Goal: Task Accomplishment & Management: Complete application form

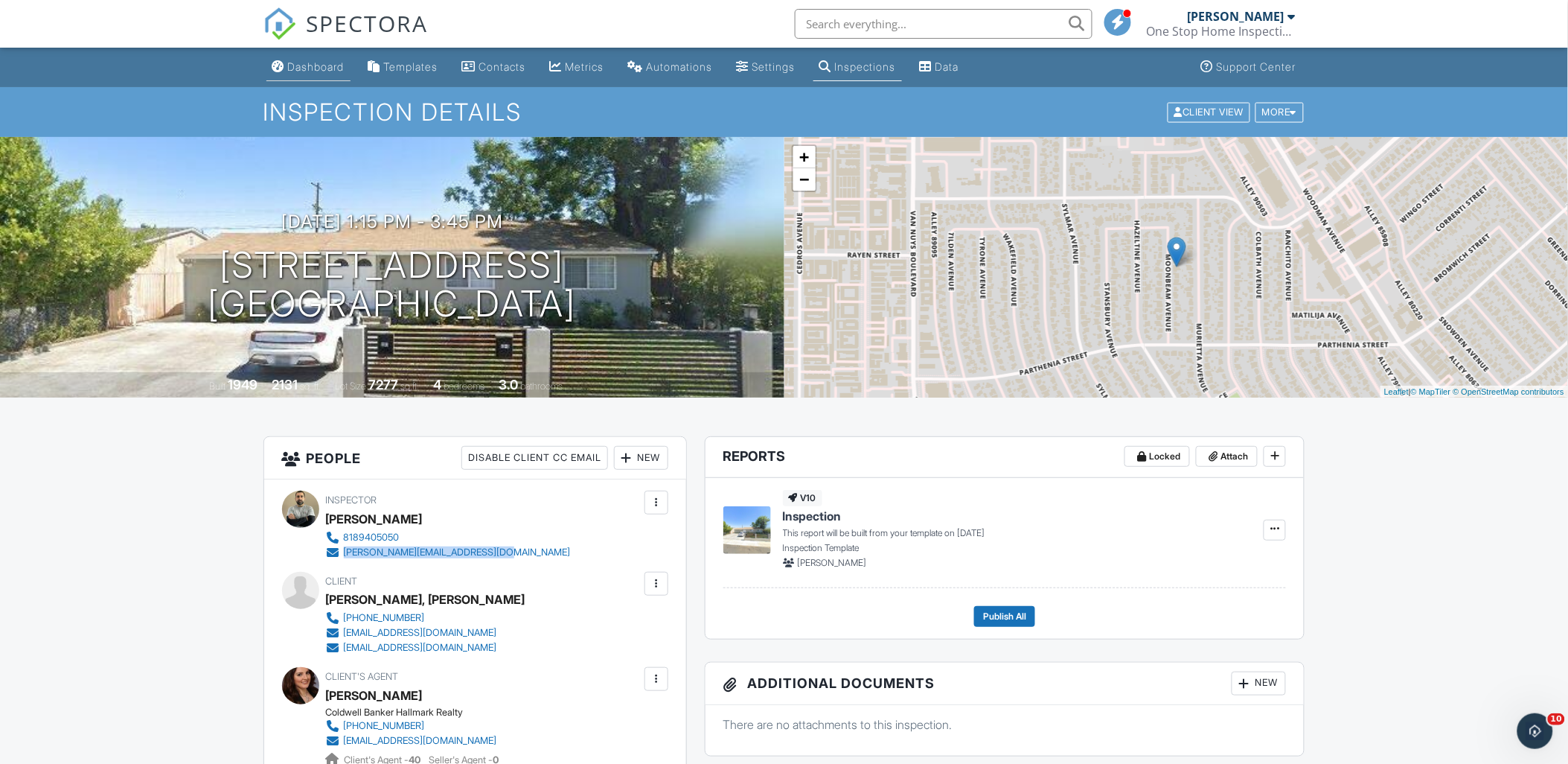
click at [324, 64] on div "Dashboard" at bounding box center [316, 67] width 57 height 13
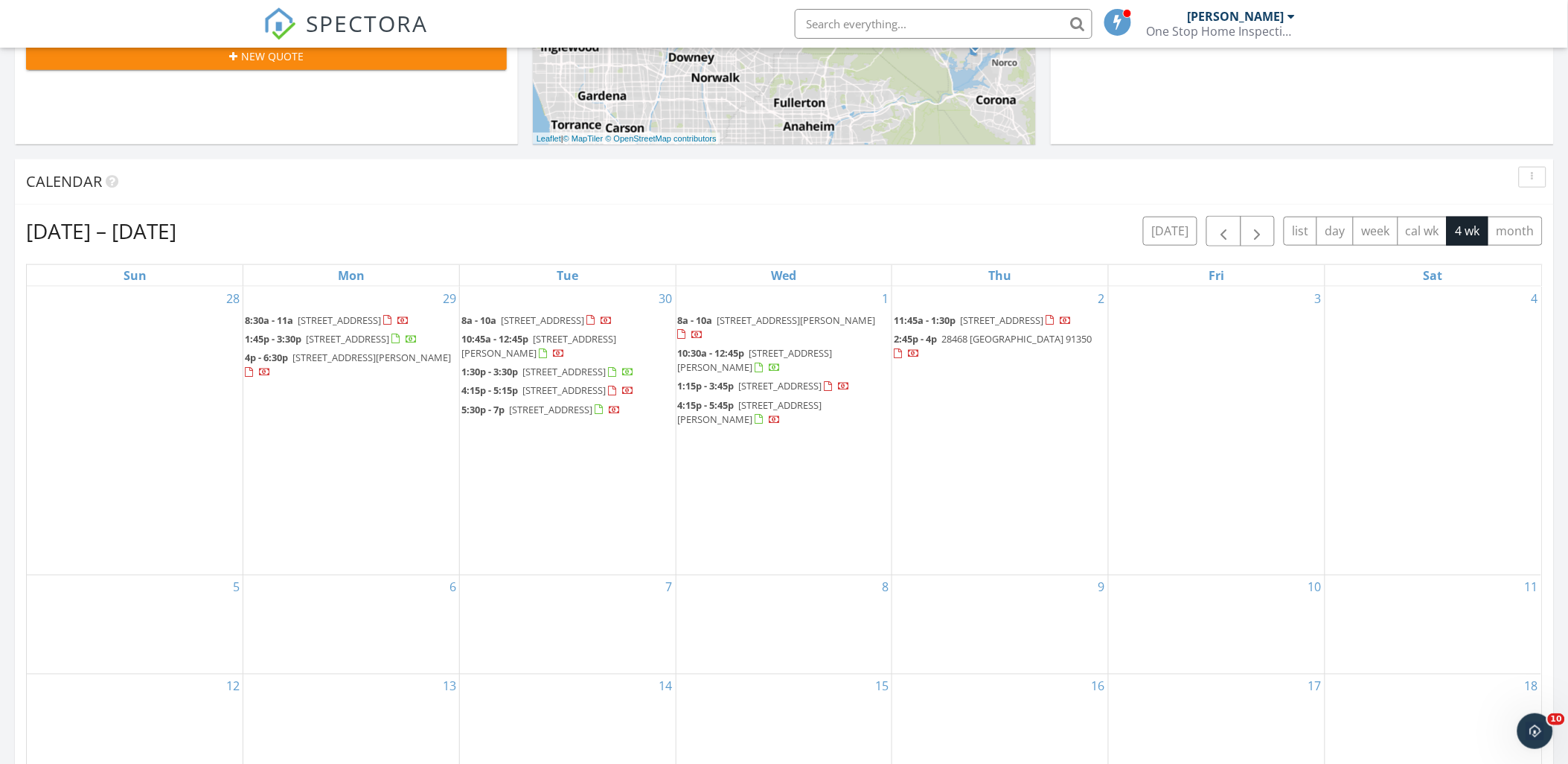
scroll to position [413, 0]
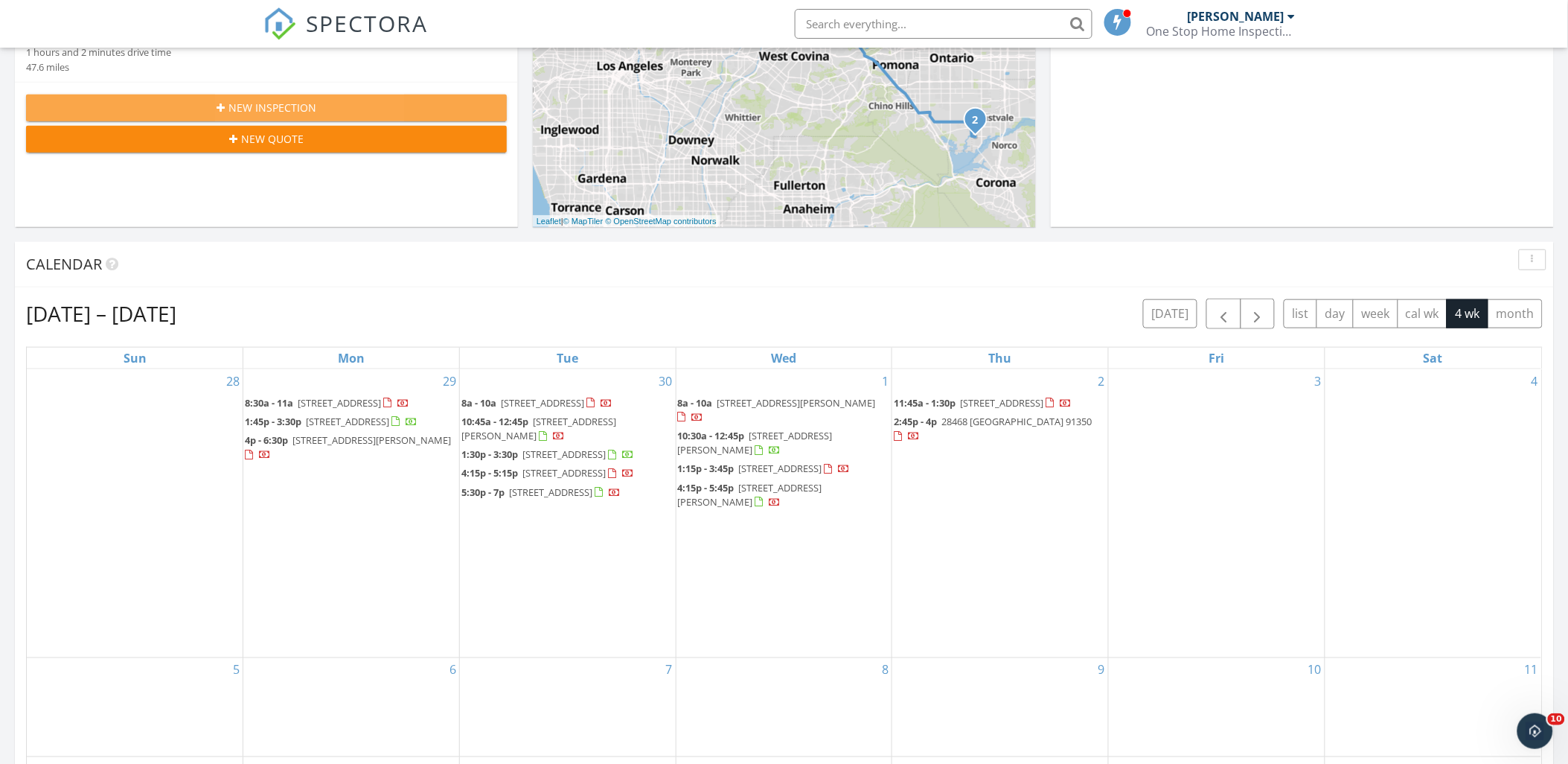
click at [292, 102] on span "New Inspection" at bounding box center [272, 107] width 88 height 16
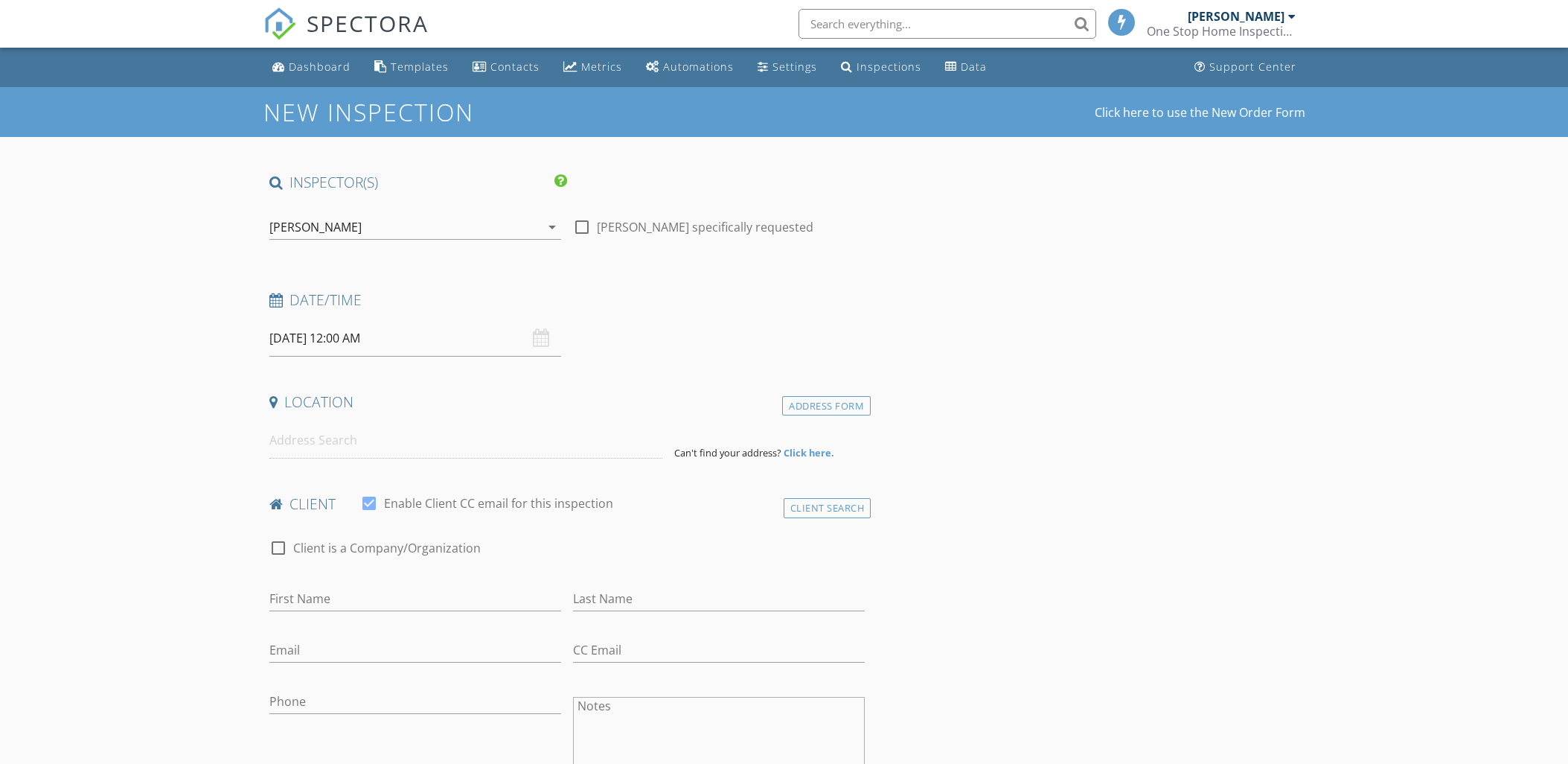
select select "8"
drag, startPoint x: 323, startPoint y: 338, endPoint x: 348, endPoint y: 345, distance: 26.0
click at [323, 337] on input "09/28/2025 12:00 AM" at bounding box center [415, 337] width 292 height 36
type input "10/02/2025 12:00 AM"
select select "9"
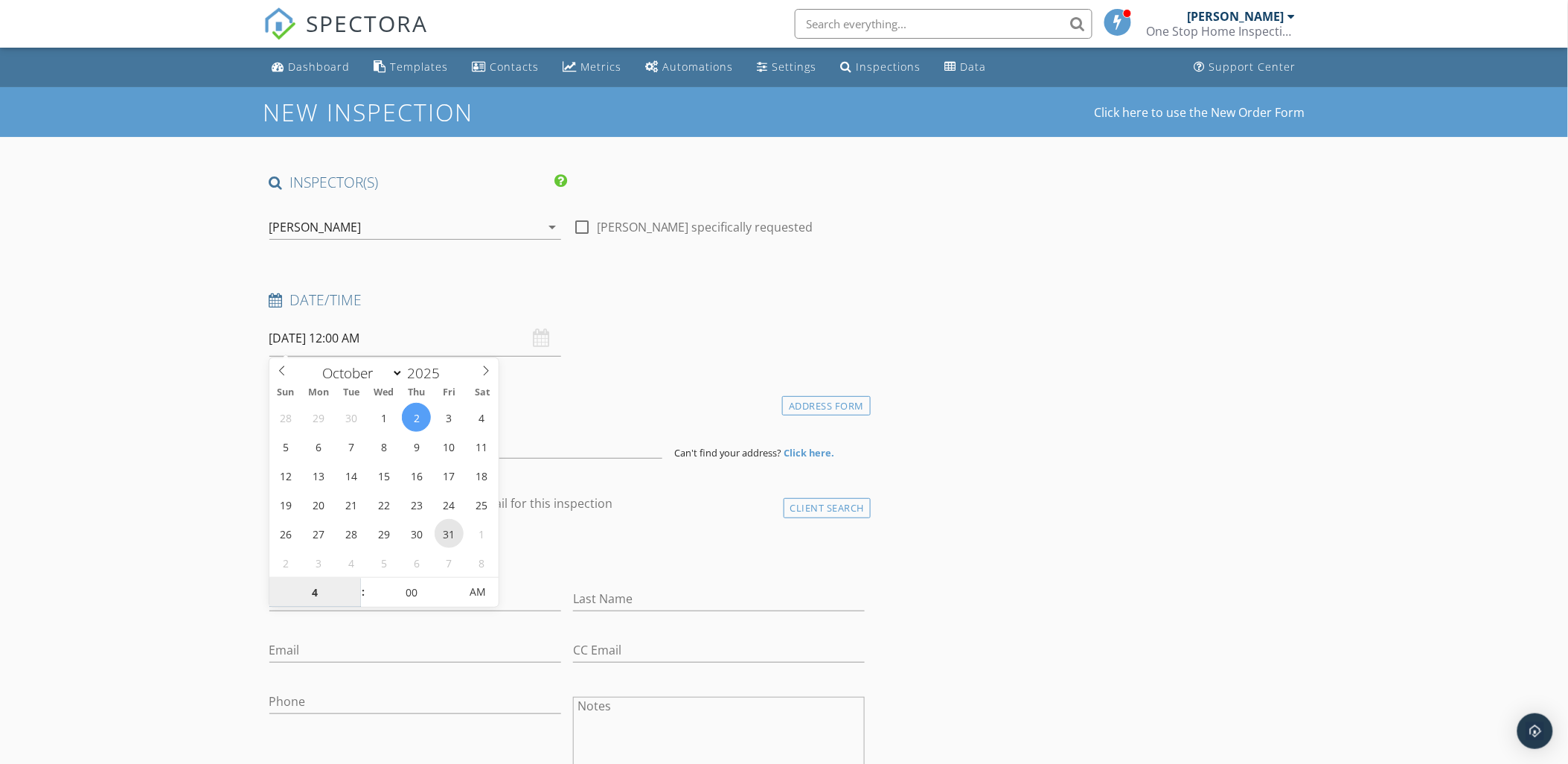
type input "4"
type input "10/02/2025 4:00 AM"
type input "04"
type input "30"
type input "[DATE] 4:30 PM"
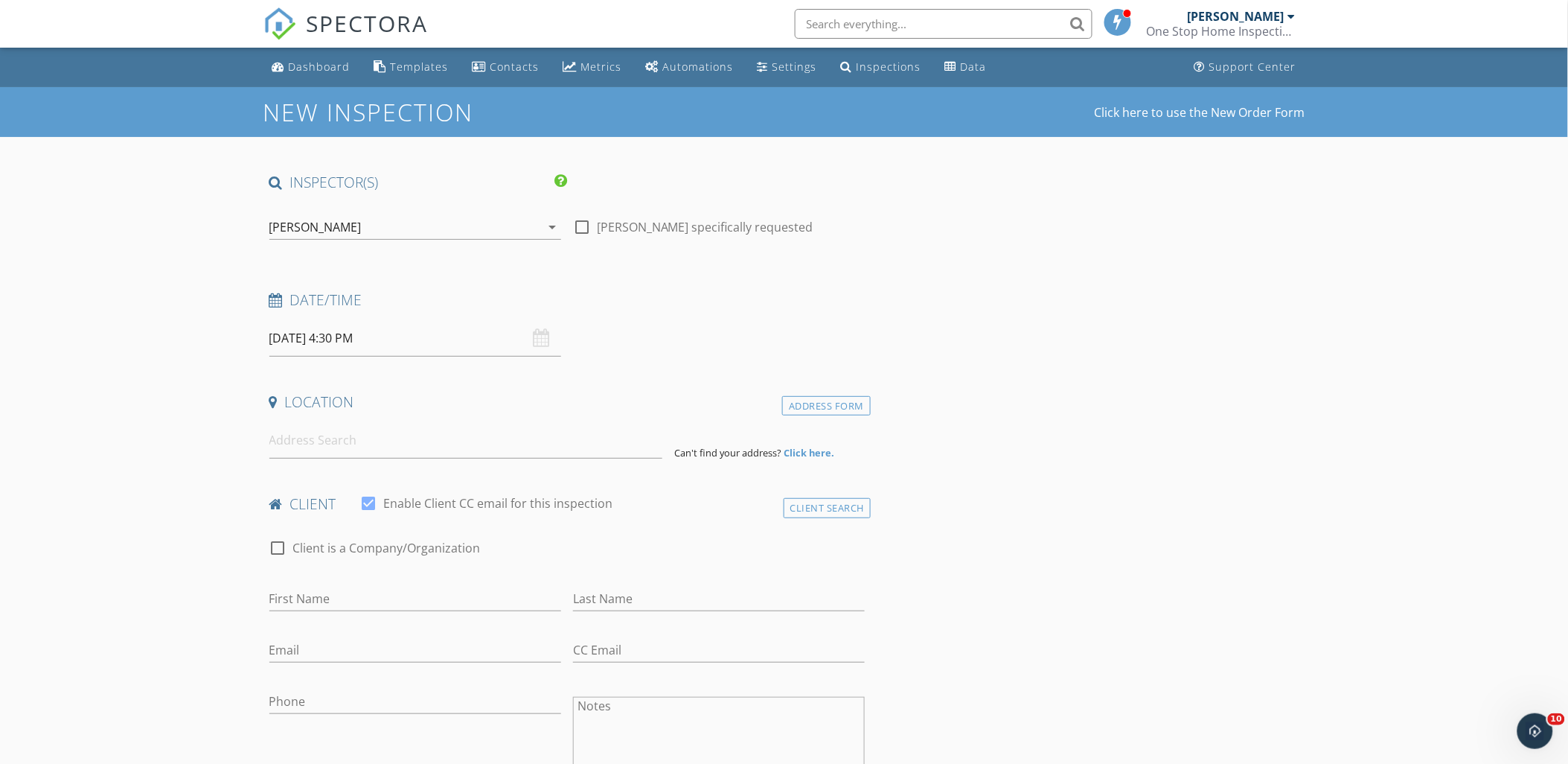
drag, startPoint x: 154, startPoint y: 375, endPoint x: 183, endPoint y: 386, distance: 31.0
click at [344, 442] on input at bounding box center [466, 440] width 393 height 36
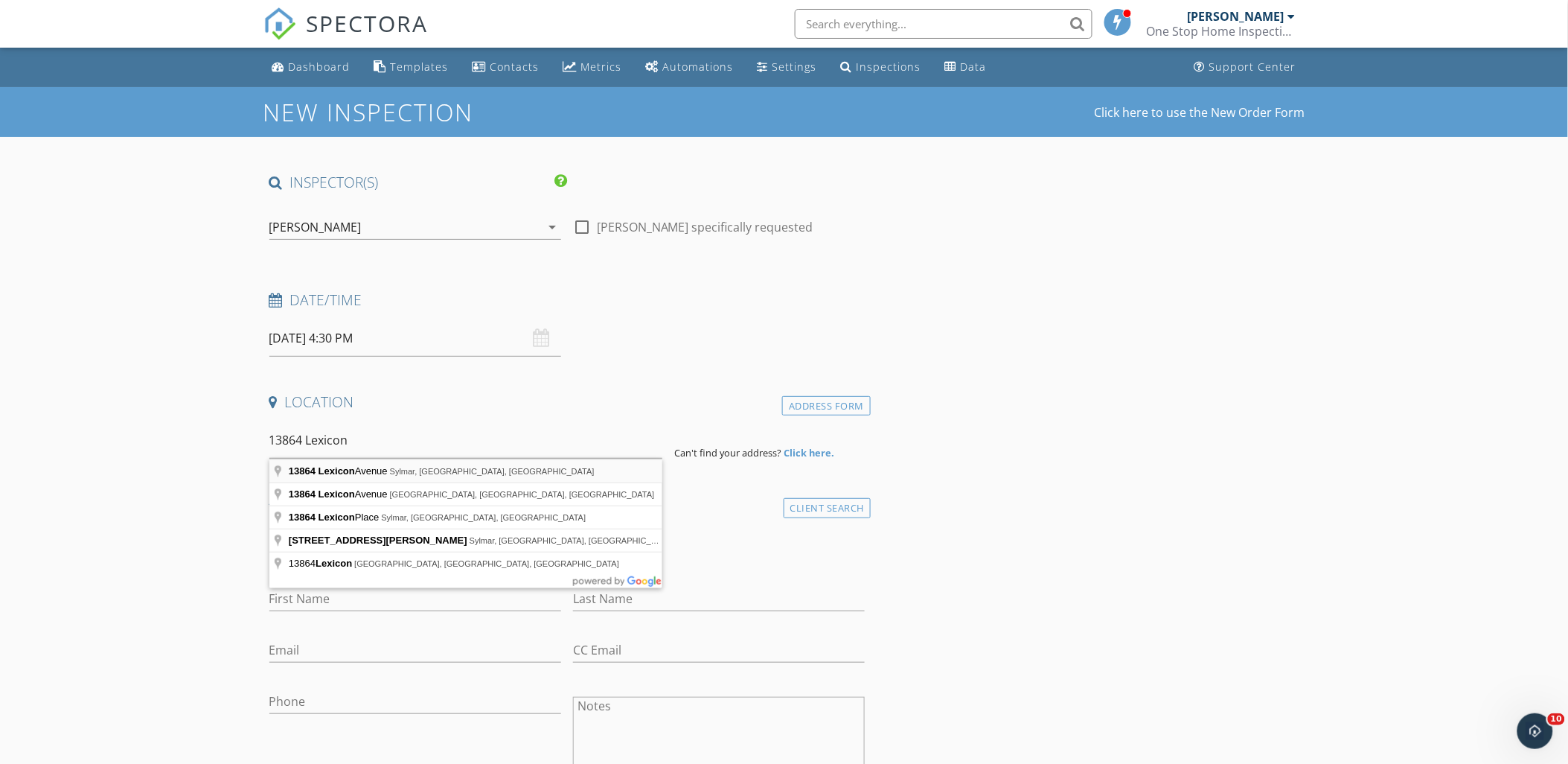
type input "13864 Lexicon Avenue, Sylmar, CA, USA"
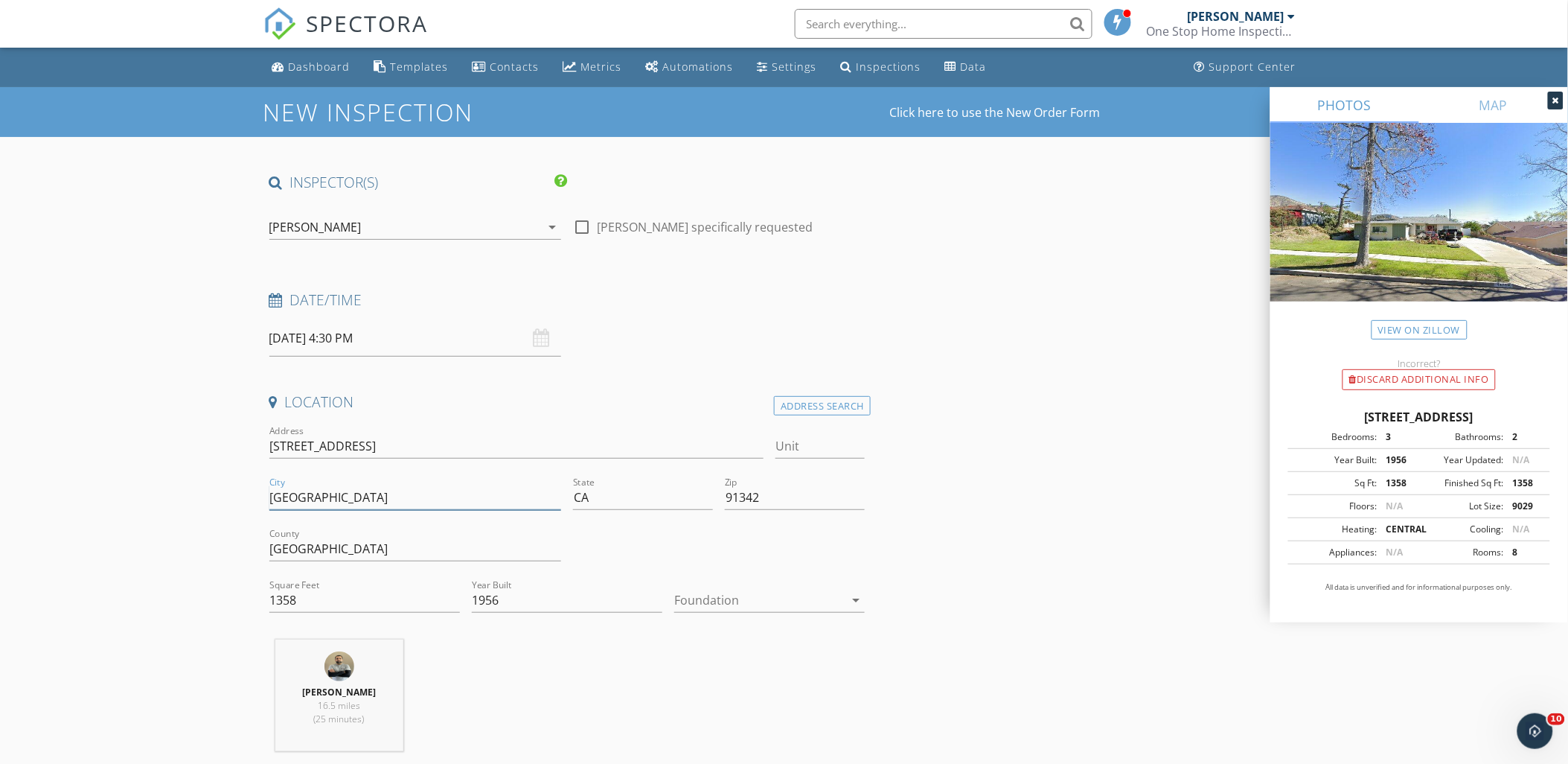
drag, startPoint x: 363, startPoint y: 496, endPoint x: 136, endPoint y: 465, distance: 229.1
type input "Sylmar"
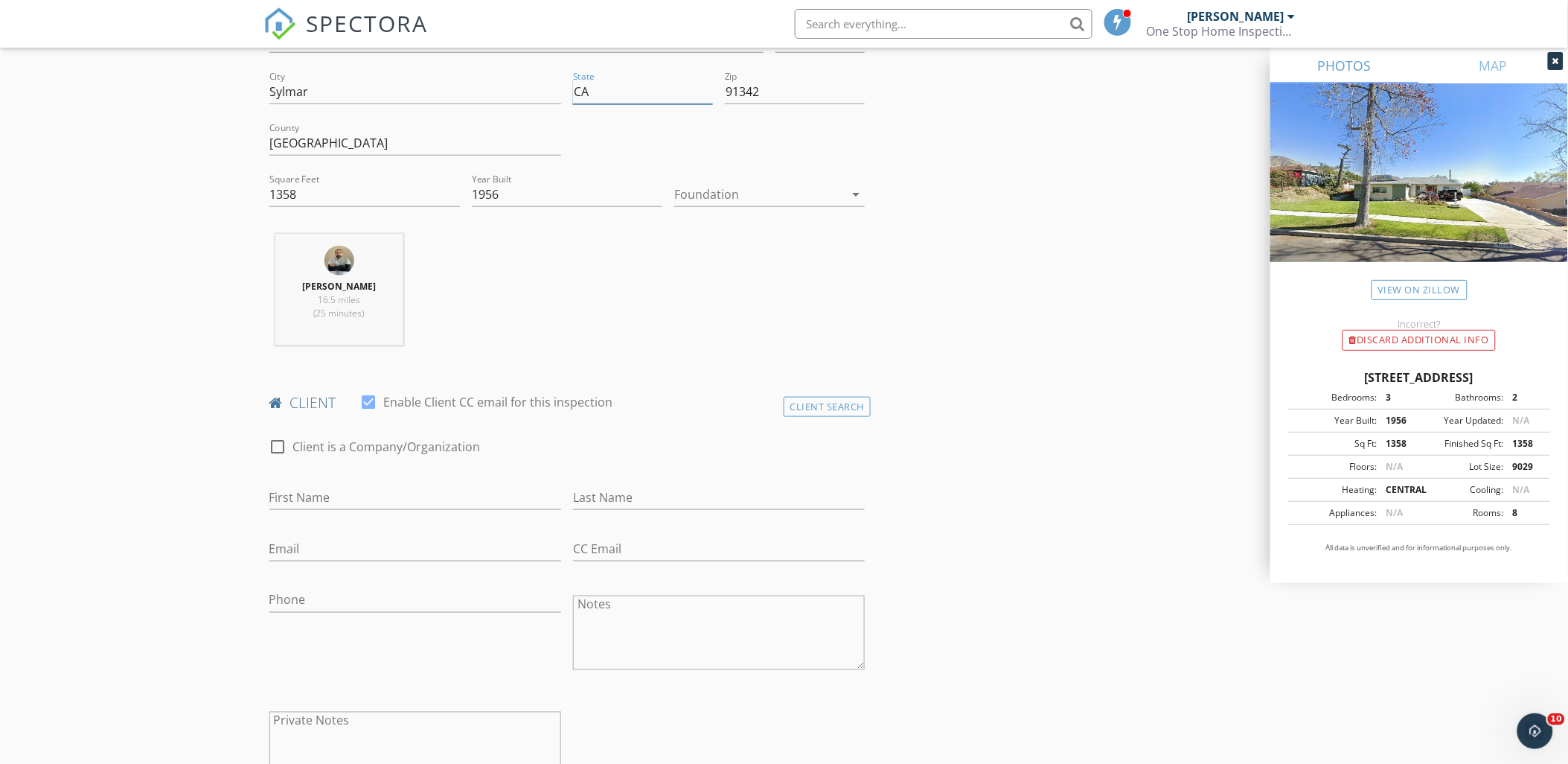
scroll to position [413, 0]
click at [306, 495] on input "First Name" at bounding box center [415, 490] width 292 height 24
type input "Jirik"
type input "Khejatoorian"
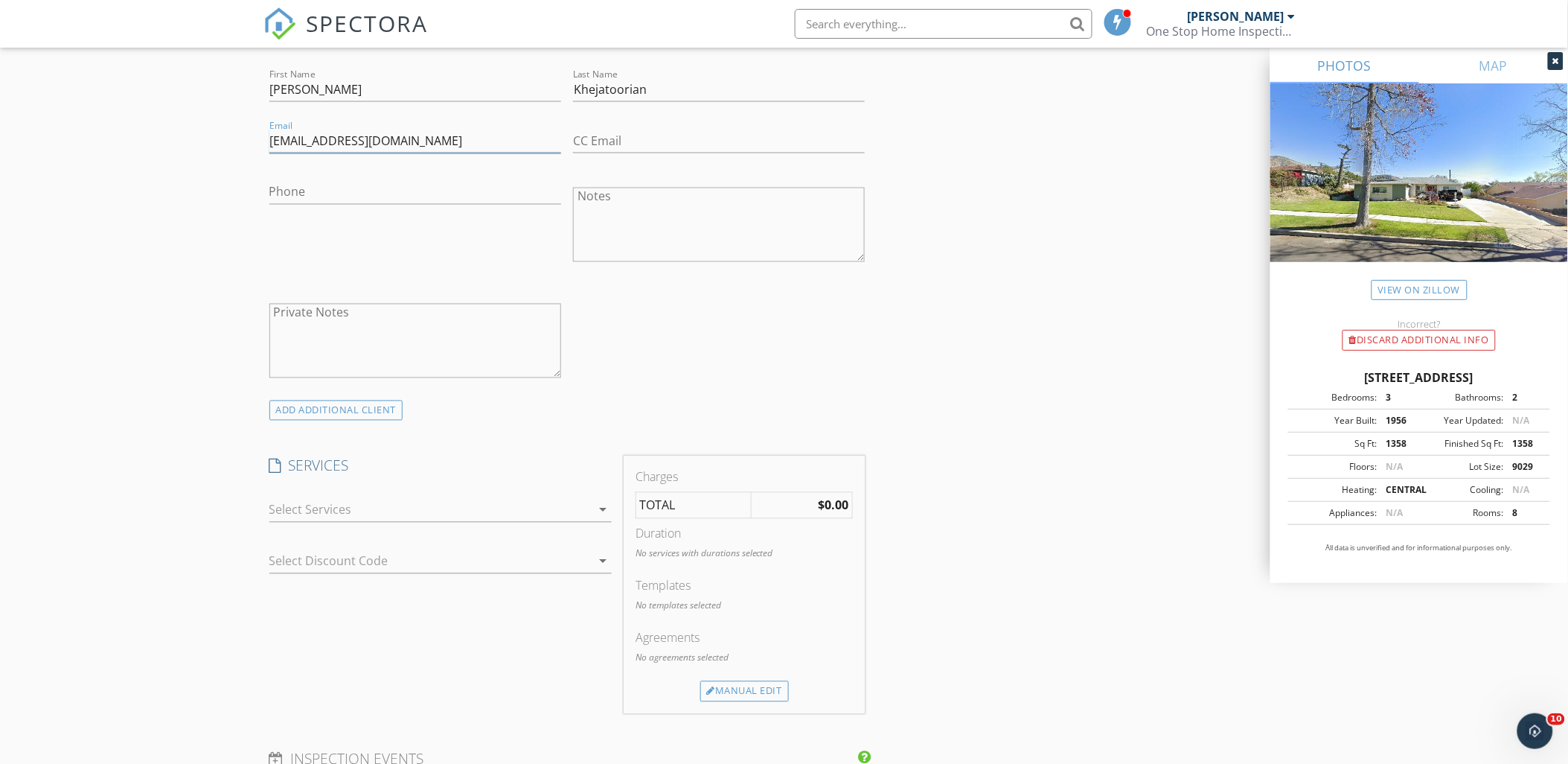
scroll to position [826, 0]
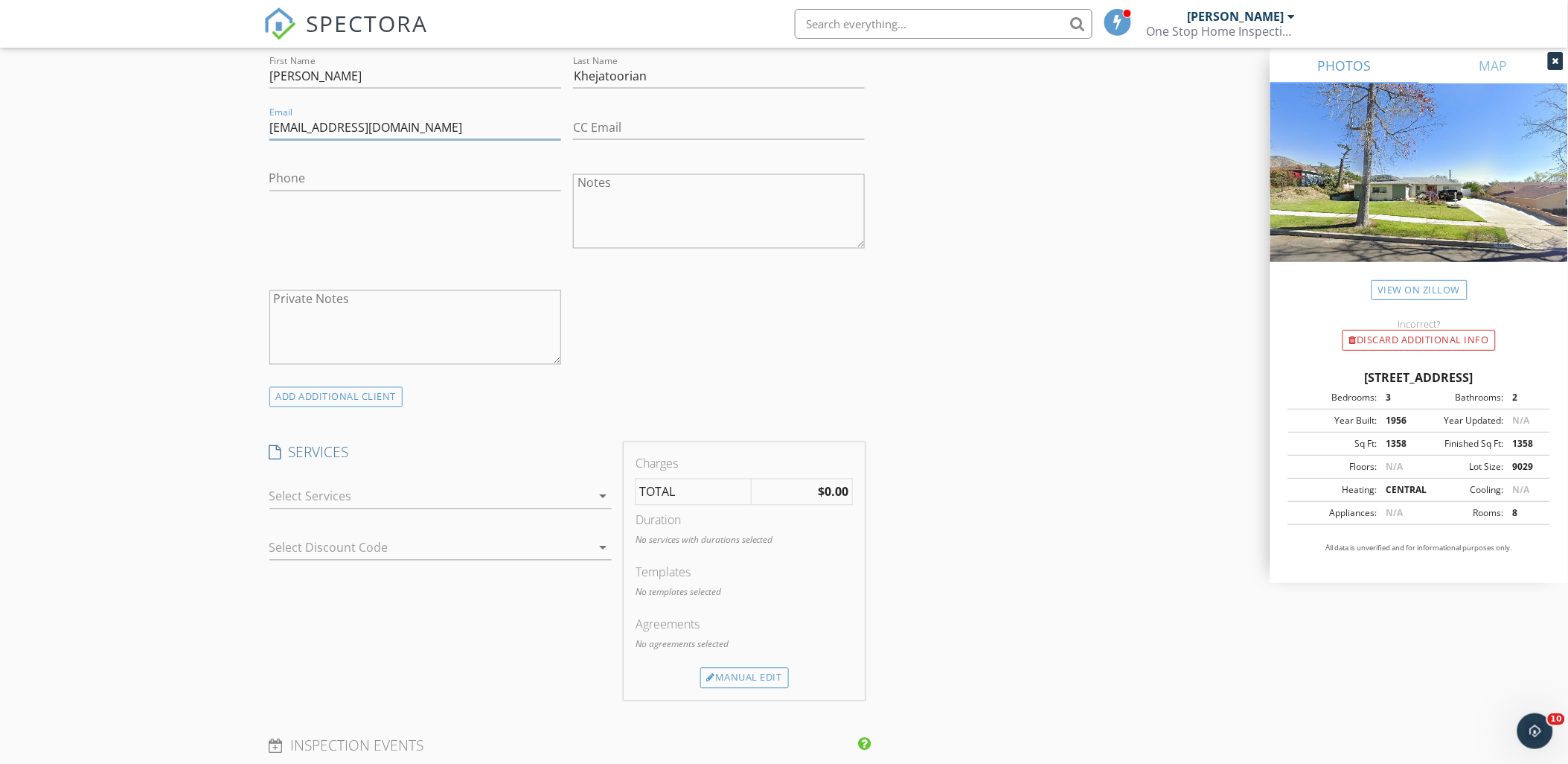
type input "Jirikkhachatryan@gmail.com"
click at [344, 491] on div at bounding box center [429, 497] width 321 height 24
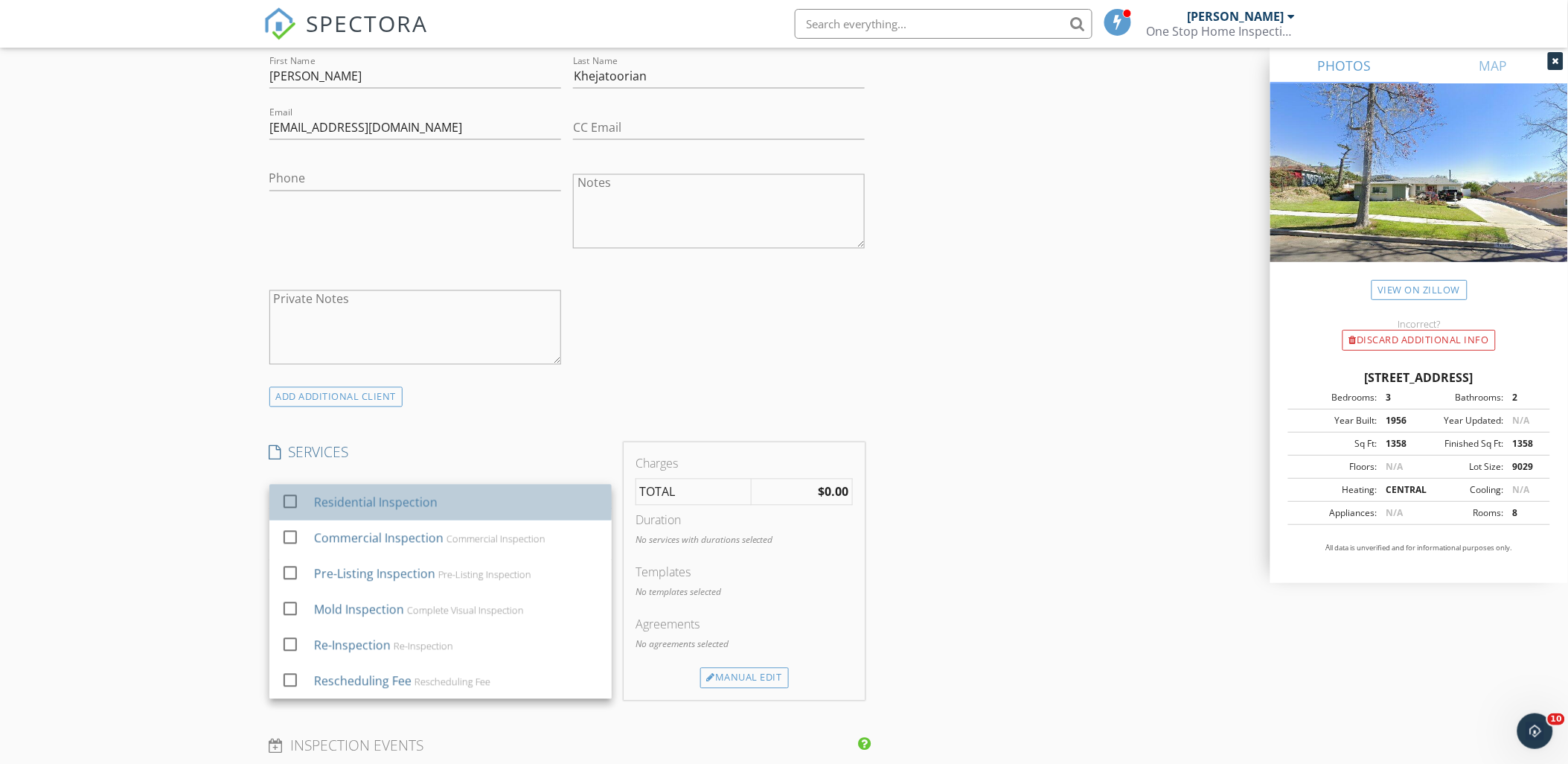
drag, startPoint x: 359, startPoint y: 502, endPoint x: 293, endPoint y: 512, distance: 66.8
click at [355, 504] on div "Residential Inspection" at bounding box center [375, 502] width 124 height 18
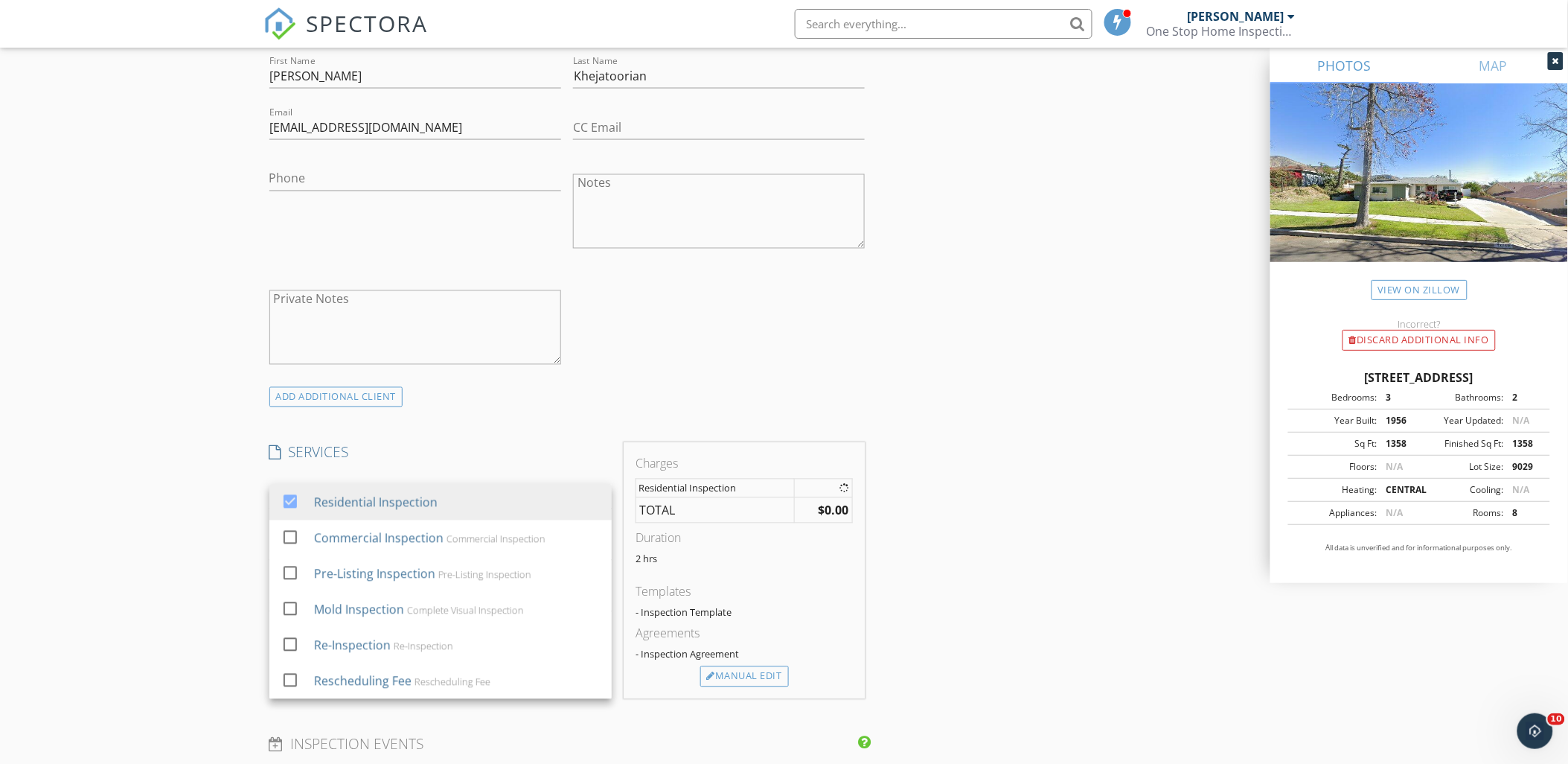
click at [145, 524] on div "New Inspection Click here to use the New Order Form INSPECTOR(S) check_box Narb…" at bounding box center [784, 566] width 1568 height 2611
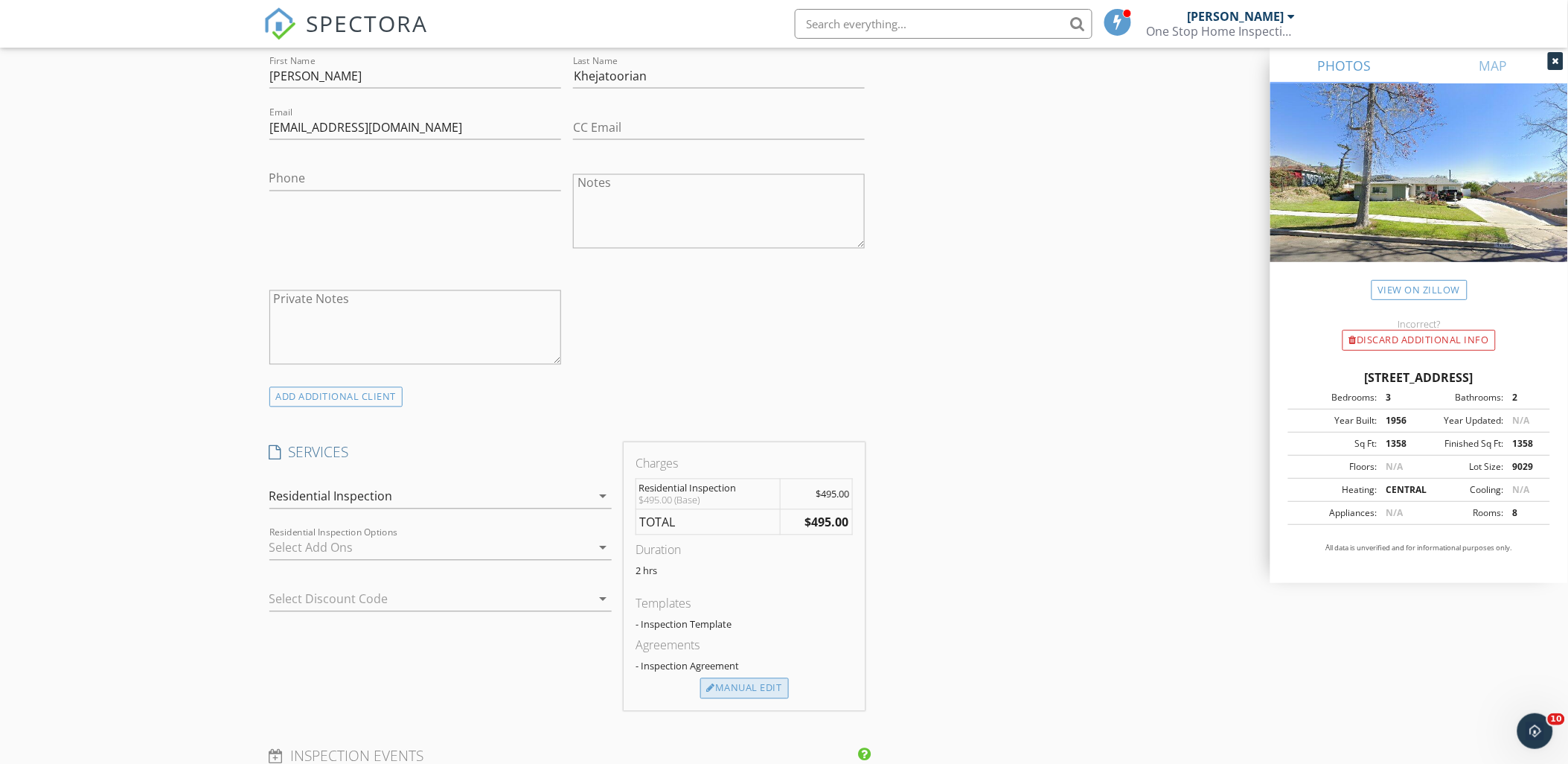
drag, startPoint x: 775, startPoint y: 689, endPoint x: 757, endPoint y: 685, distance: 18.4
click at [774, 689] on div "Manual Edit" at bounding box center [744, 689] width 89 height 20
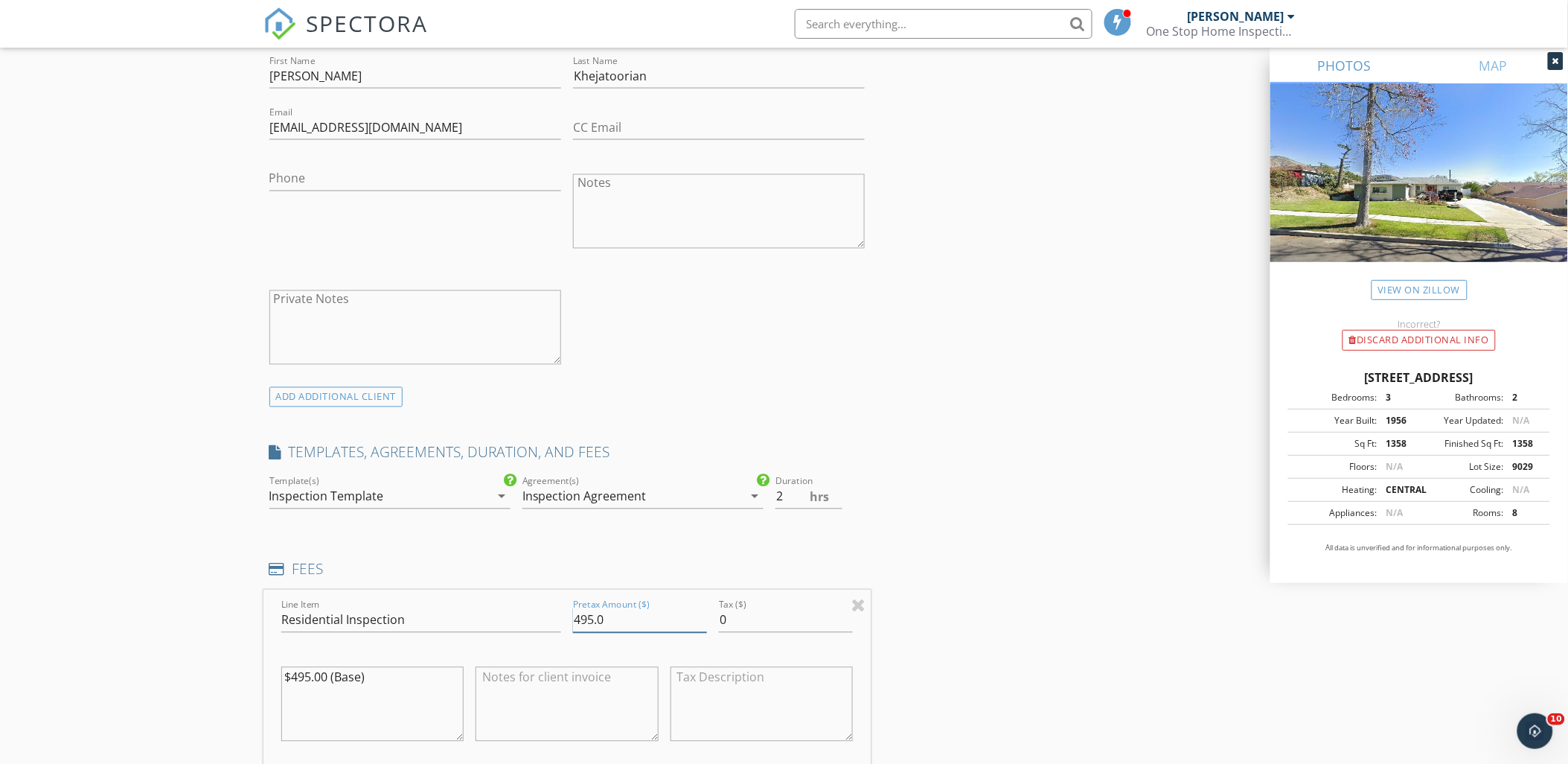
drag, startPoint x: 605, startPoint y: 616, endPoint x: 454, endPoint y: 605, distance: 151.4
click at [457, 606] on div "Line Item Residential Inspection Pretax Amount ($) 495.0 Tax ($) 0 $495.00 (Bas…" at bounding box center [567, 679] width 608 height 180
type input "525"
click at [87, 553] on div "New Inspection Click here to use the New Order Form INSPECTOR(S) check_box Narb…" at bounding box center [784, 648] width 1568 height 2775
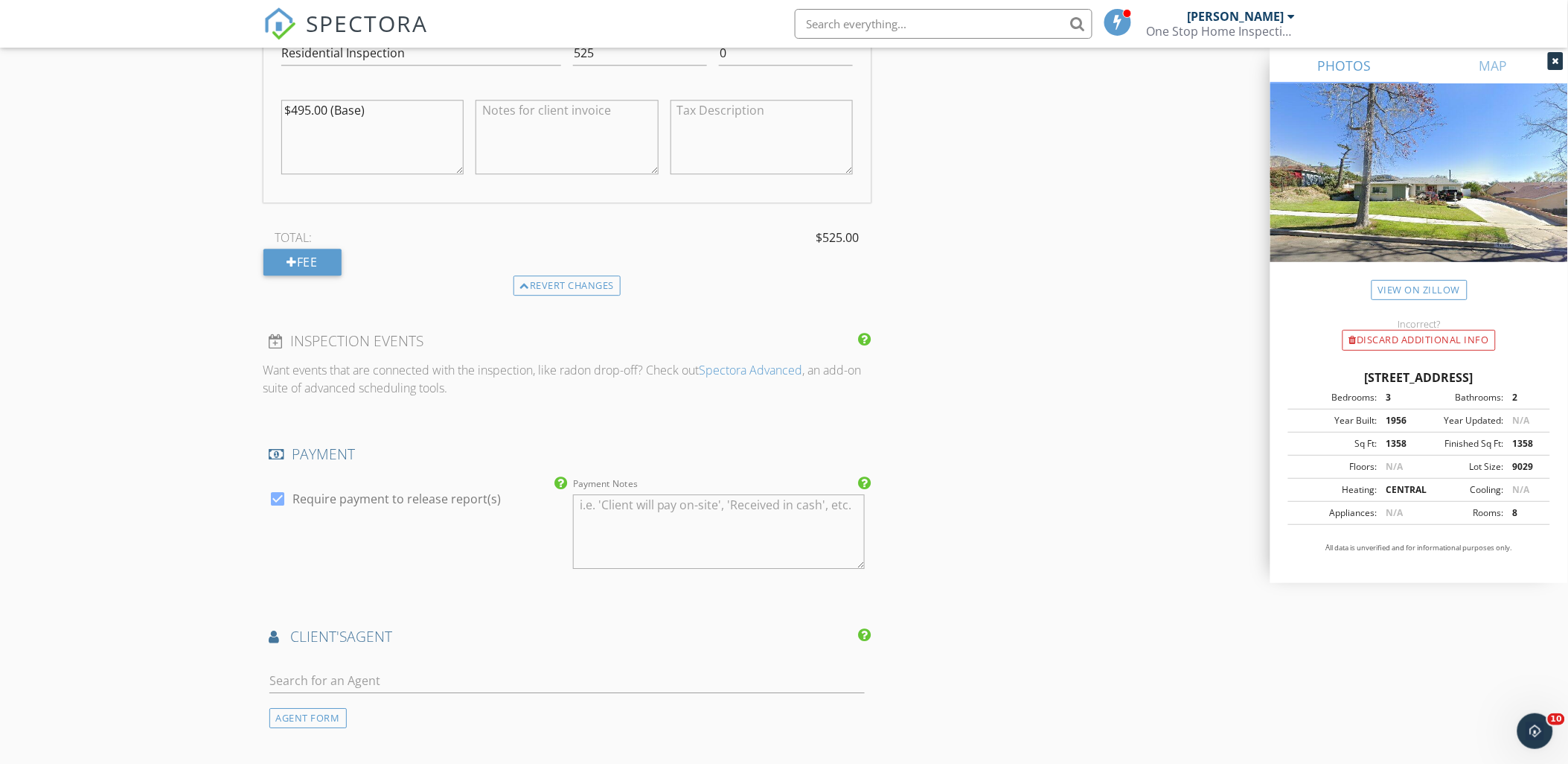
scroll to position [1489, 0]
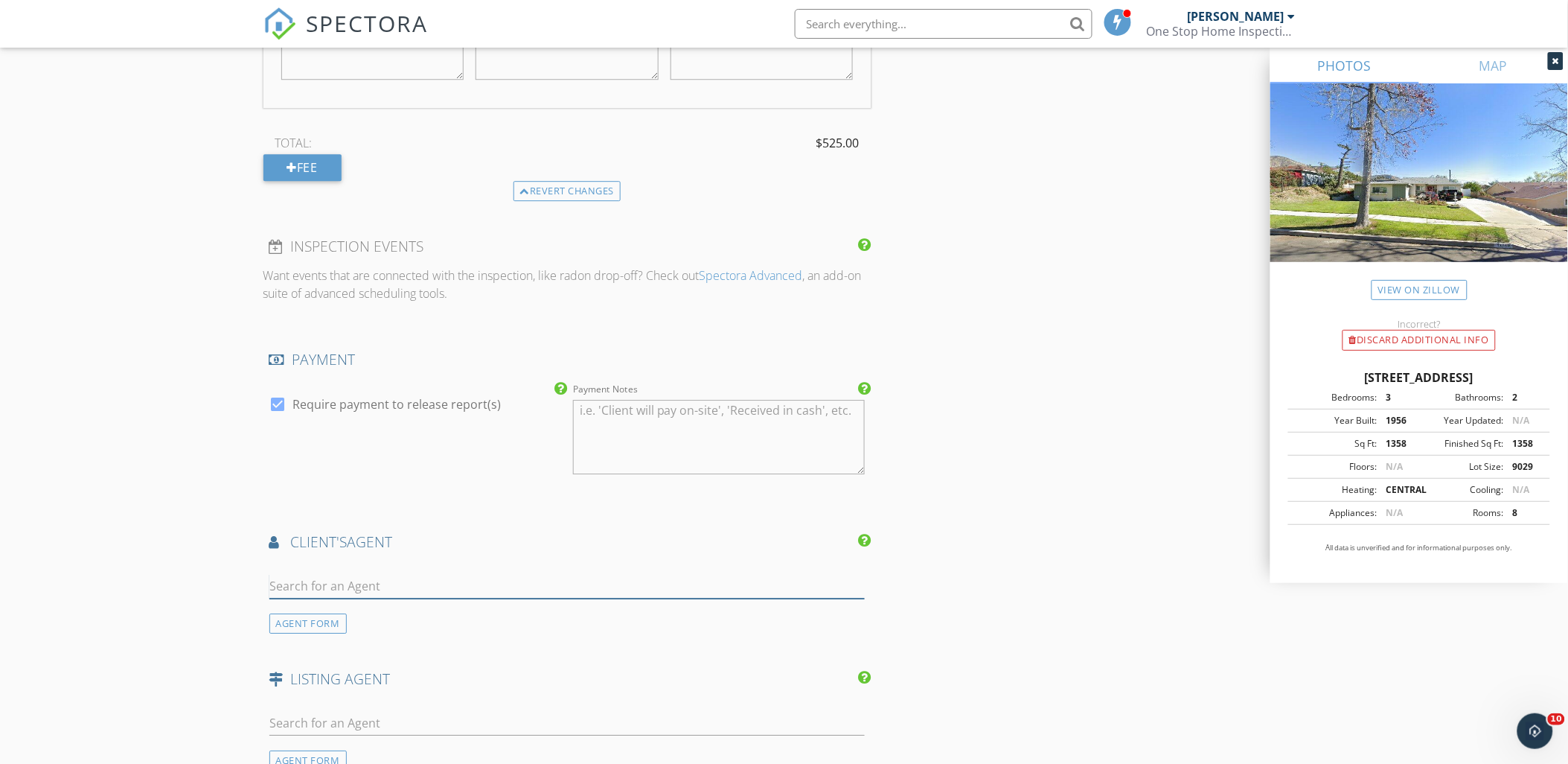
click at [369, 593] on input "text" at bounding box center [567, 586] width 596 height 24
type input "Aram Malk"
click at [383, 625] on div "Coldwell Banker Hallmark Realty" at bounding box center [381, 627] width 138 height 12
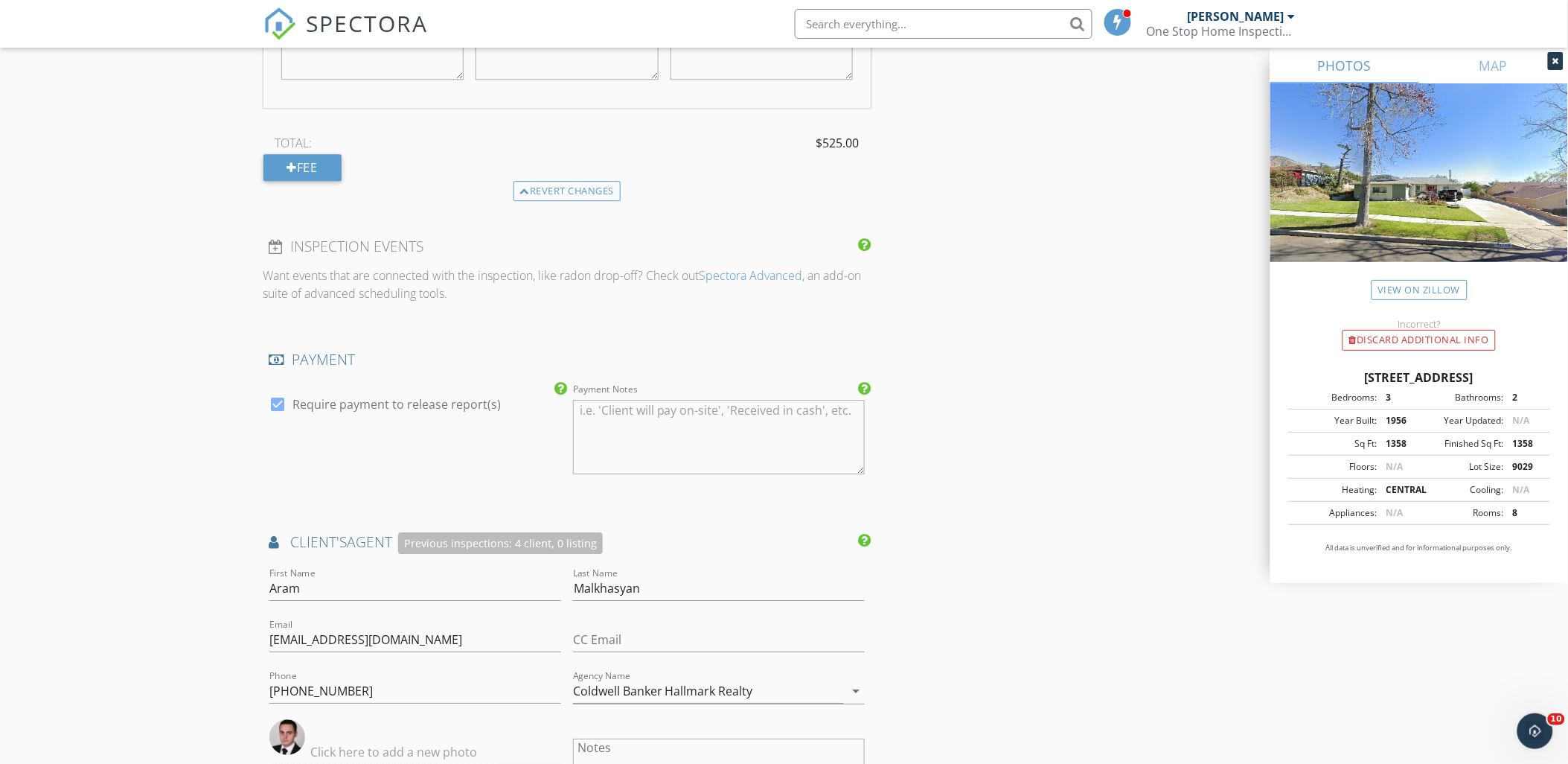
click at [158, 605] on div "New Inspection Click here to use the New Order Form INSPECTOR(S) check_box Narb…" at bounding box center [784, 156] width 1568 height 3114
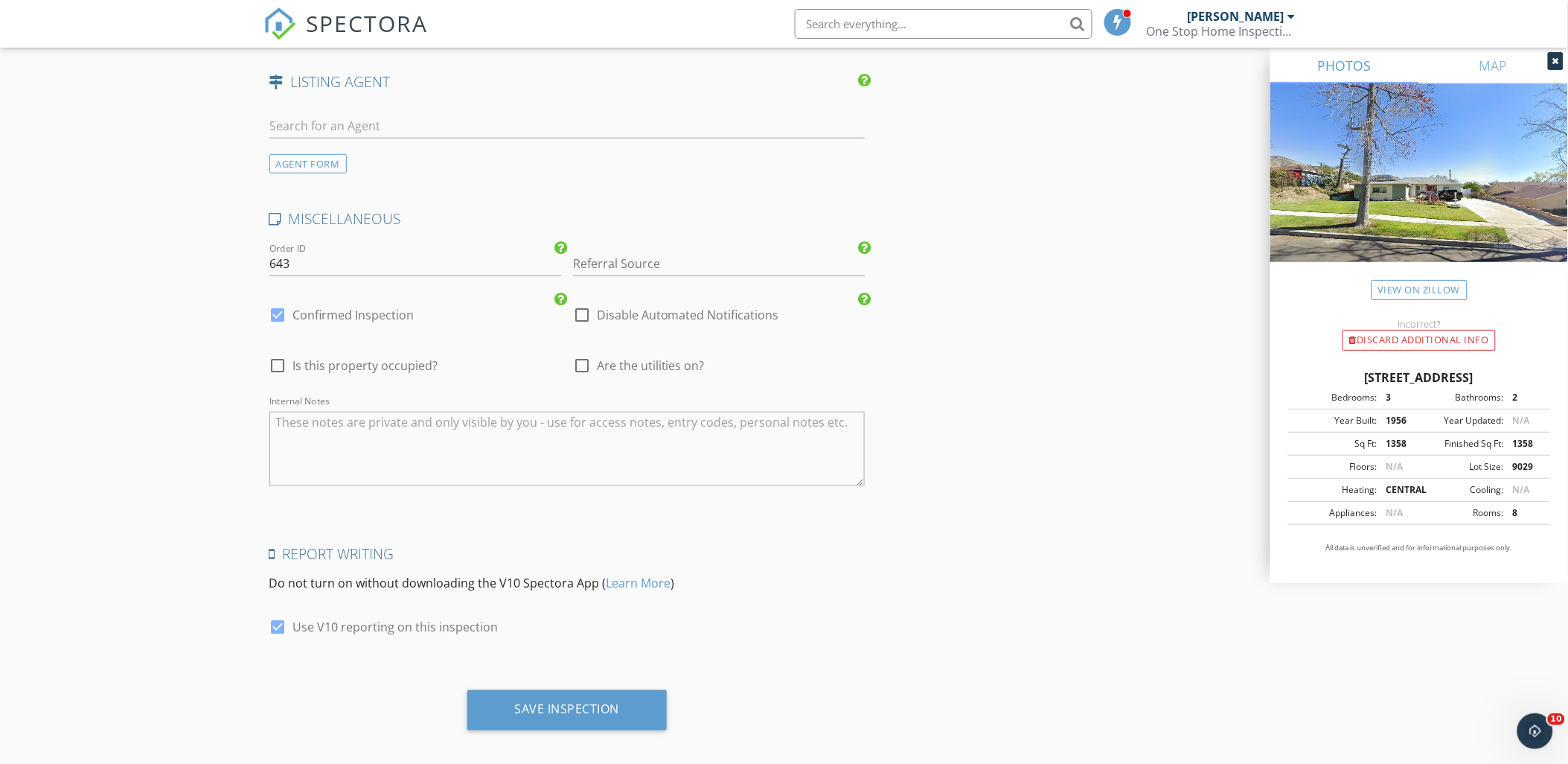
scroll to position [2437, 0]
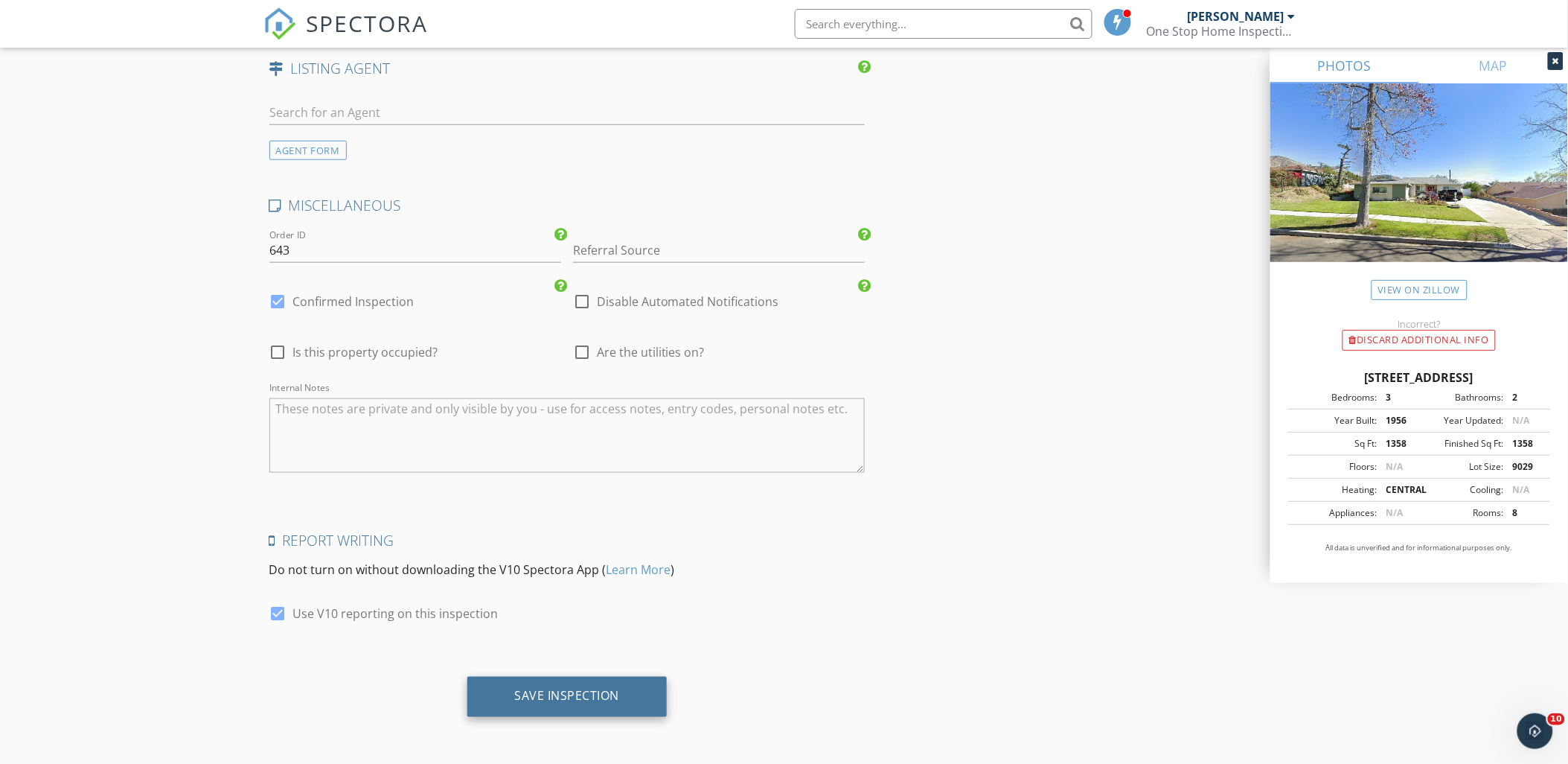
click at [634, 697] on div "Save Inspection" at bounding box center [567, 696] width 200 height 40
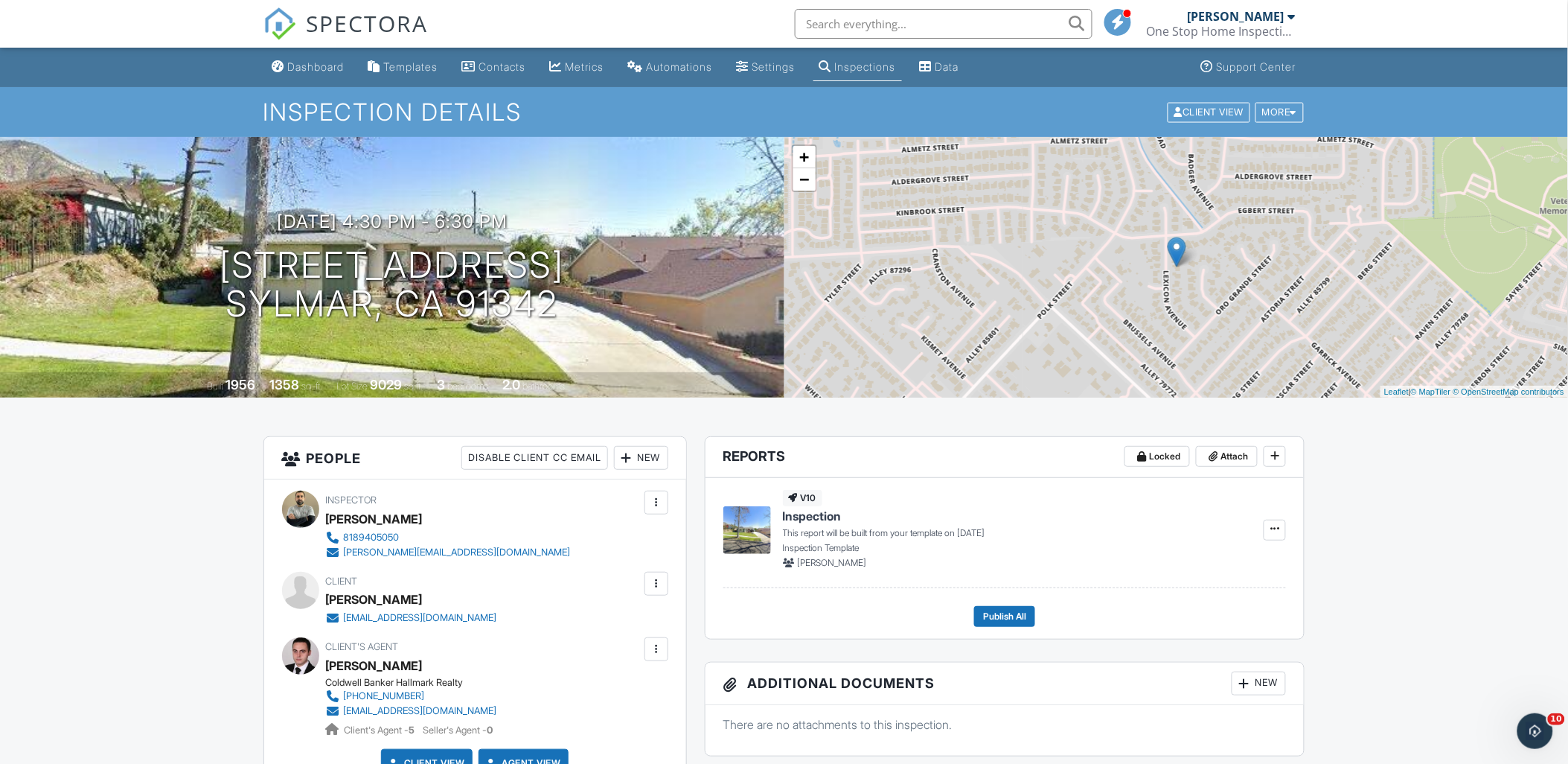
click at [886, 67] on div "Inspections" at bounding box center [865, 67] width 61 height 13
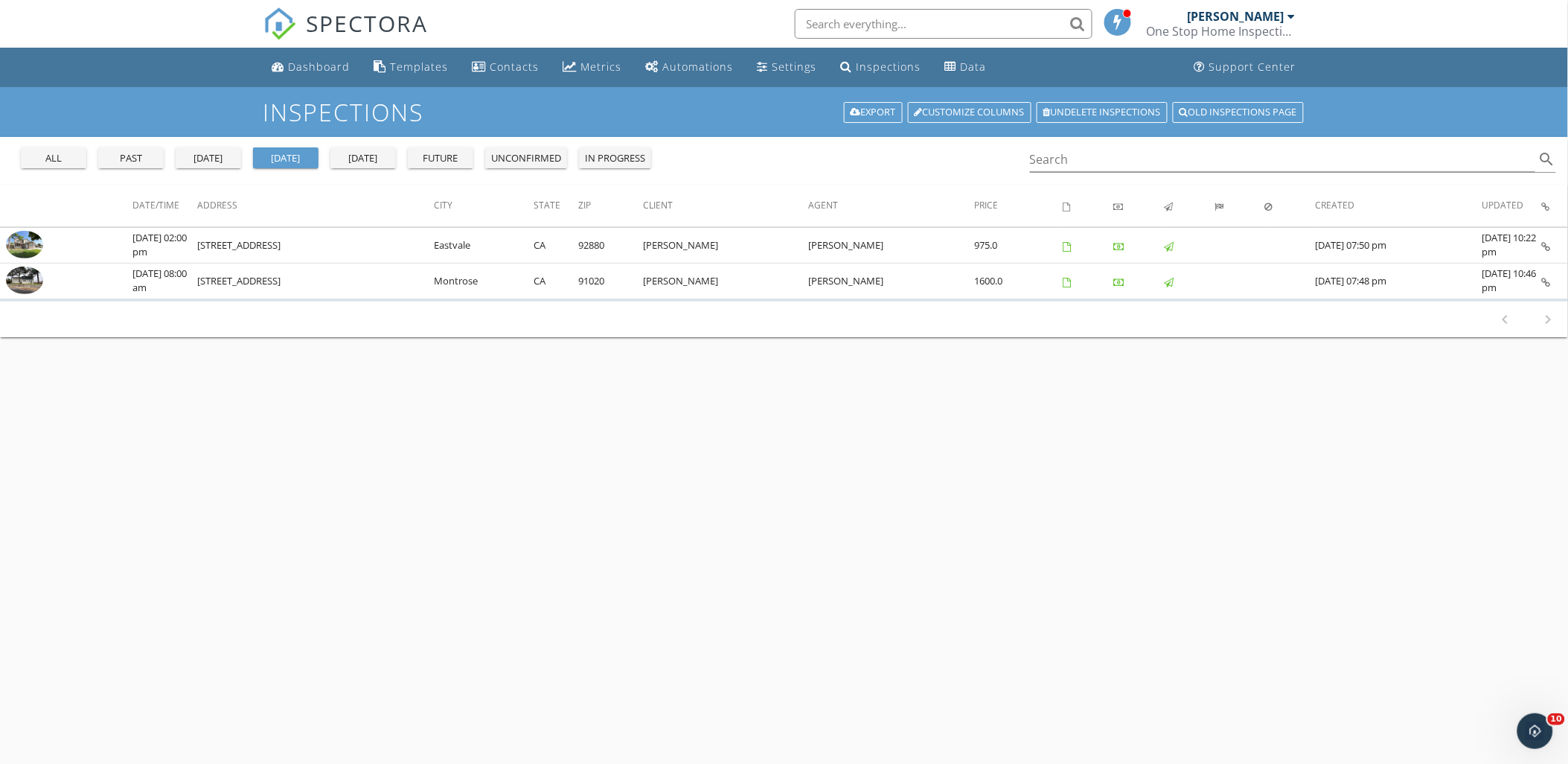
click at [50, 161] on div "all" at bounding box center [54, 158] width 54 height 15
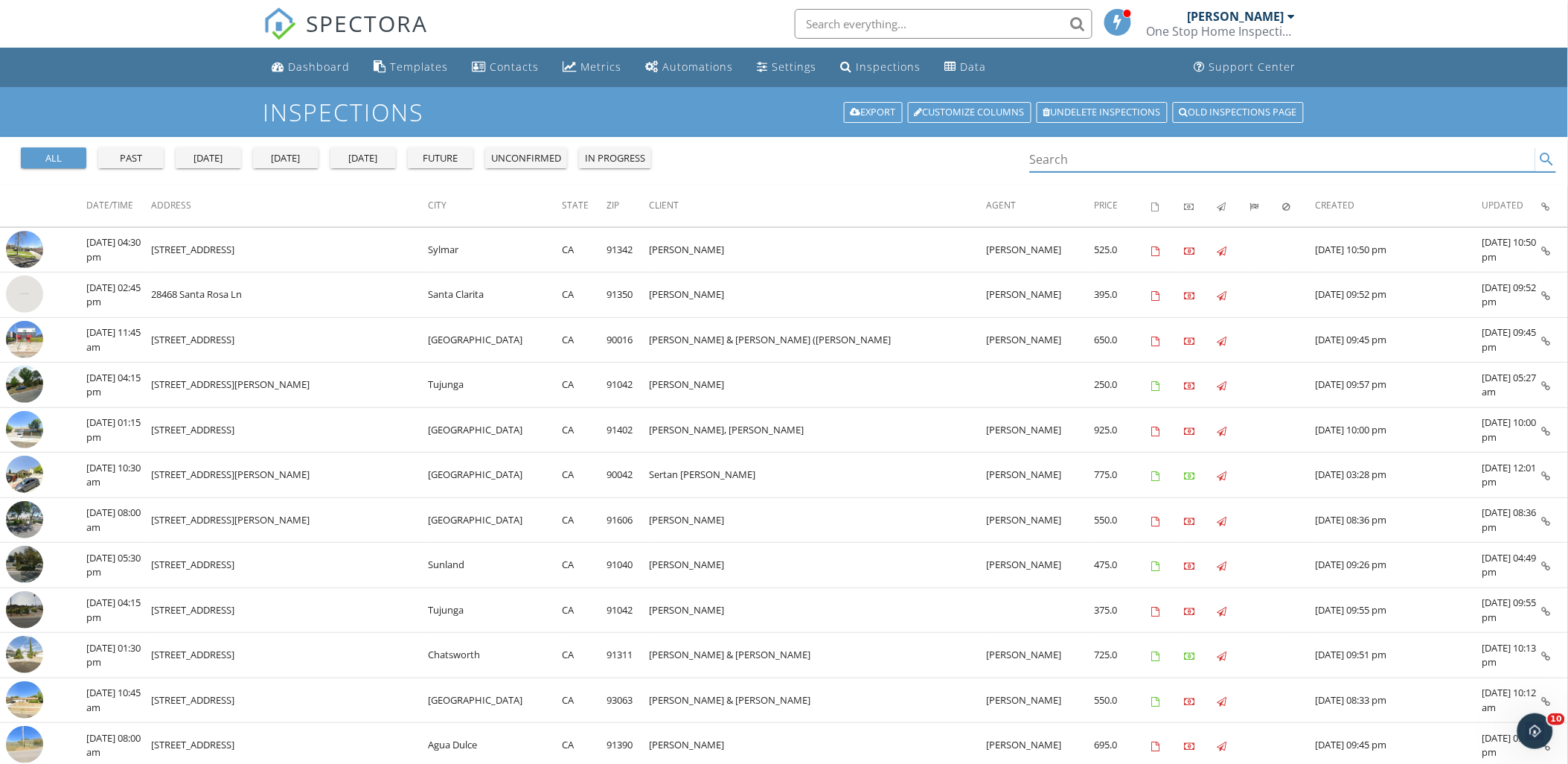
click at [1099, 161] on input "Search" at bounding box center [1282, 159] width 506 height 24
paste input "[STREET_ADDRESS]. [GEOGRAPHIC_DATA]"
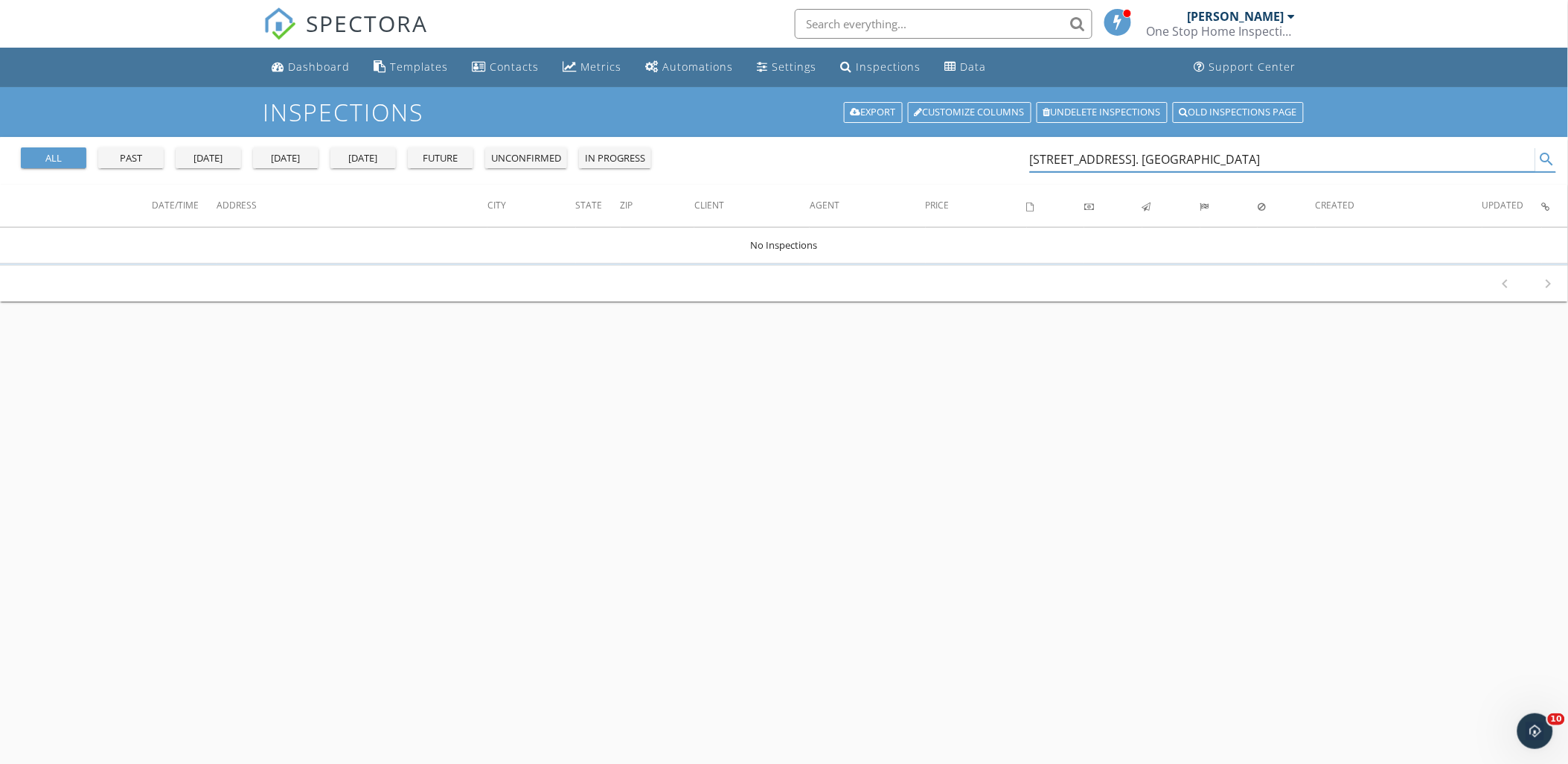
drag, startPoint x: 1122, startPoint y: 160, endPoint x: 1525, endPoint y: 174, distance: 403.2
click at [1525, 174] on div "all past [DATE] [DATE] [DATE] future unconfirmed in progress [STREET_ADDRESS]. …" at bounding box center [784, 160] width 1568 height 48
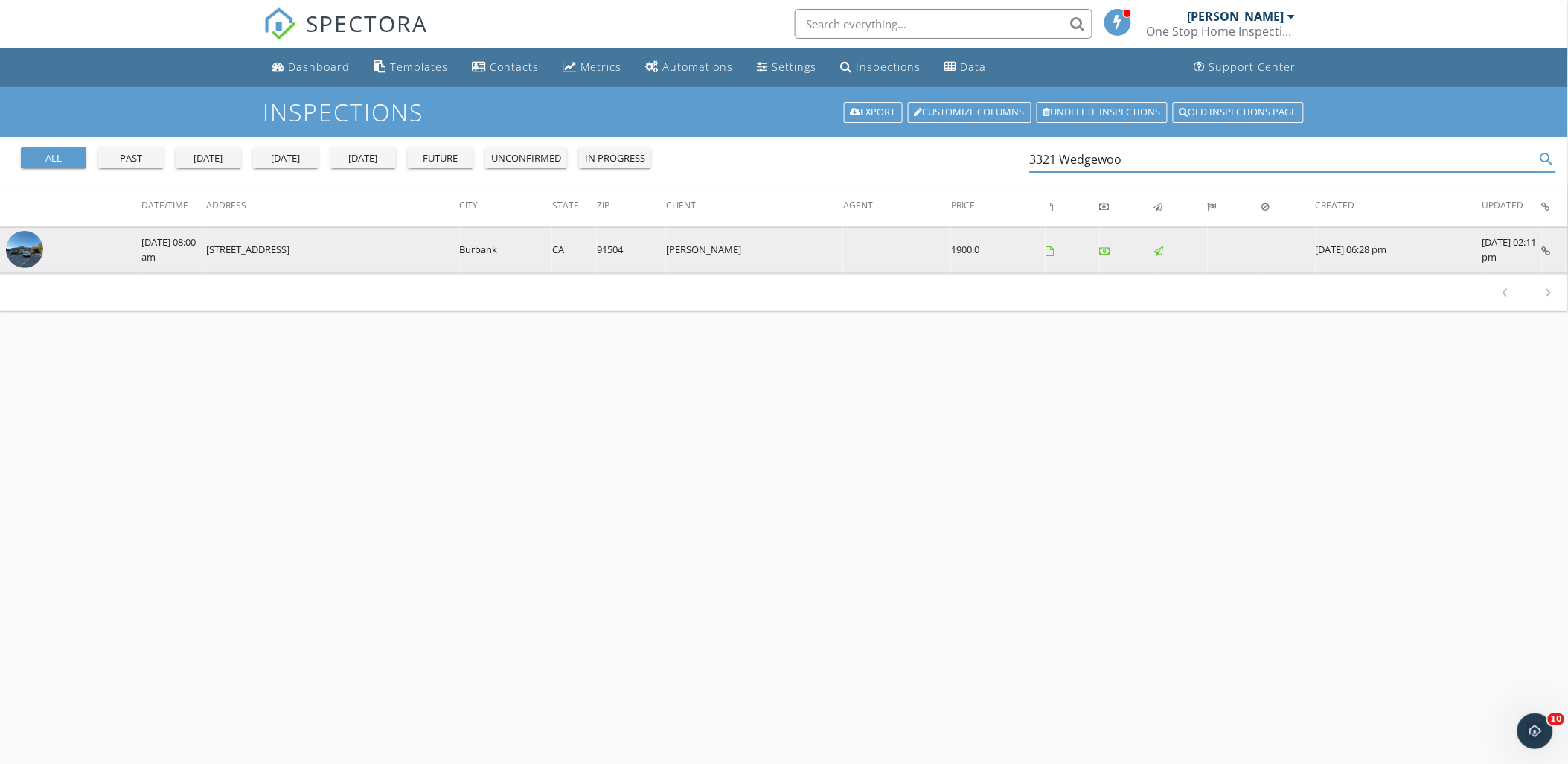
type input "3321 Wedgewoo"
click at [1546, 247] on icon at bounding box center [1547, 251] width 9 height 9
click at [1543, 249] on icon at bounding box center [1547, 251] width 9 height 9
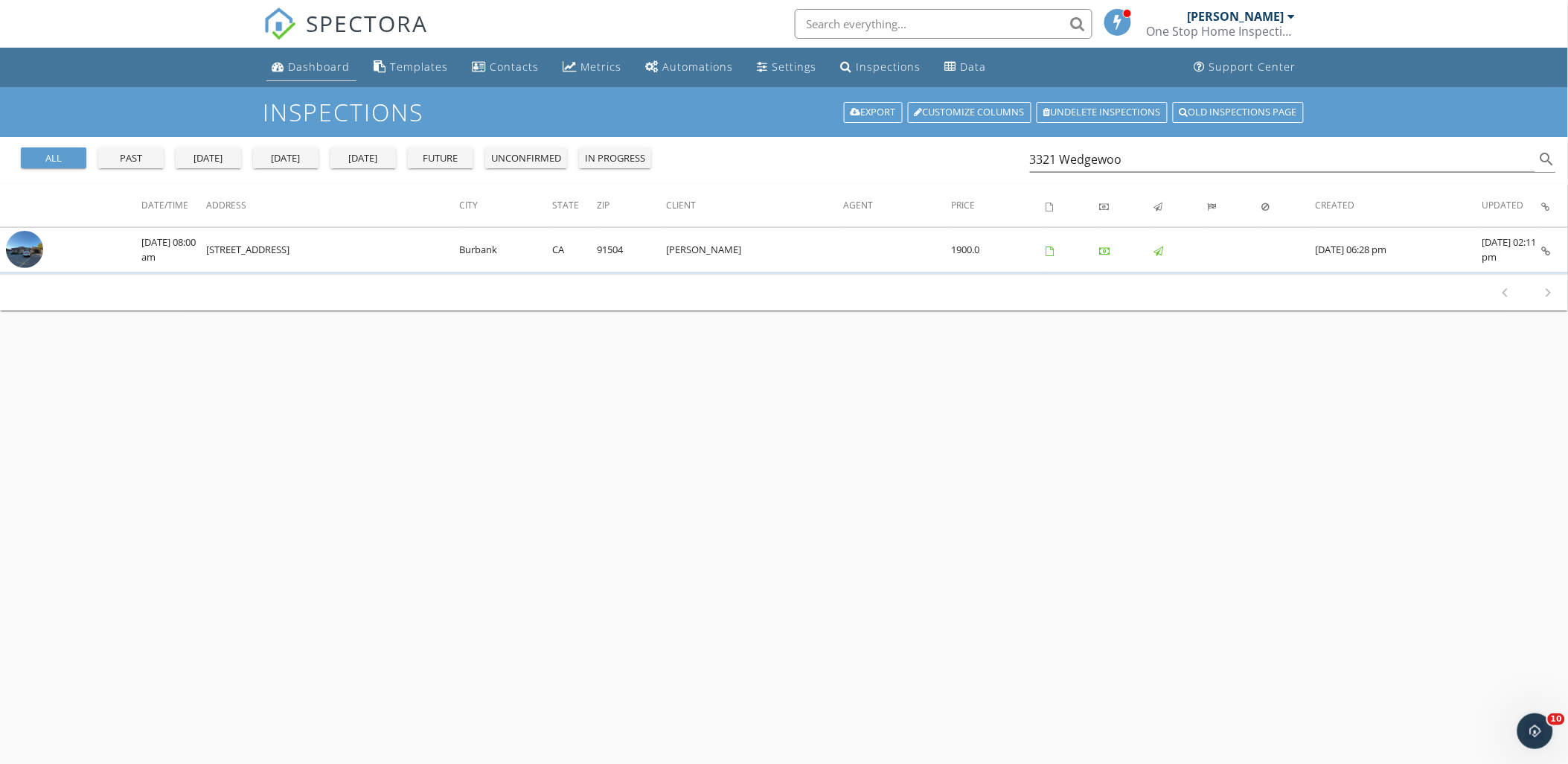
click at [328, 61] on div "Dashboard" at bounding box center [320, 66] width 61 height 14
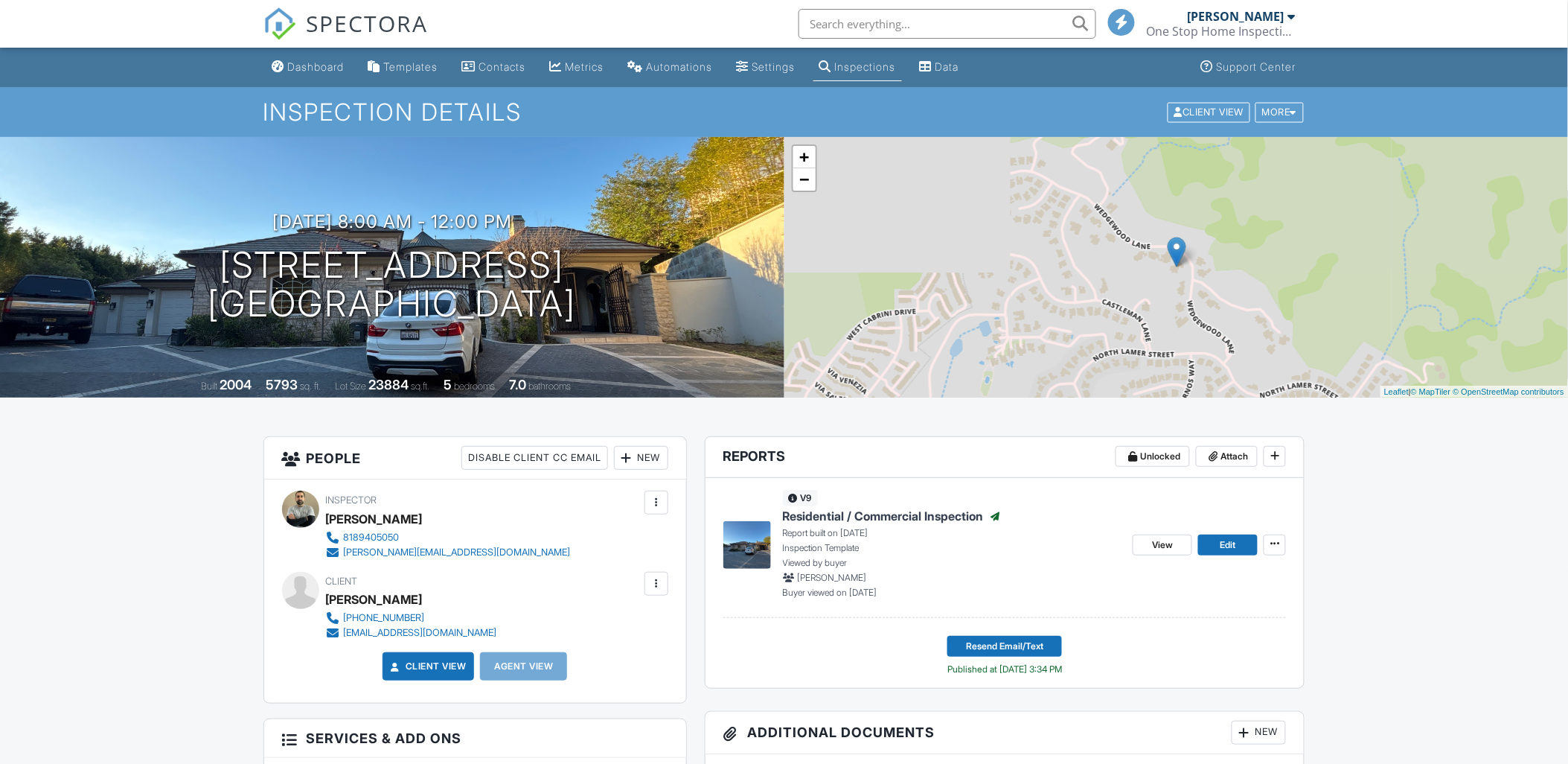
click at [871, 516] on span "Residential / Commercial Inspection" at bounding box center [883, 516] width 201 height 17
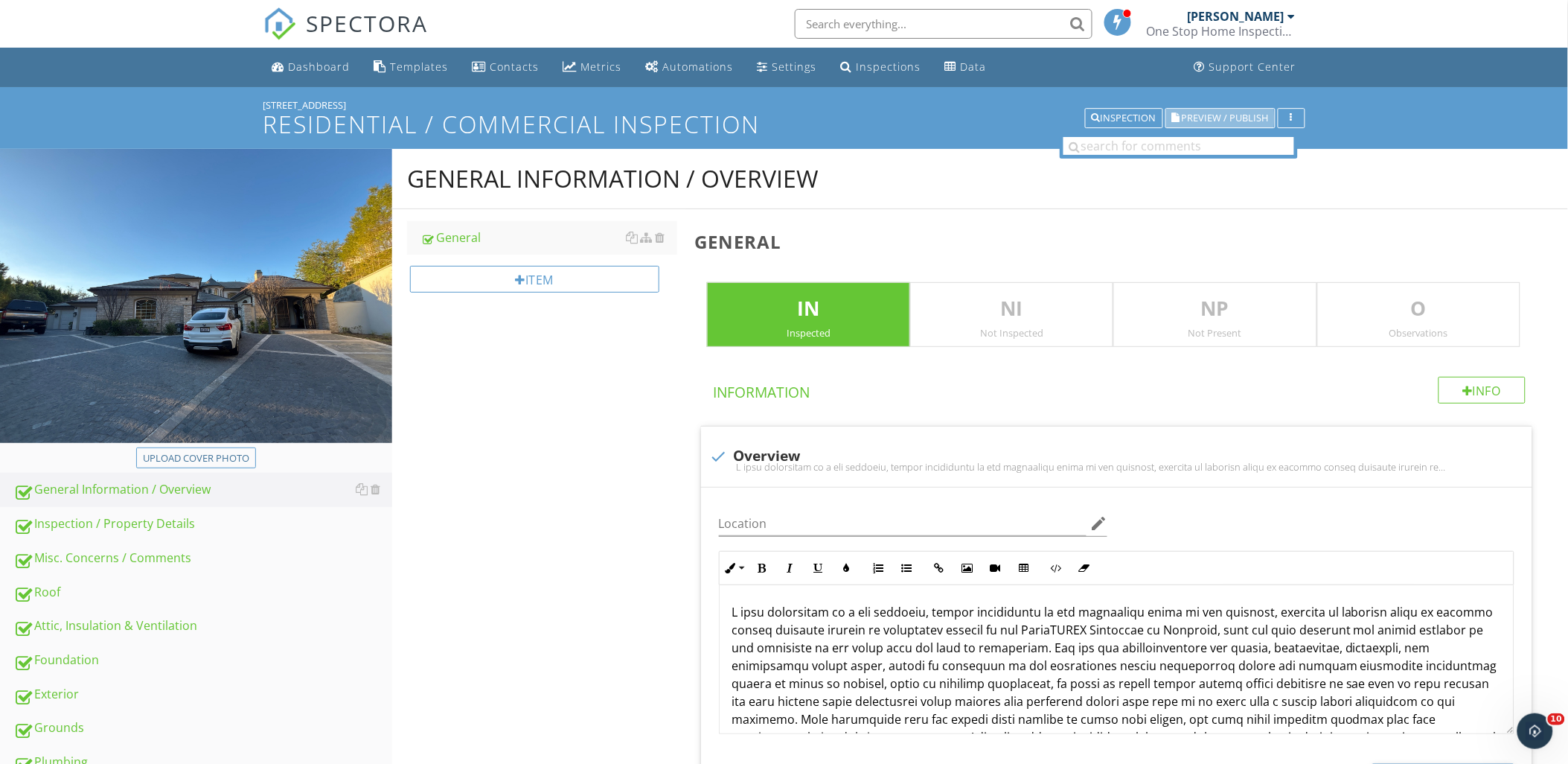
click at [1236, 113] on span "Preview / Publish" at bounding box center [1224, 117] width 87 height 9
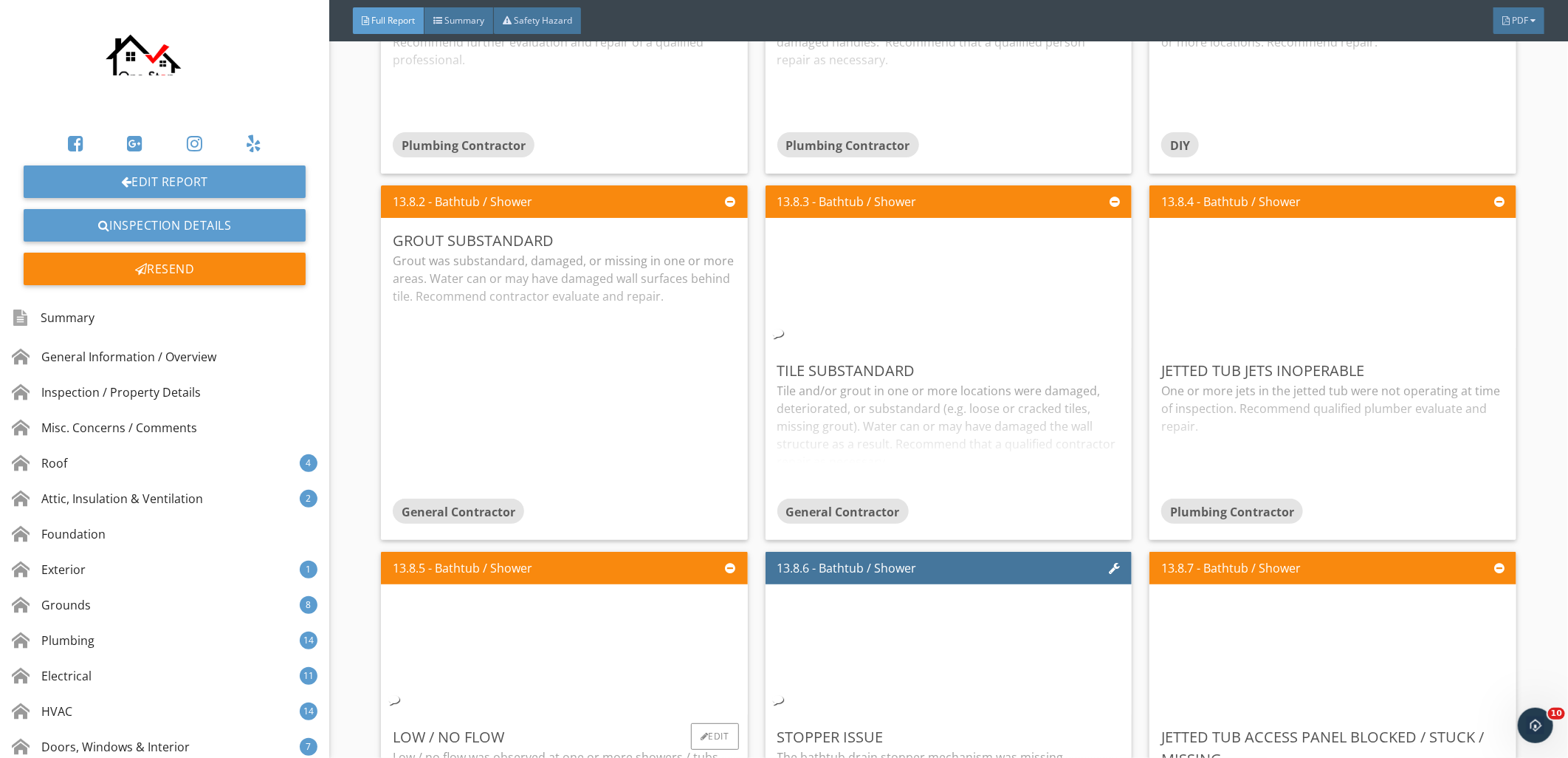
scroll to position [13946, 0]
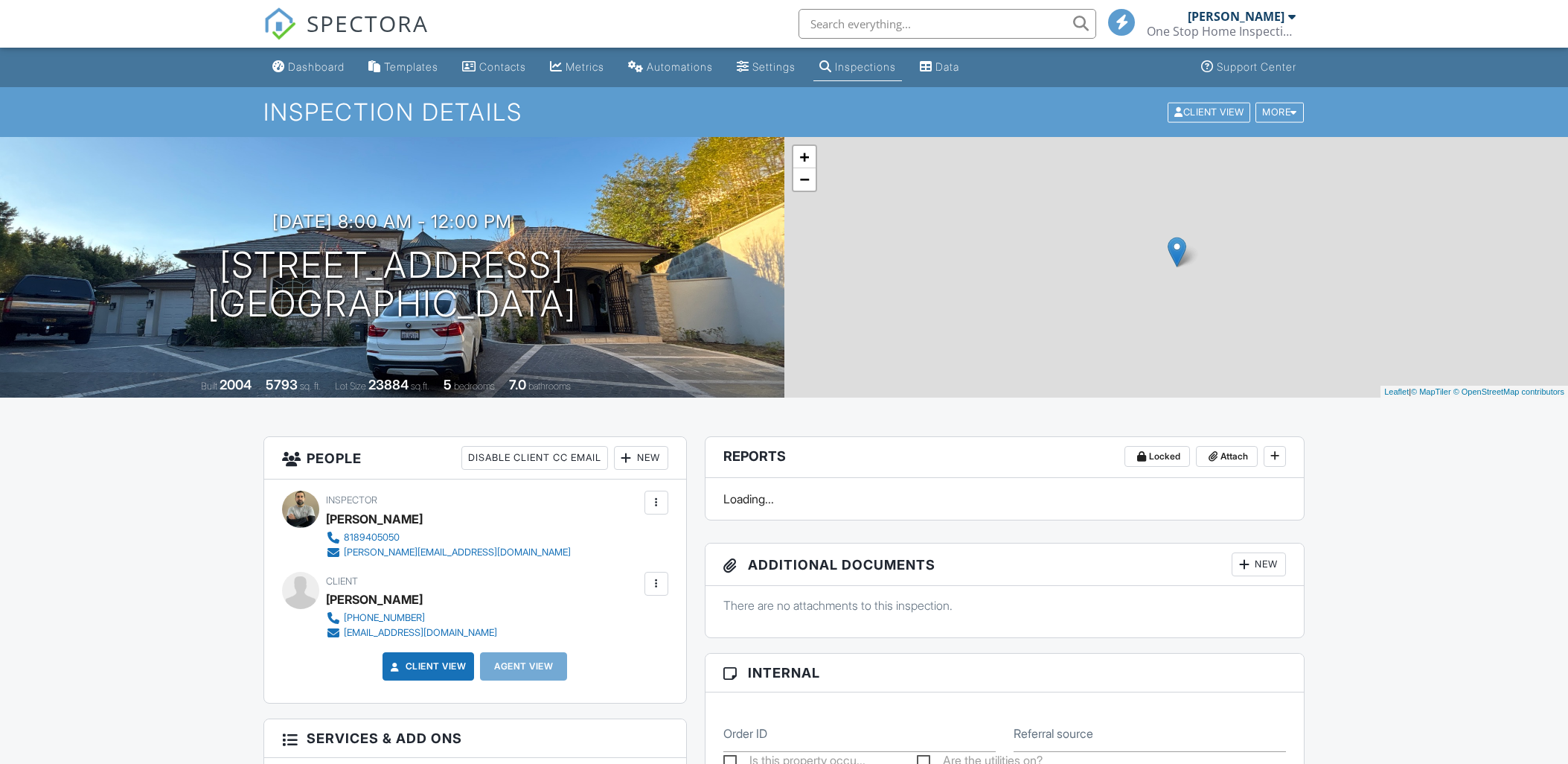
scroll to position [579, 0]
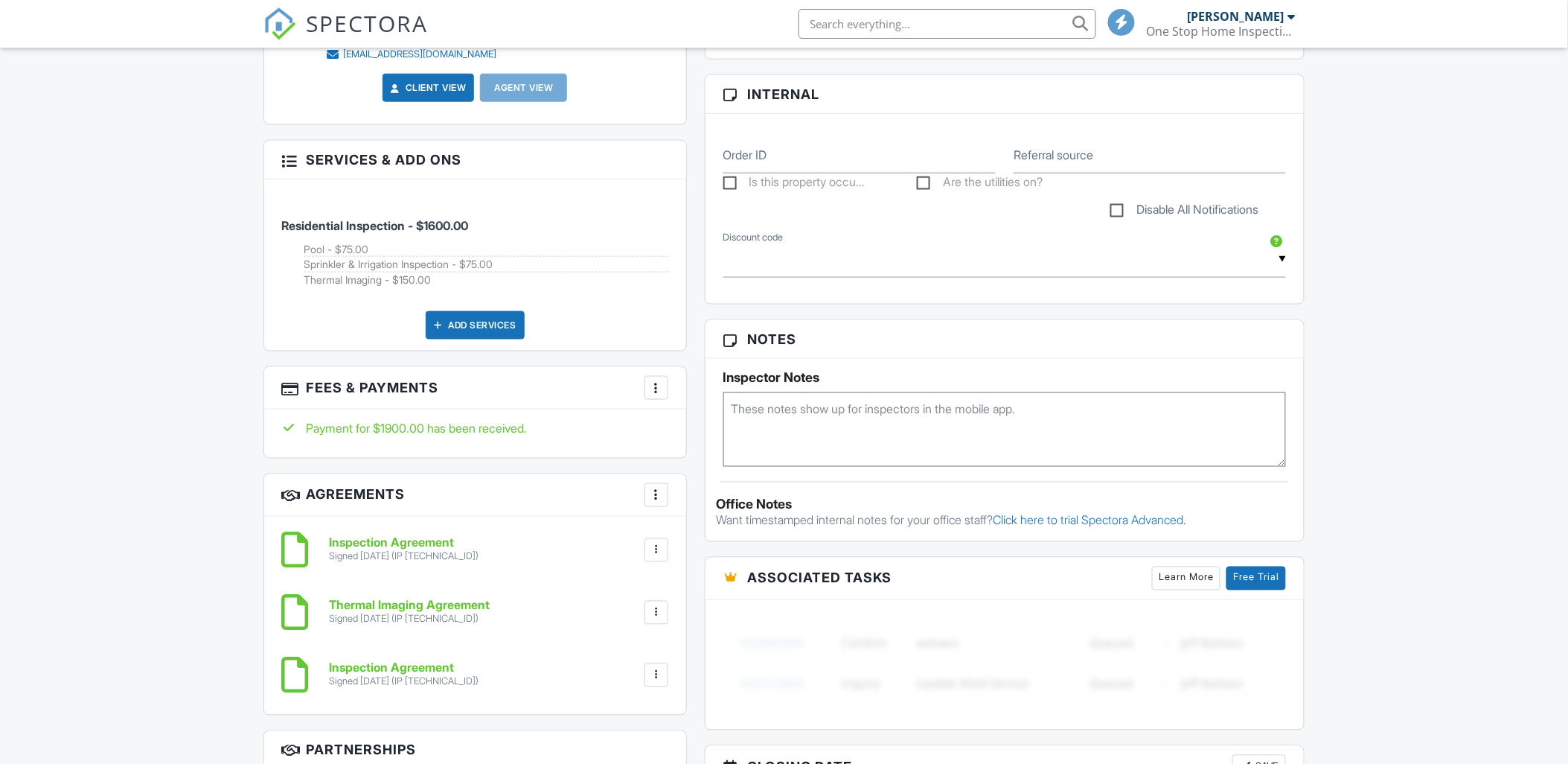
click at [659, 390] on div at bounding box center [657, 388] width 15 height 15
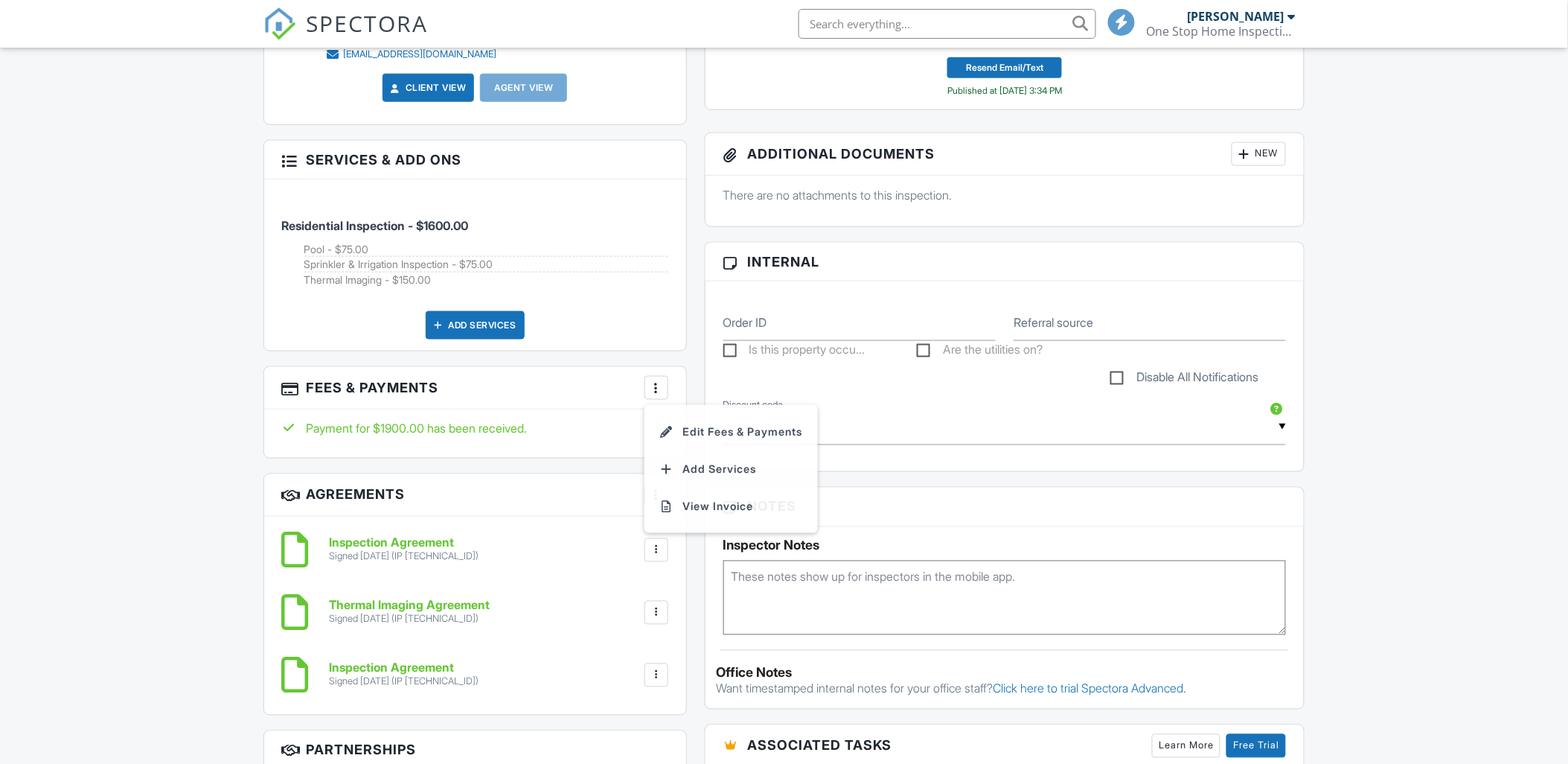
scroll to position [746, 0]
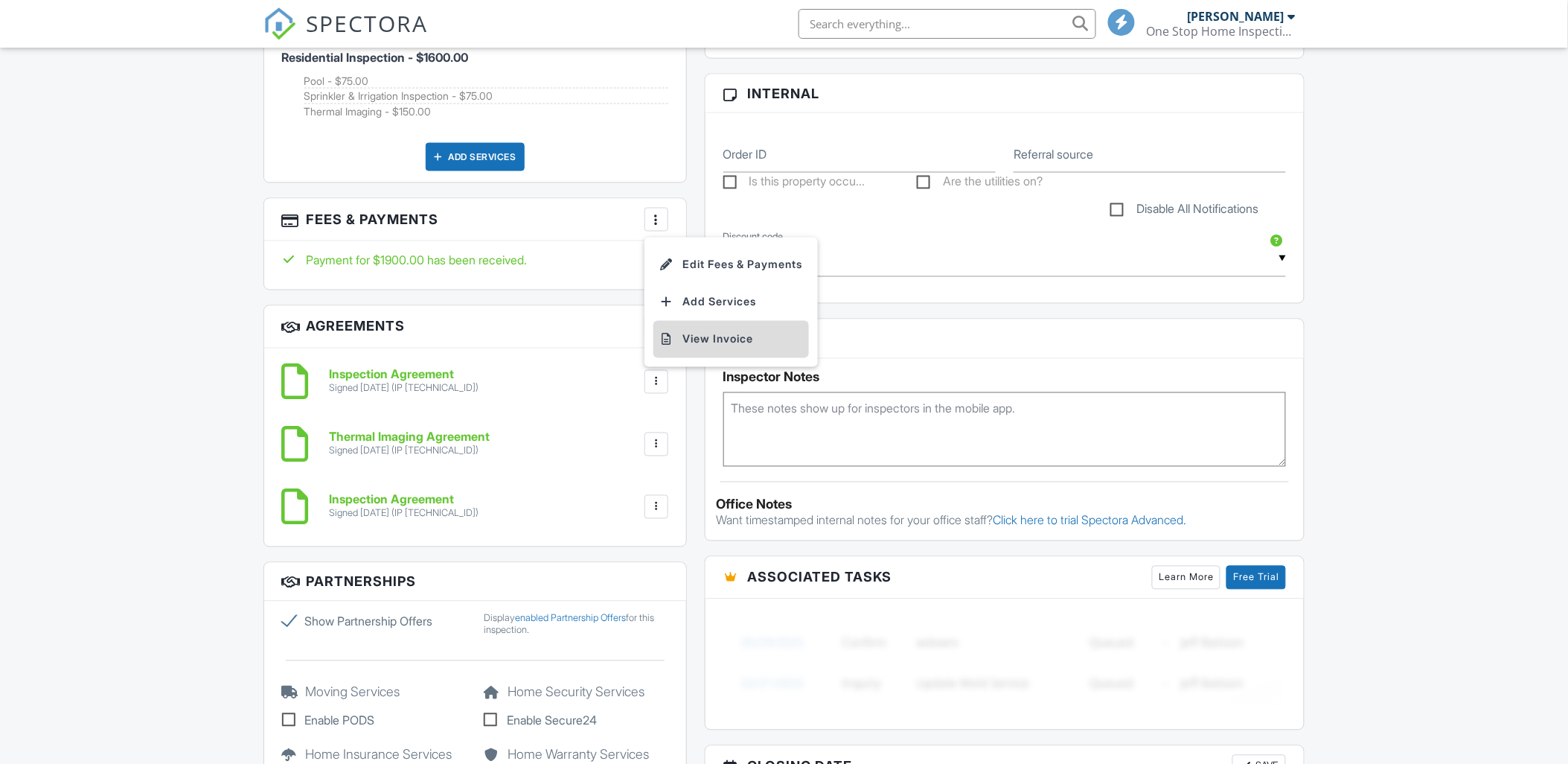
click at [698, 340] on li "View Invoice" at bounding box center [730, 339] width 156 height 37
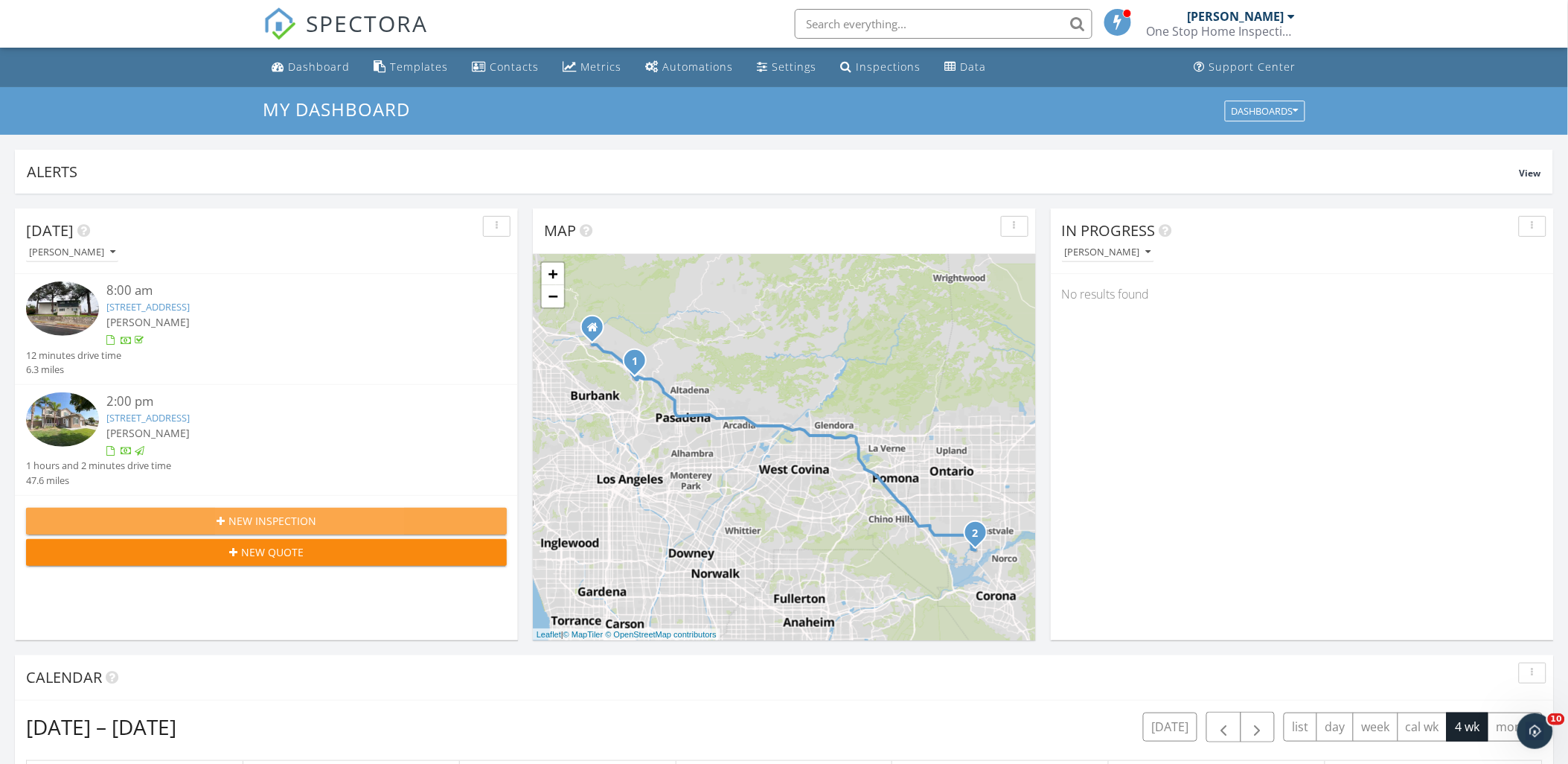
click at [304, 524] on span "New Inspection" at bounding box center [272, 520] width 88 height 16
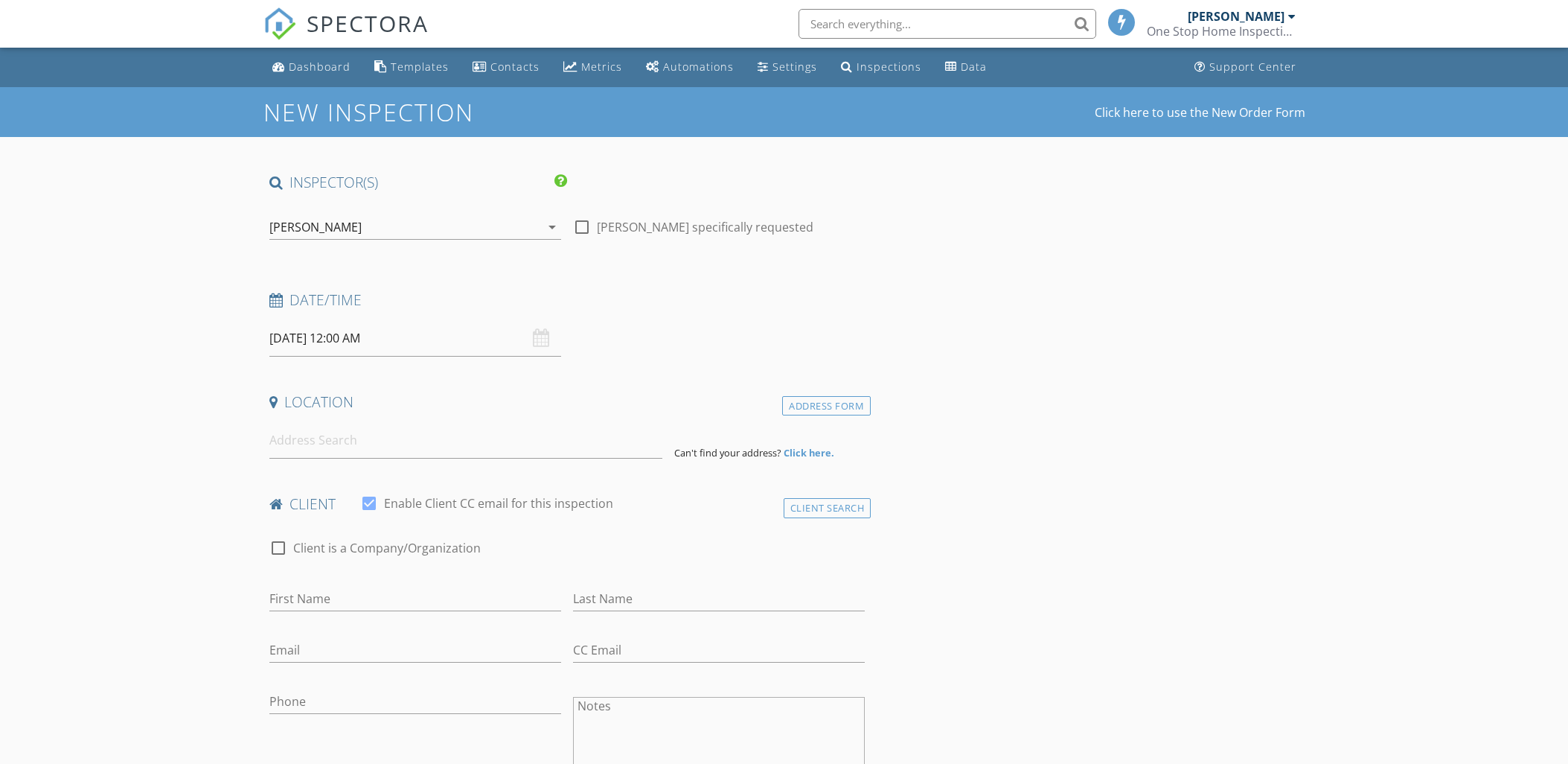
select select "8"
click at [365, 337] on input "09/28/2025 12:00 AM" at bounding box center [415, 337] width 292 height 36
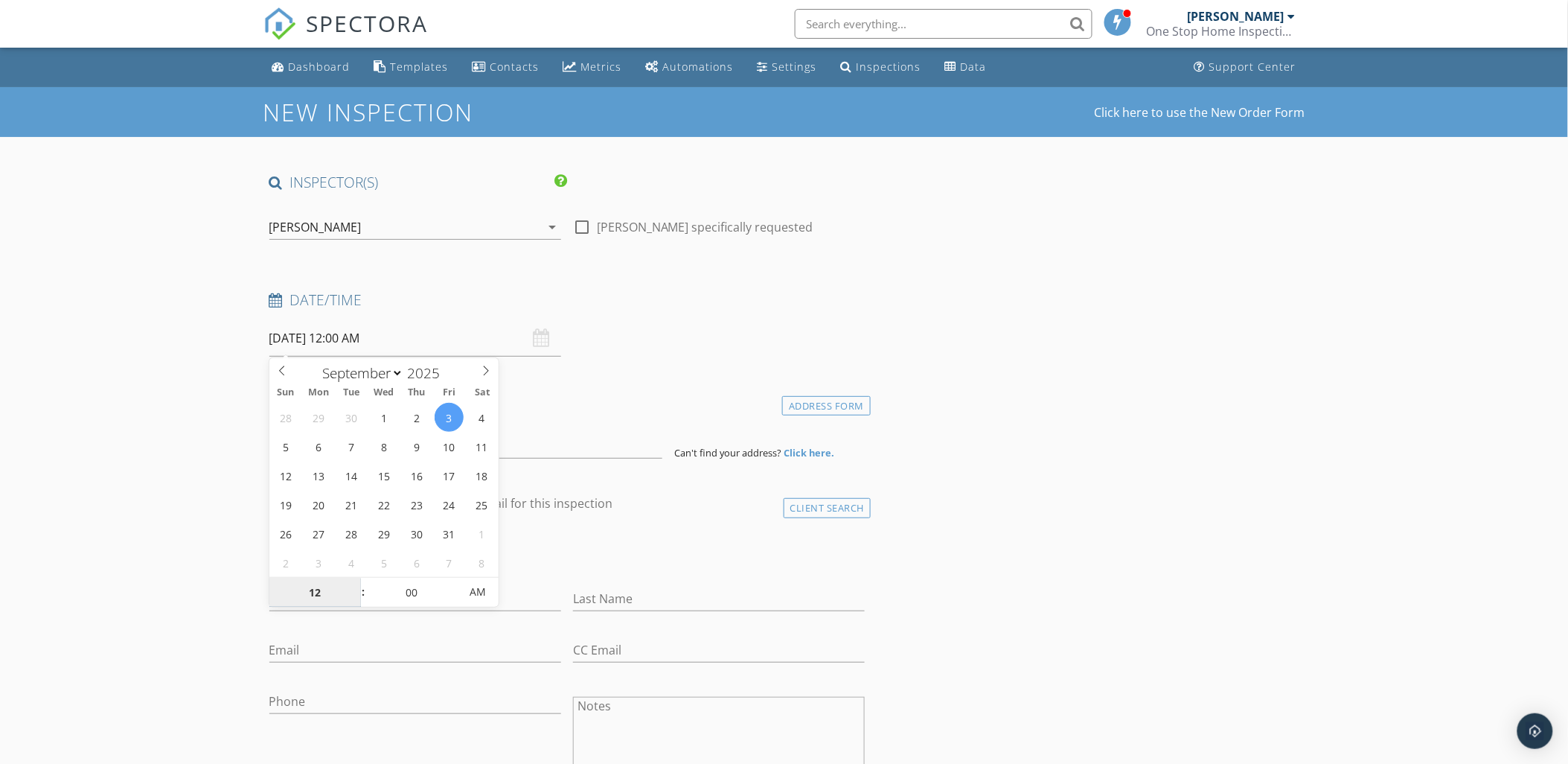
type input "10/03/2025 12:00 AM"
select select "9"
type input "8"
type input "10/03/2025 8:00 AM"
type input "08"
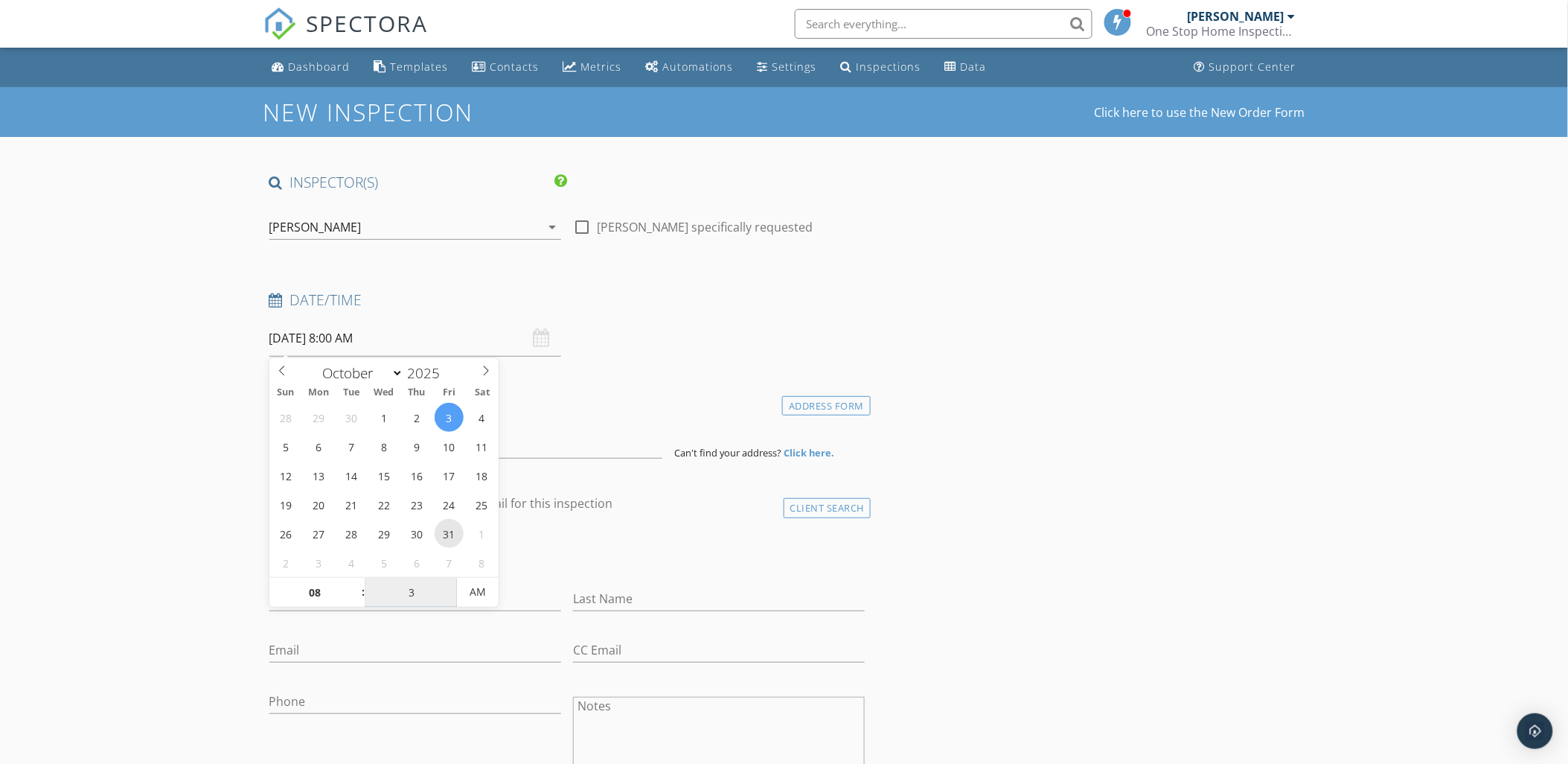
type input "30"
type input "[DATE] 8:30 AM"
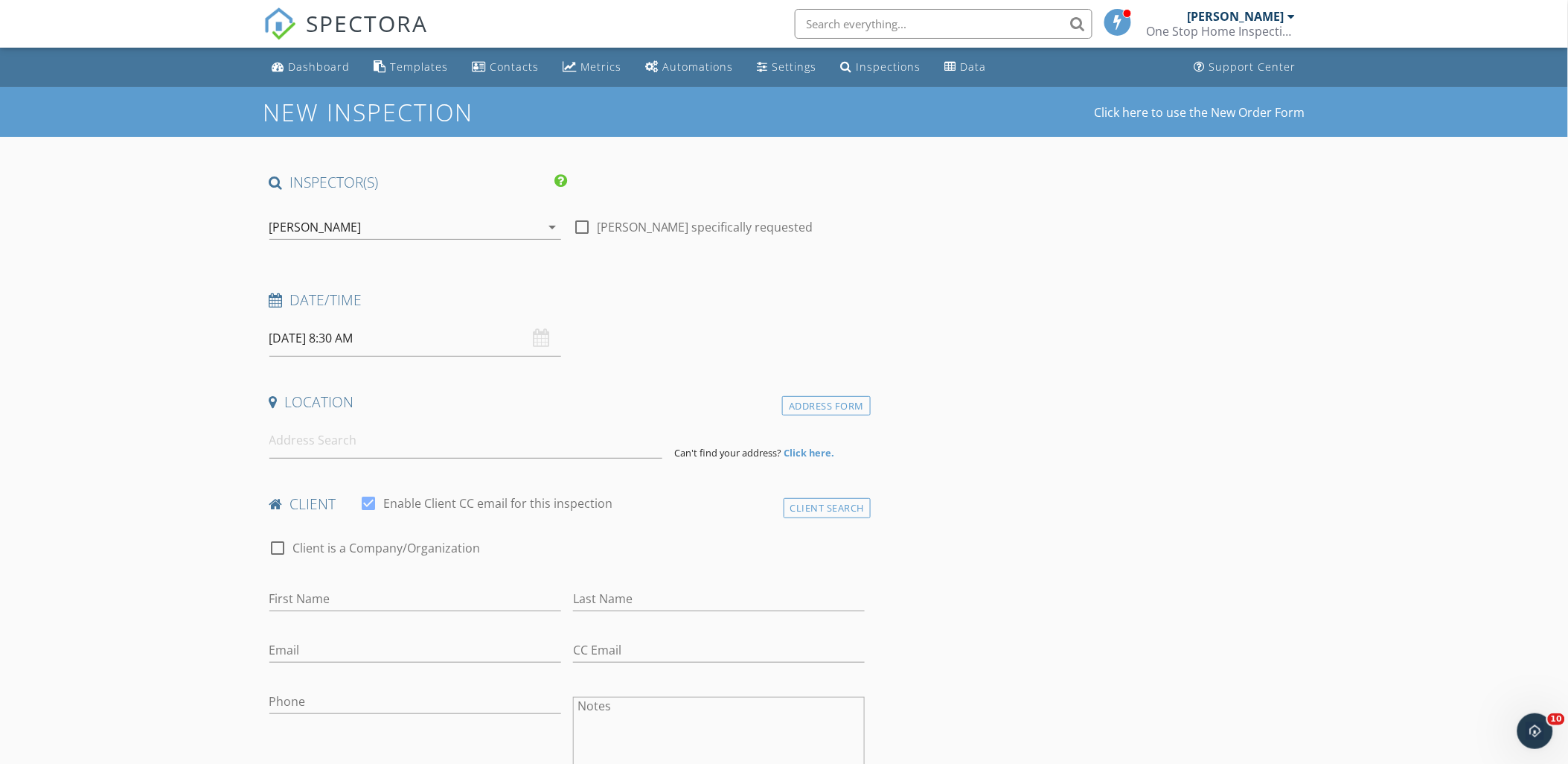
drag, startPoint x: 153, startPoint y: 415, endPoint x: 338, endPoint y: 434, distance: 186.0
click at [351, 445] on input at bounding box center [466, 440] width 393 height 36
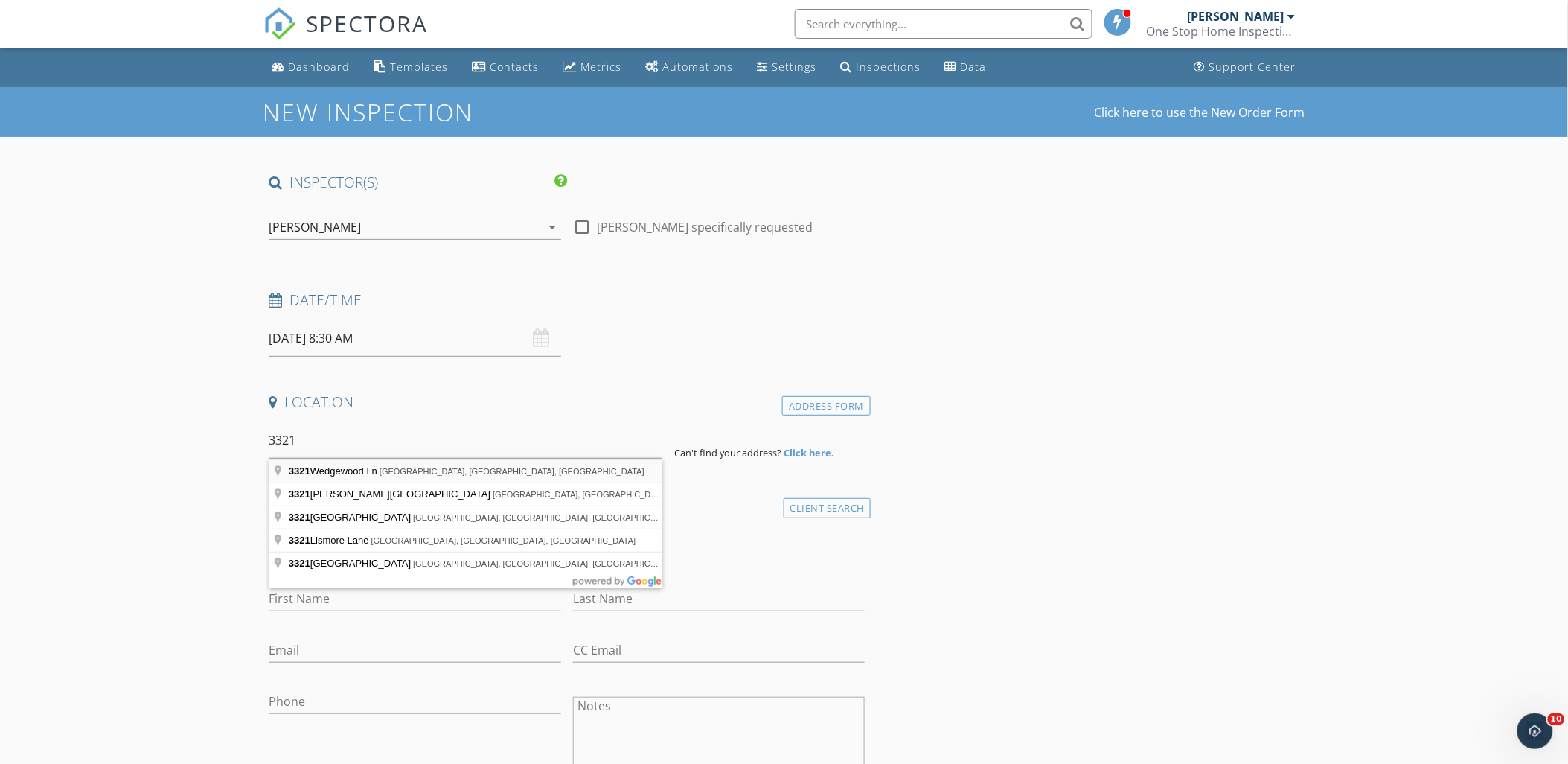
type input "3321 Wedgewood Ln, Burbank, CA, USA"
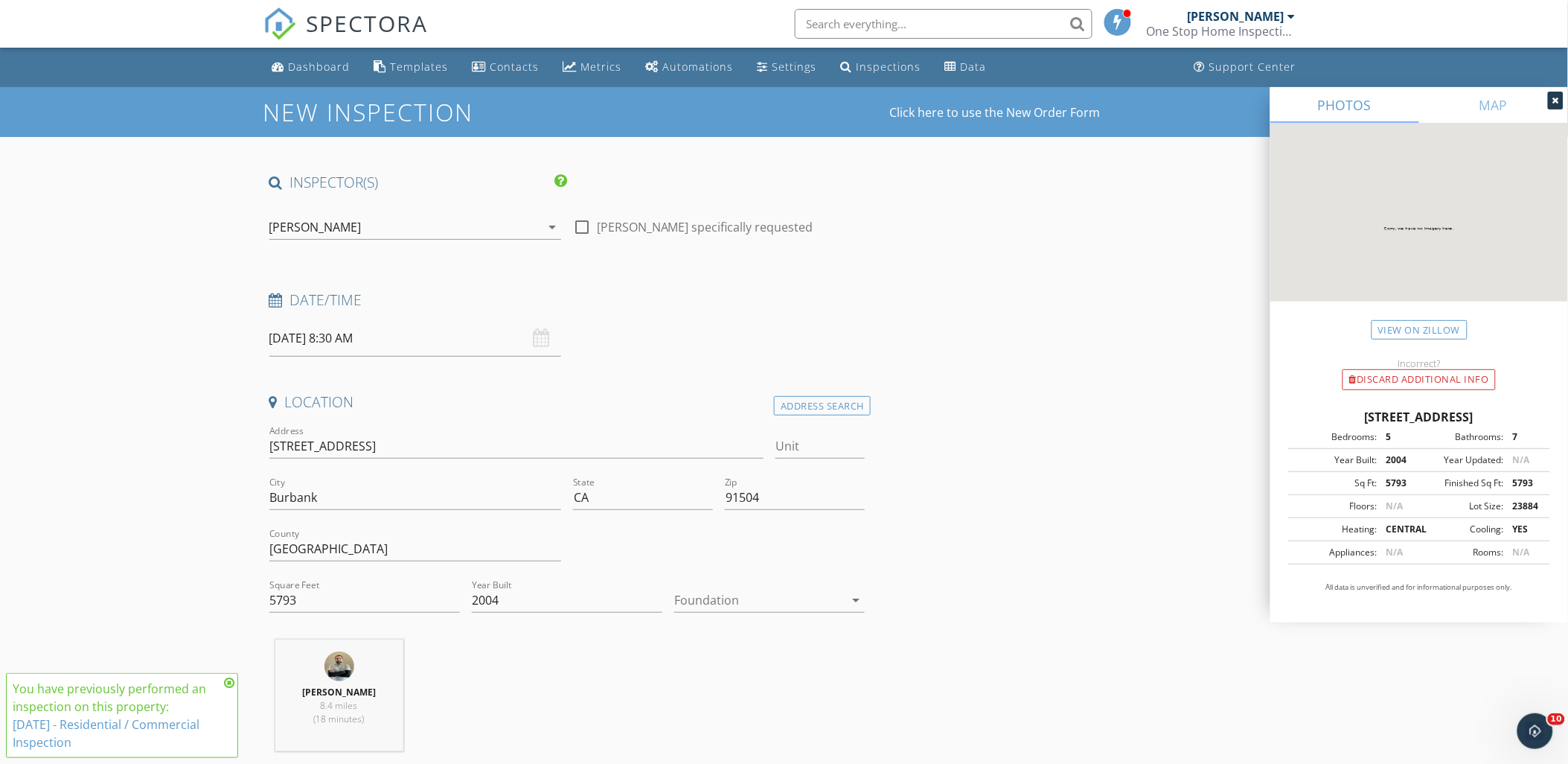
click at [227, 679] on icon at bounding box center [228, 682] width 10 height 12
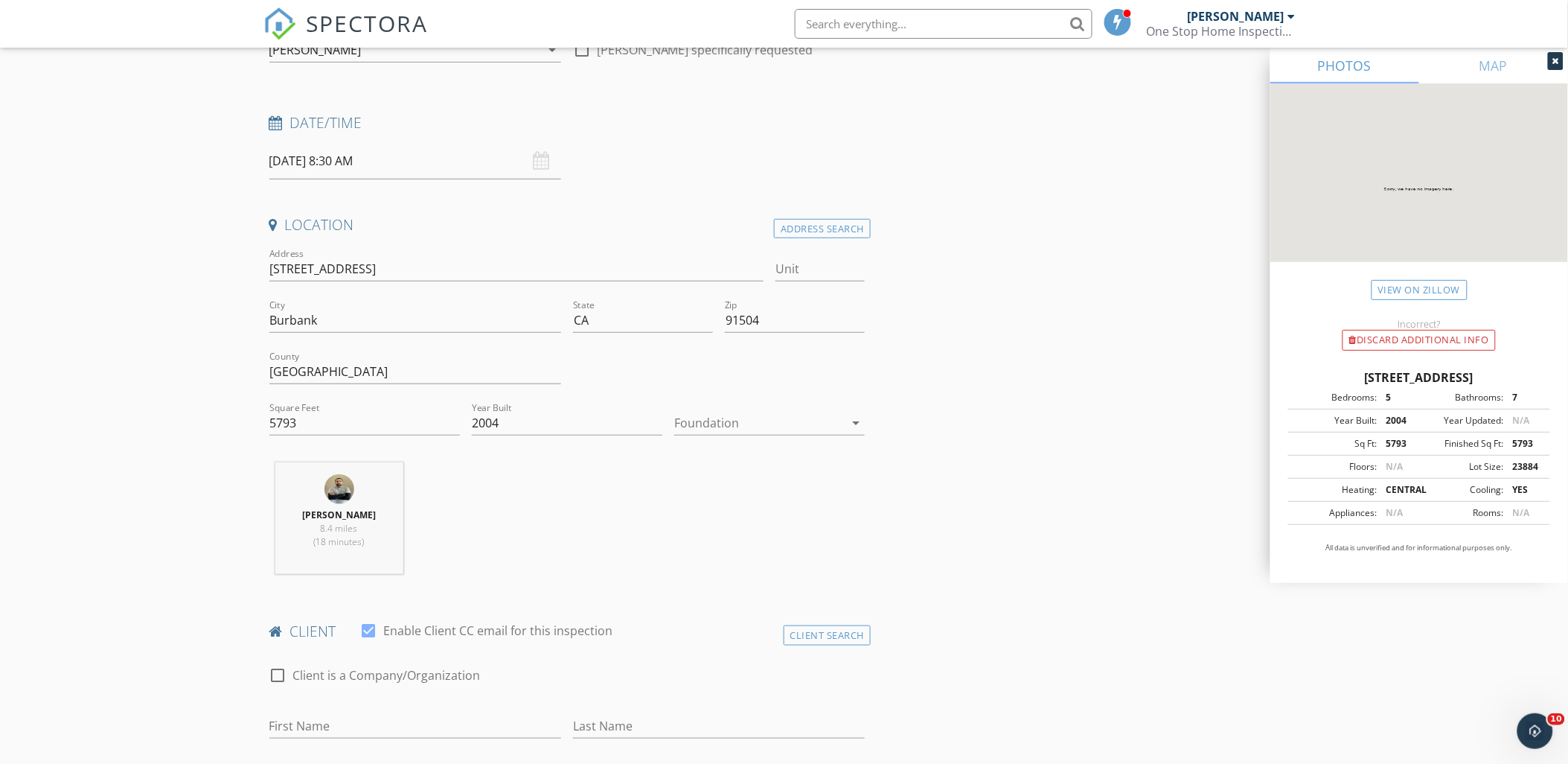
scroll to position [248, 0]
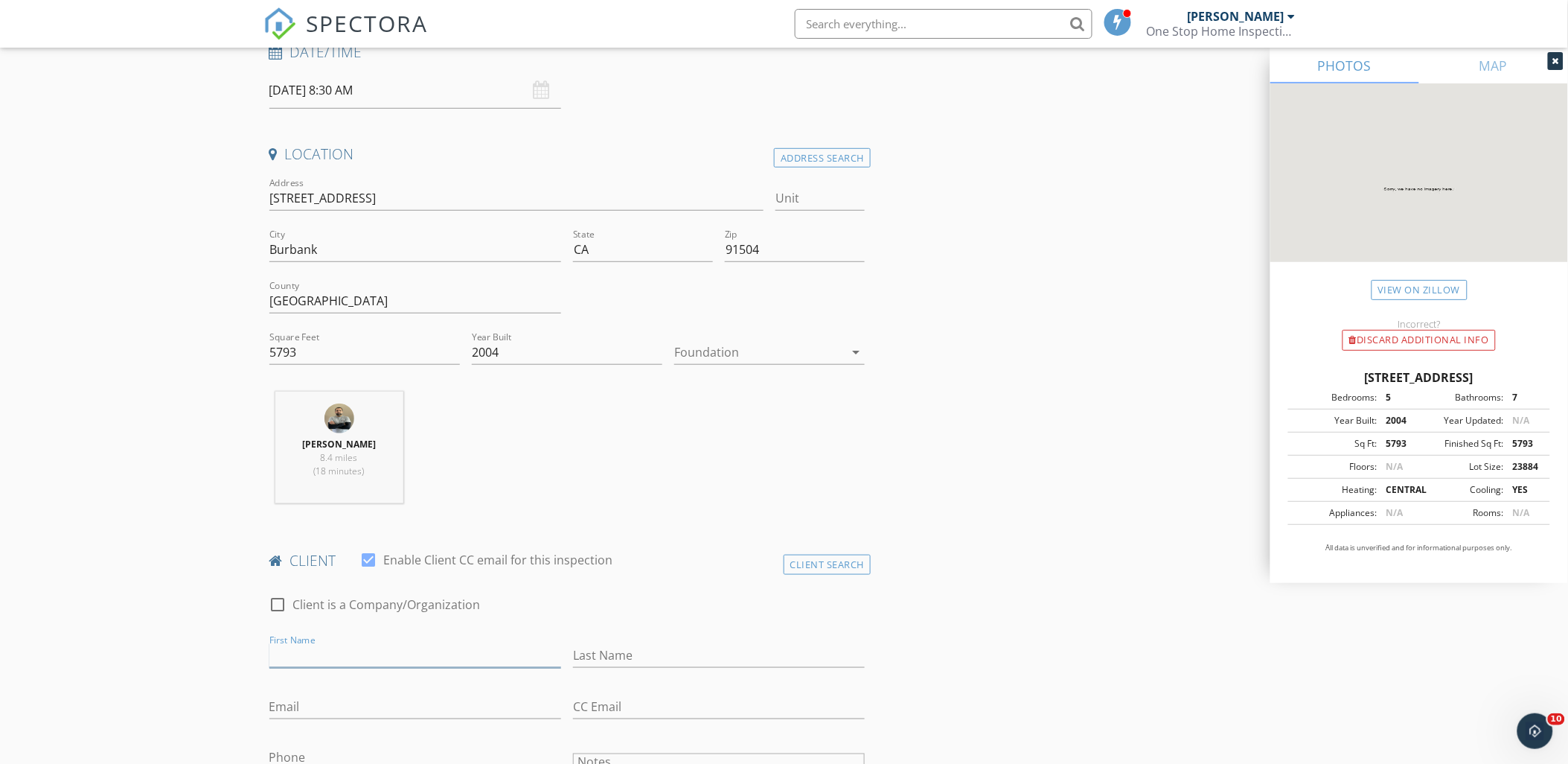
click at [283, 653] on input "First Name" at bounding box center [415, 655] width 292 height 24
type input "[PERSON_NAME]"
type input "Kostanyan2000@me.com"
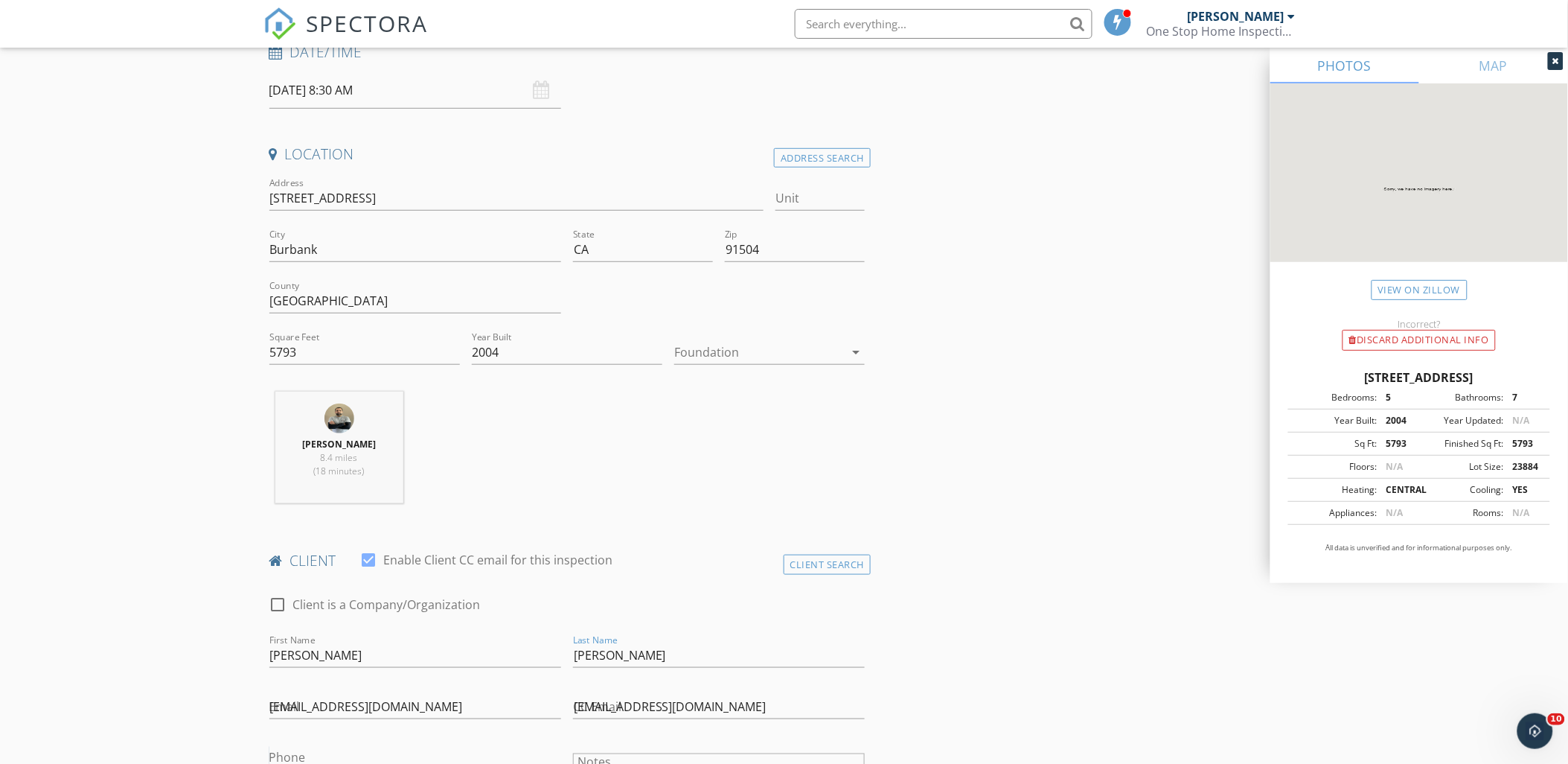
type input "[PHONE_NUMBER]"
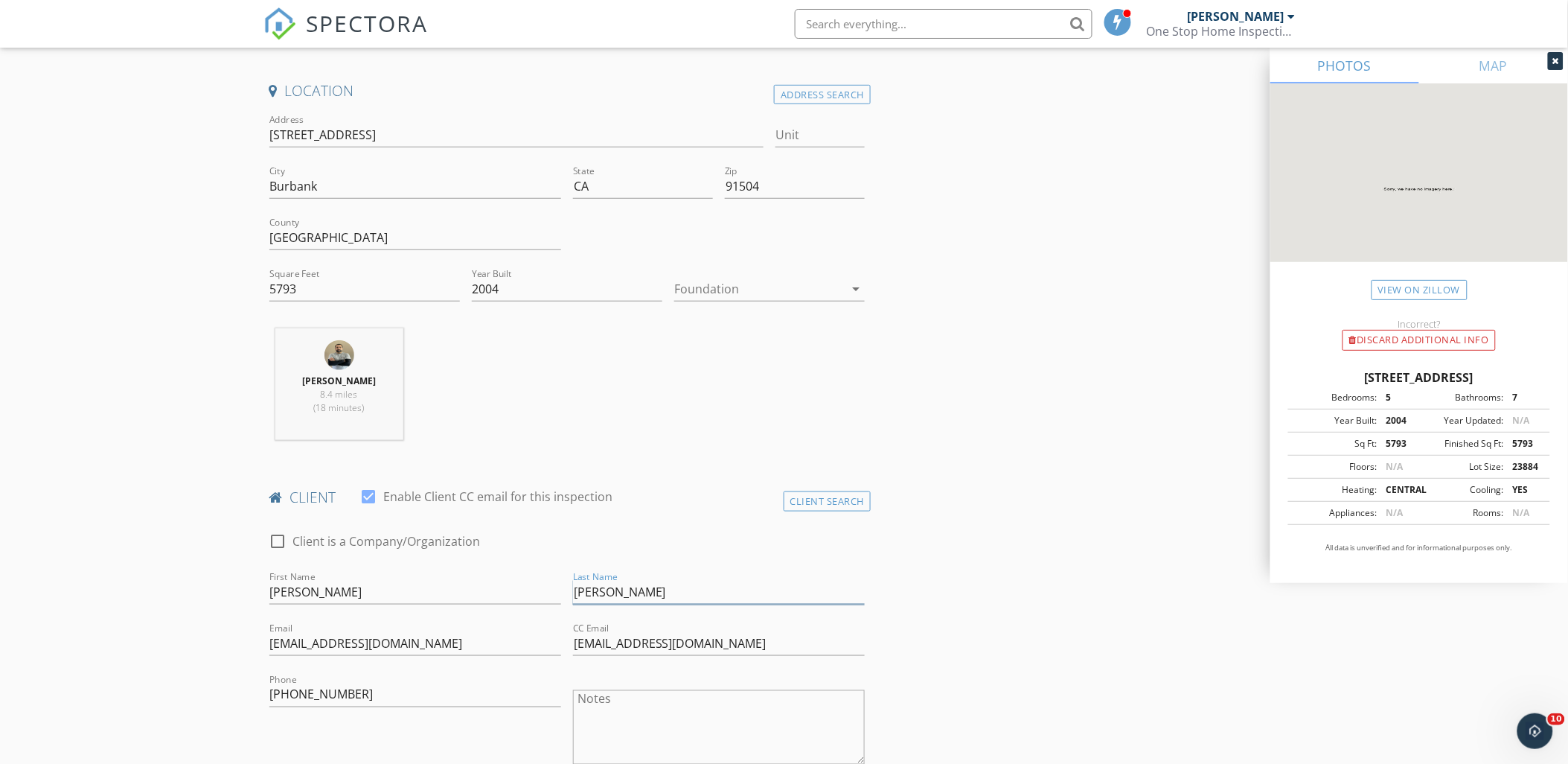
scroll to position [340, 0]
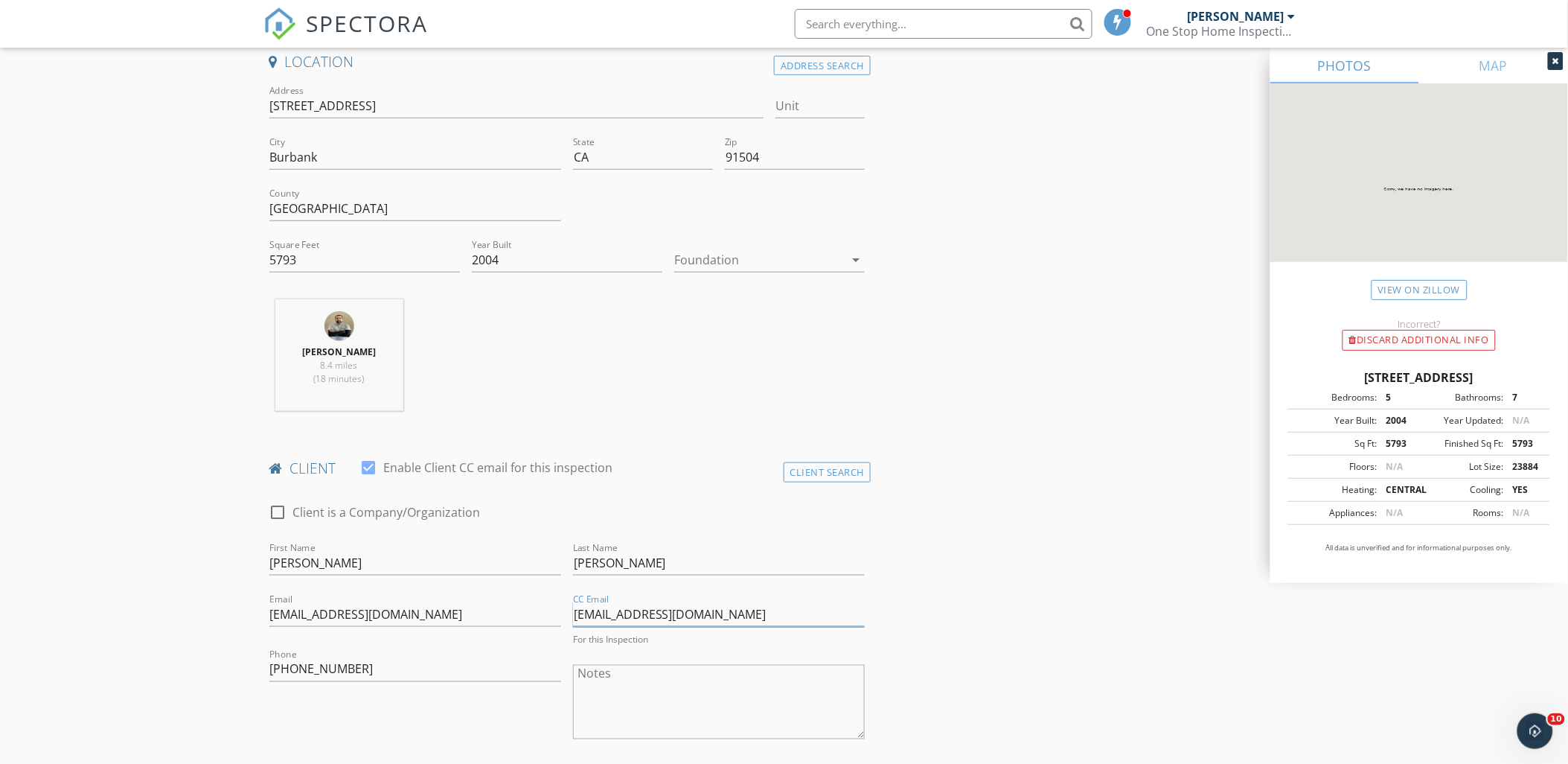
drag, startPoint x: 722, startPoint y: 615, endPoint x: 457, endPoint y: 568, distance: 269.1
click at [465, 569] on div "check_box_outline_blank Client is a Company/Organization First Name Vardan Last…" at bounding box center [567, 683] width 608 height 389
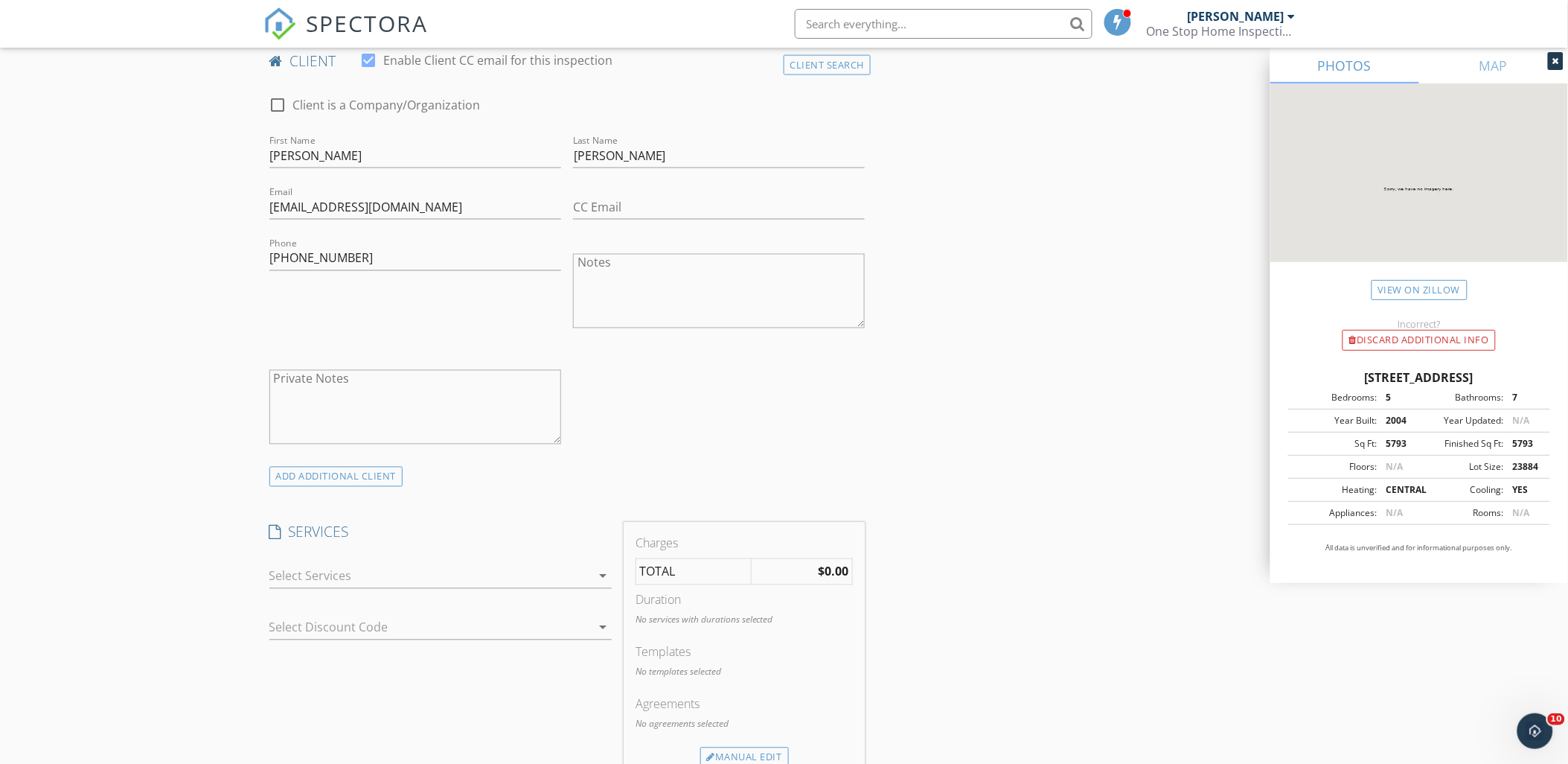
scroll to position [837, 0]
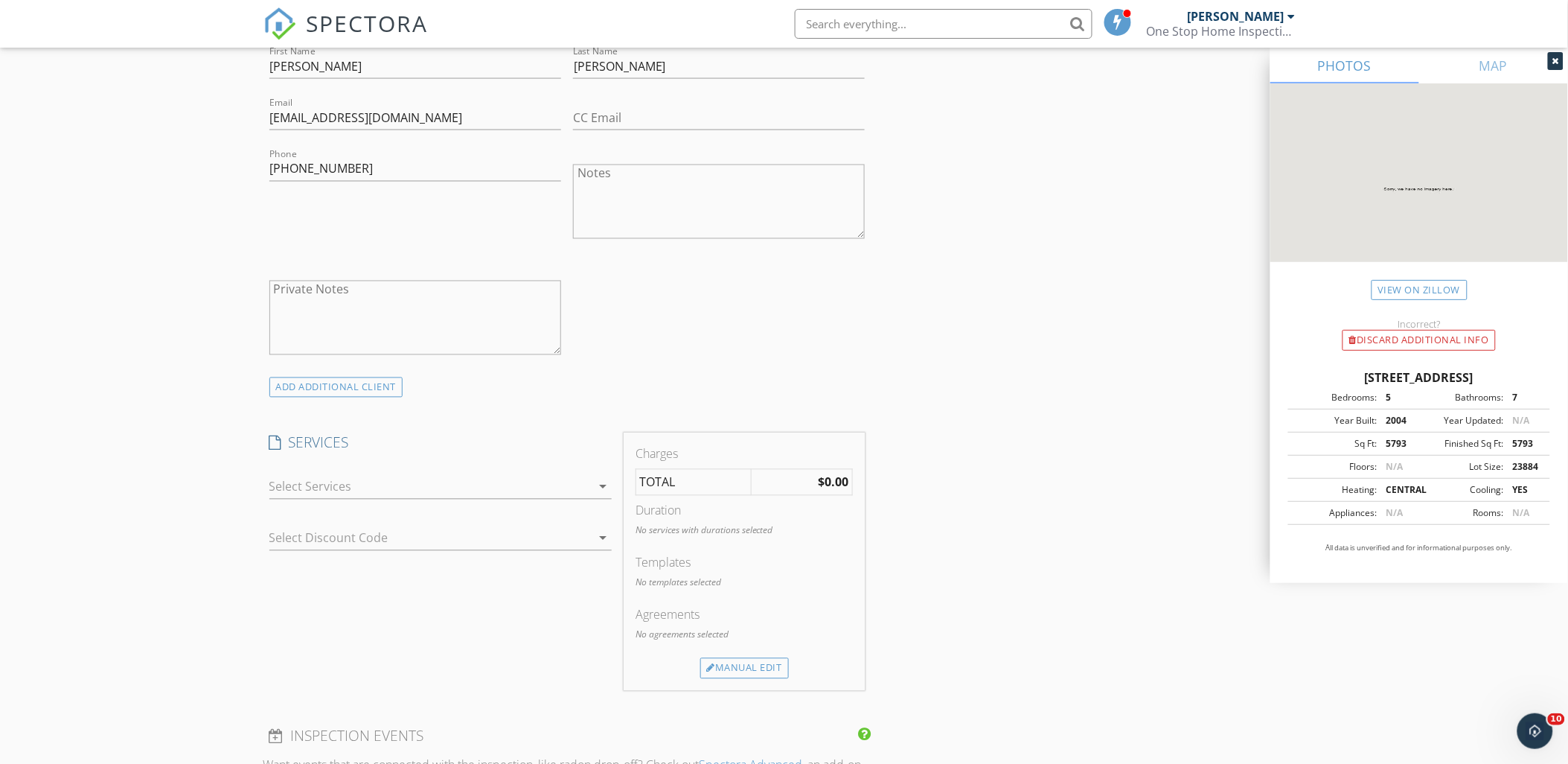
click at [301, 494] on div at bounding box center [429, 487] width 321 height 24
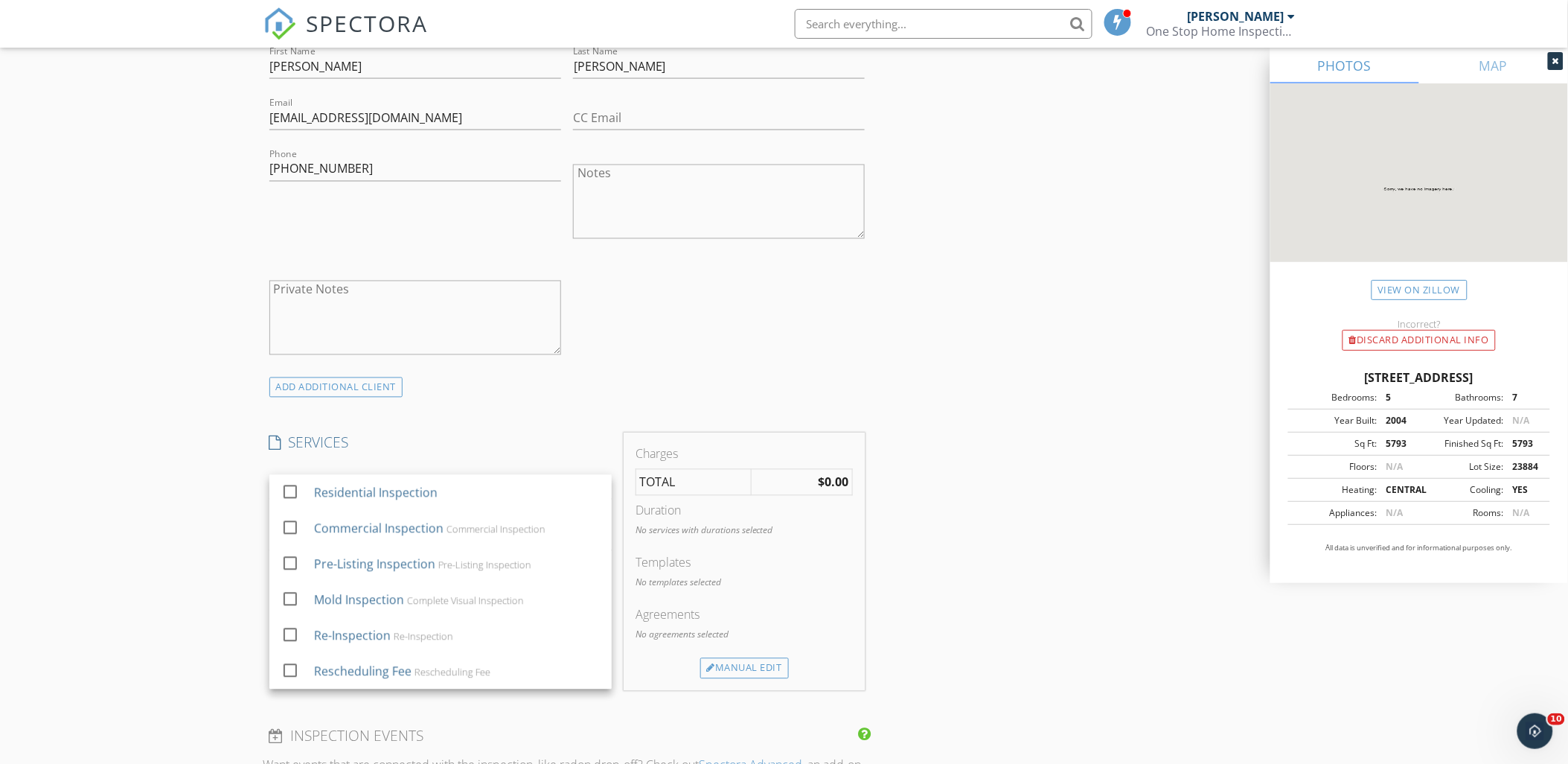
click at [101, 450] on div "New Inspection Click here to use the New Order Form INSPECTOR(S) check_box Narb…" at bounding box center [784, 557] width 1568 height 2613
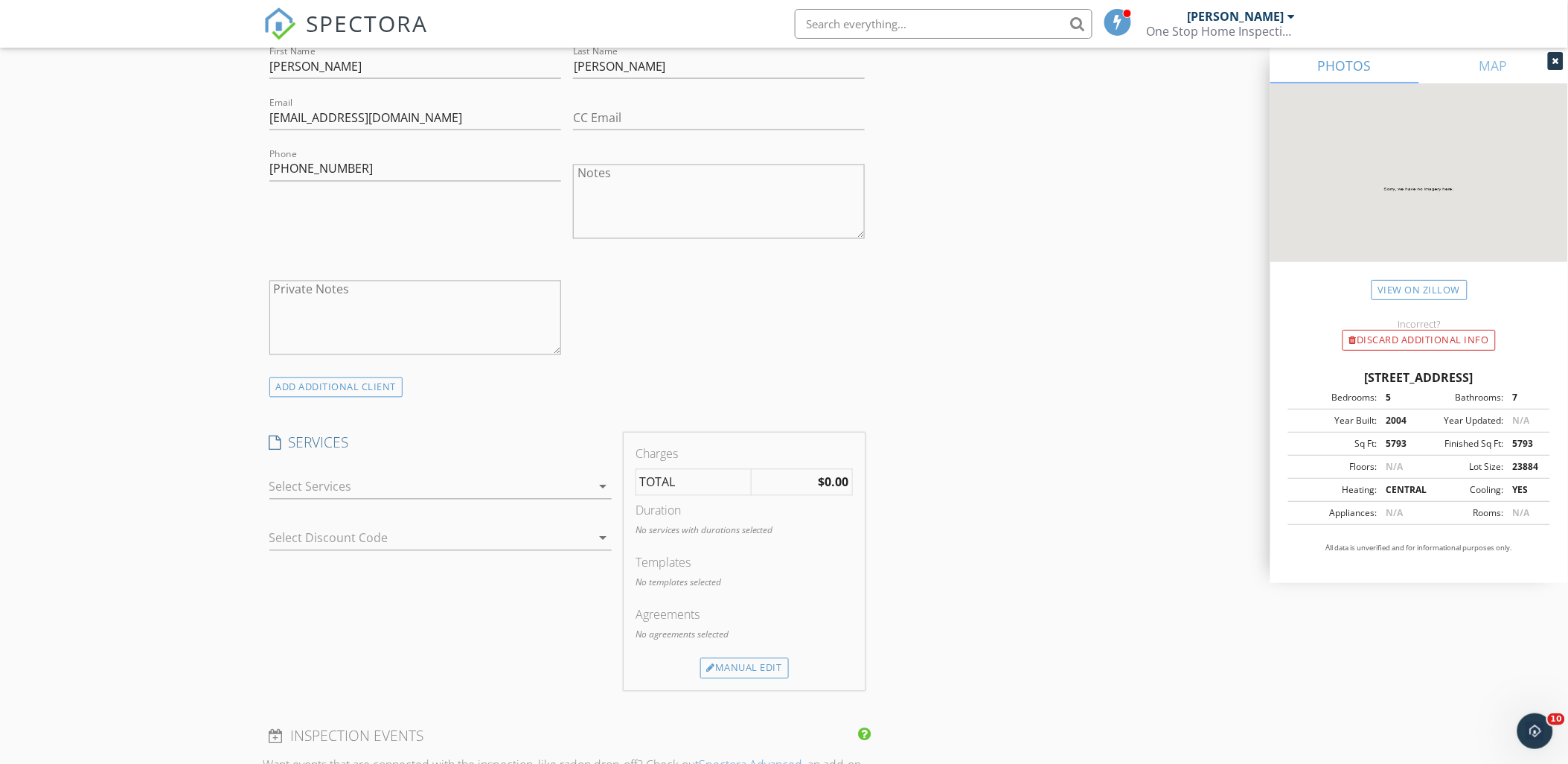
click at [318, 492] on div at bounding box center [429, 487] width 321 height 24
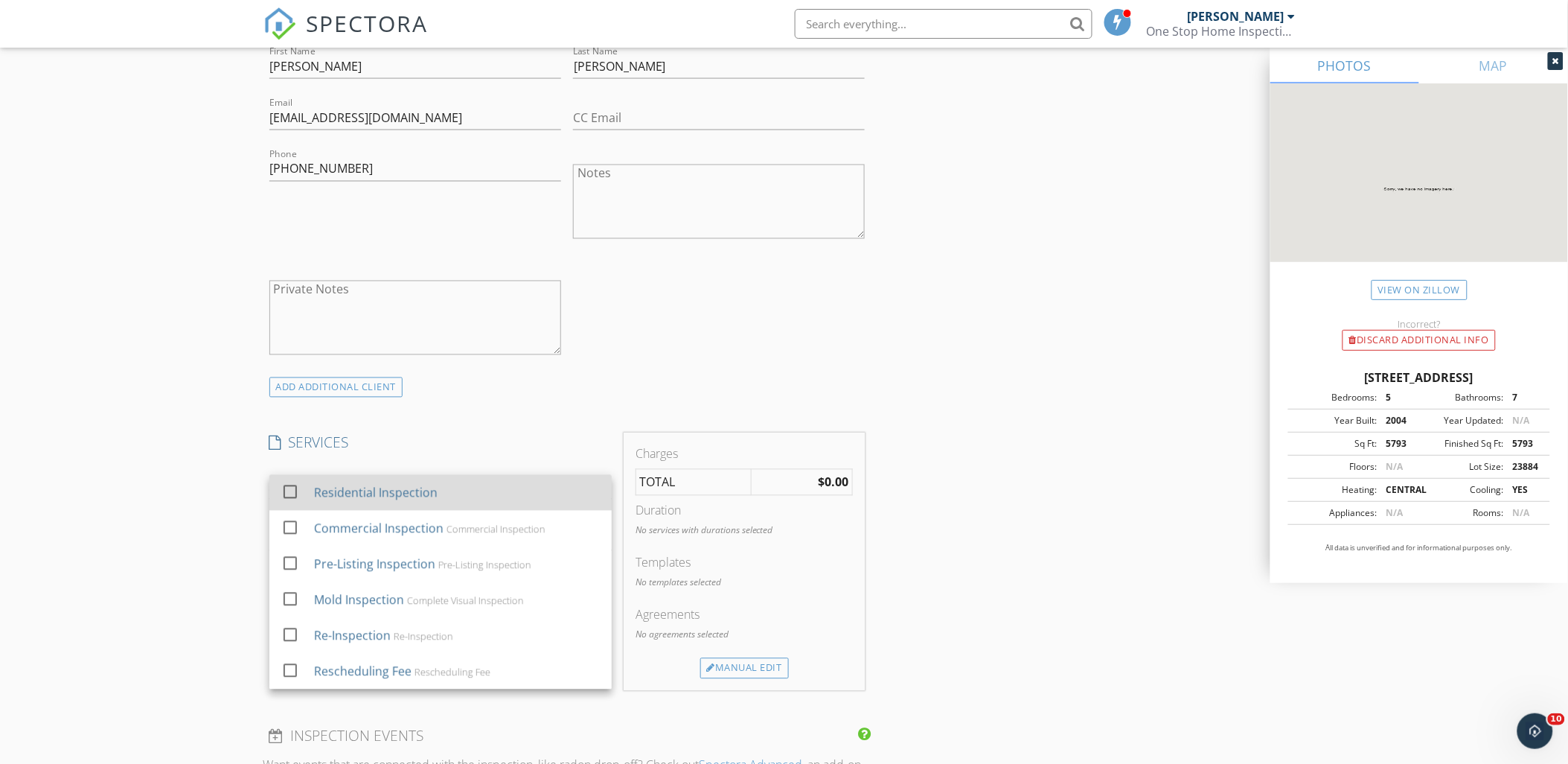
click at [324, 493] on div "Residential Inspection" at bounding box center [375, 492] width 124 height 18
click at [204, 497] on div "New Inspection Click here to use the New Order Form INSPECTOR(S) check_box Narb…" at bounding box center [784, 556] width 1568 height 2611
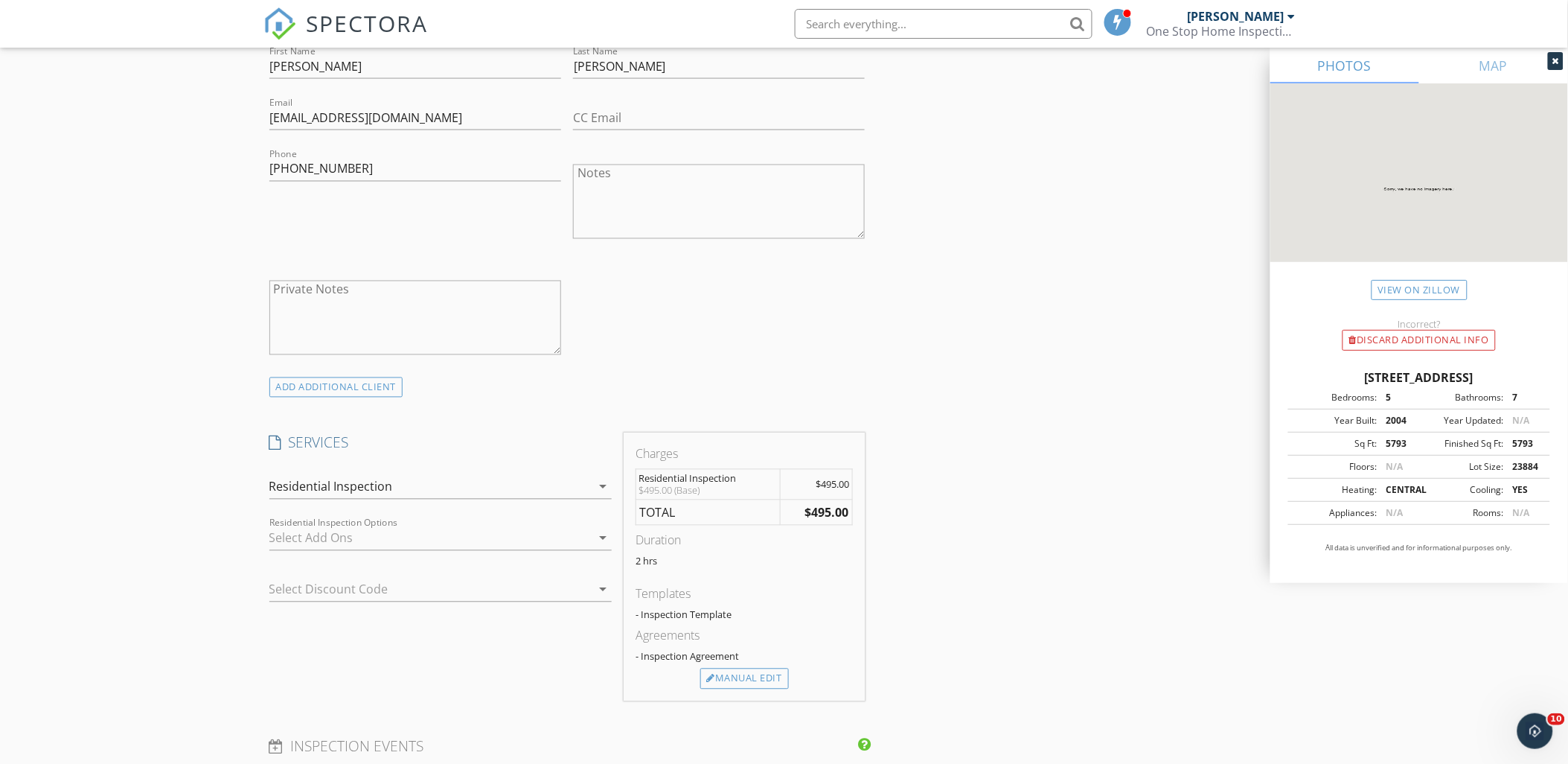
click at [337, 541] on div at bounding box center [429, 539] width 321 height 24
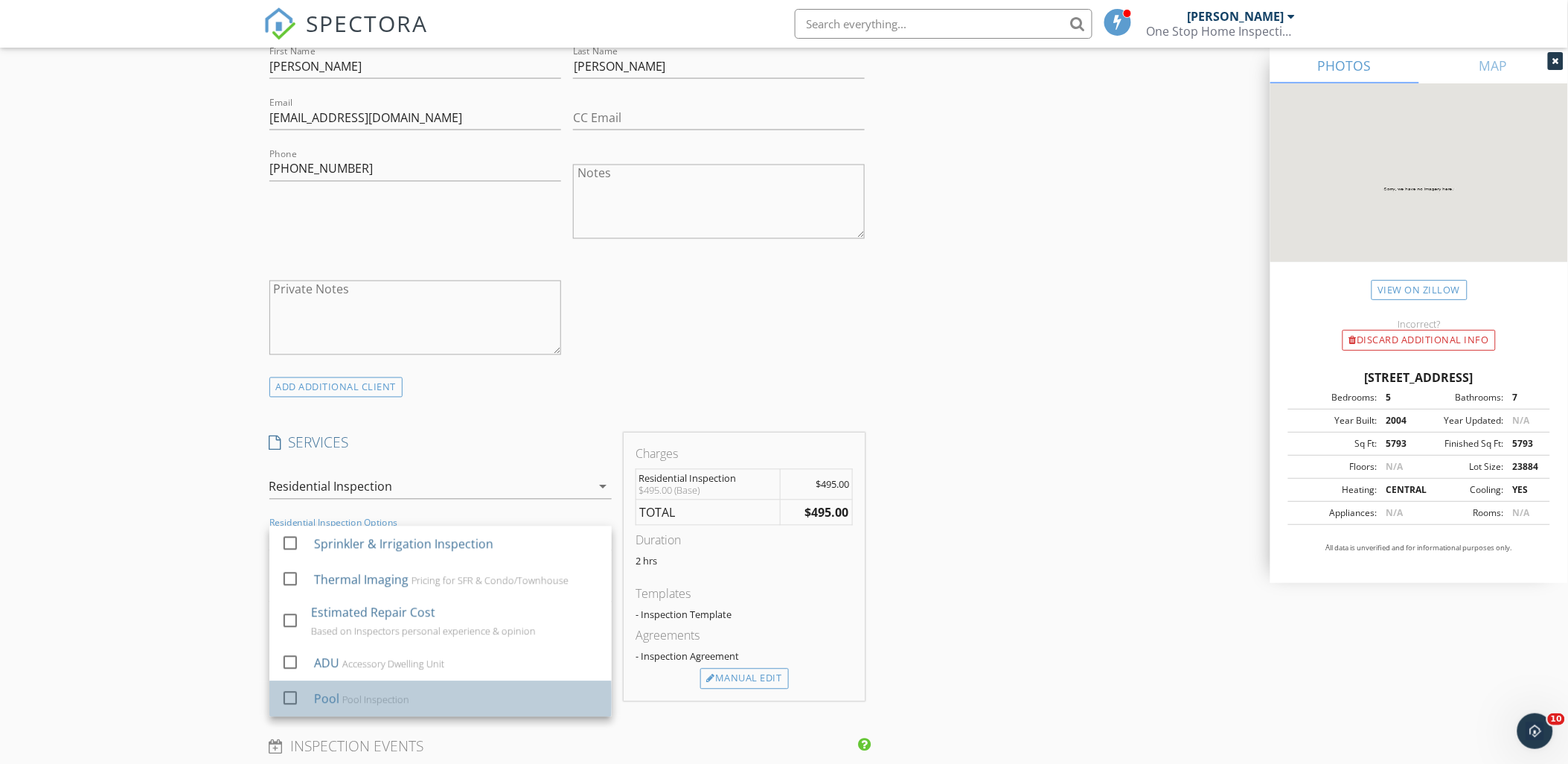
click at [320, 702] on div "Pool" at bounding box center [325, 698] width 25 height 18
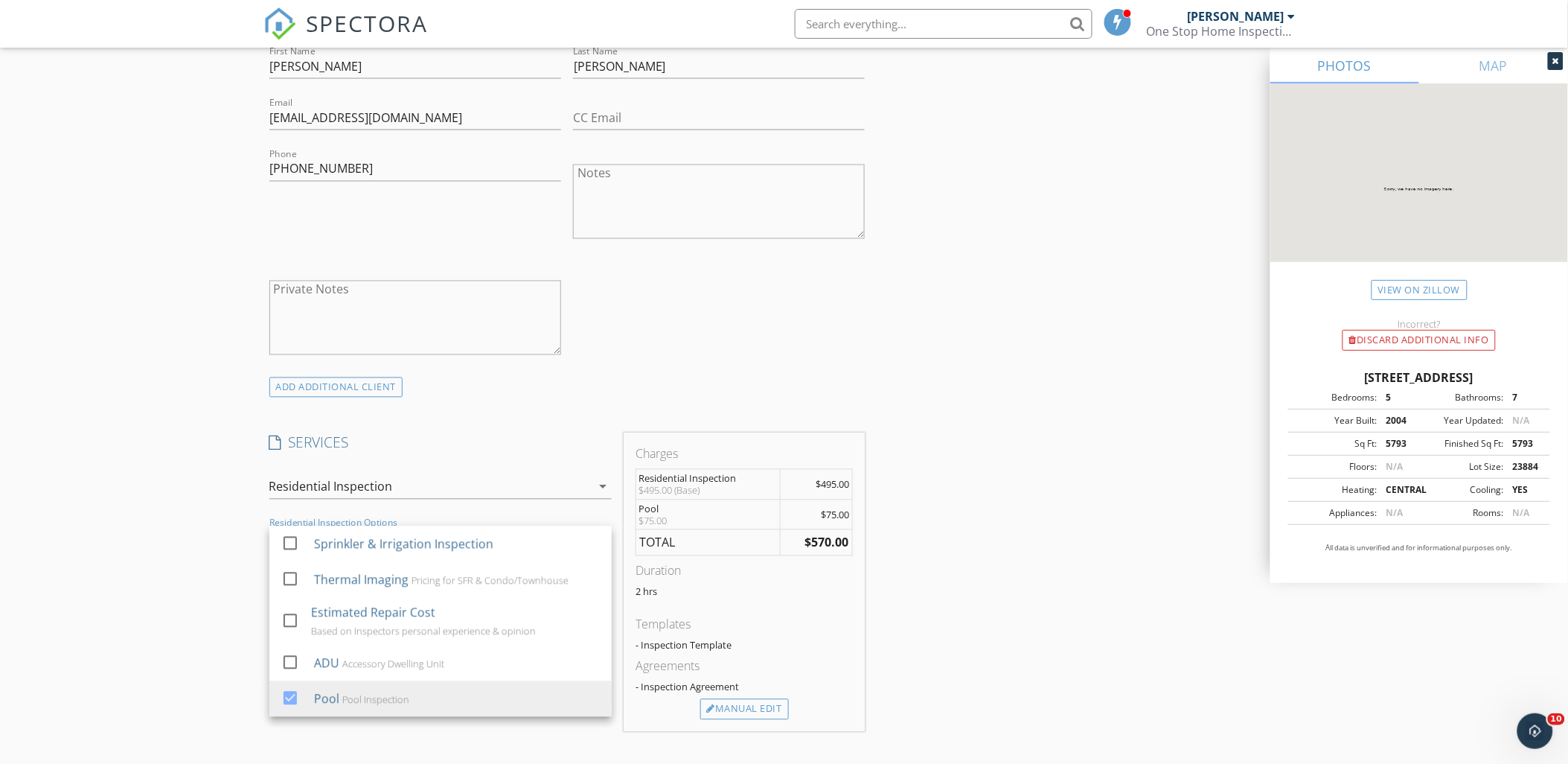
click at [152, 646] on div "New Inspection Click here to use the New Order Form INSPECTOR(S) check_box Narb…" at bounding box center [784, 578] width 1568 height 2654
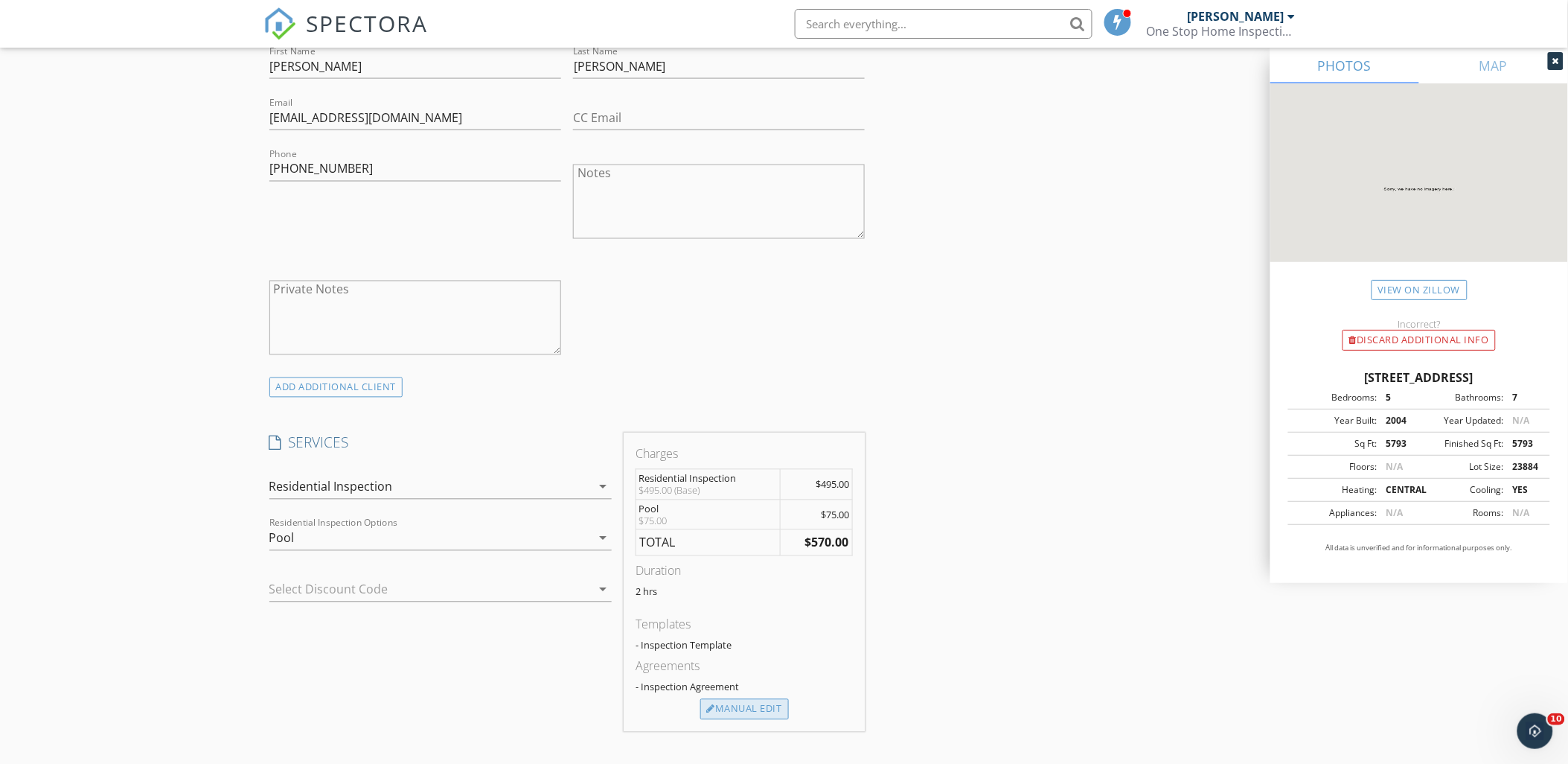
click at [765, 712] on div "Manual Edit" at bounding box center [744, 709] width 89 height 20
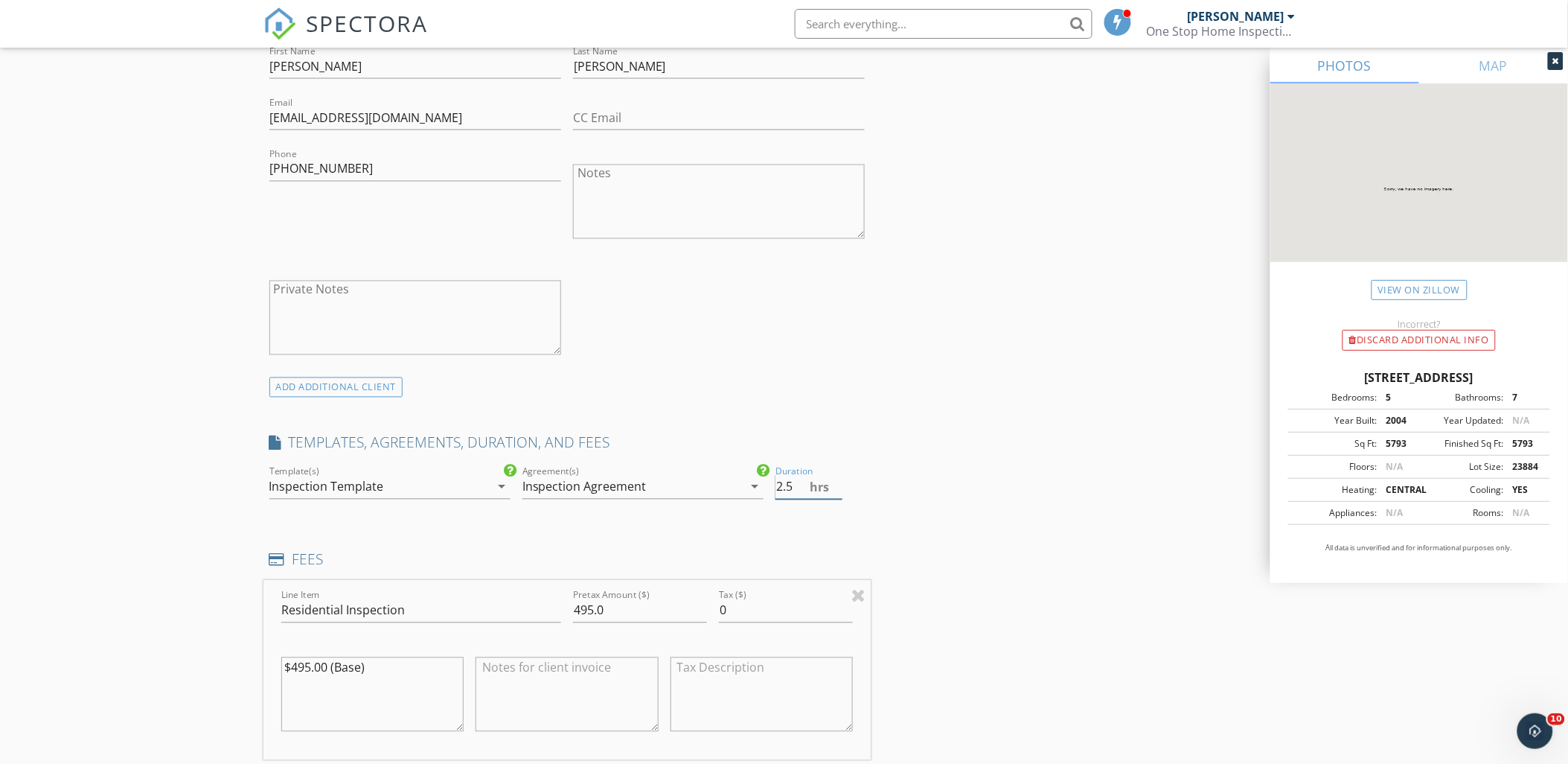
click at [835, 486] on input "2.5" at bounding box center [809, 487] width 67 height 24
type input "3"
click at [839, 485] on input "3" at bounding box center [809, 487] width 67 height 24
drag, startPoint x: 627, startPoint y: 606, endPoint x: 531, endPoint y: 600, distance: 96.2
click at [540, 601] on div "Line Item Residential Inspection Pretax Amount ($) 495.0 Tax ($) 0 $495.00 (Bas…" at bounding box center [567, 670] width 608 height 180
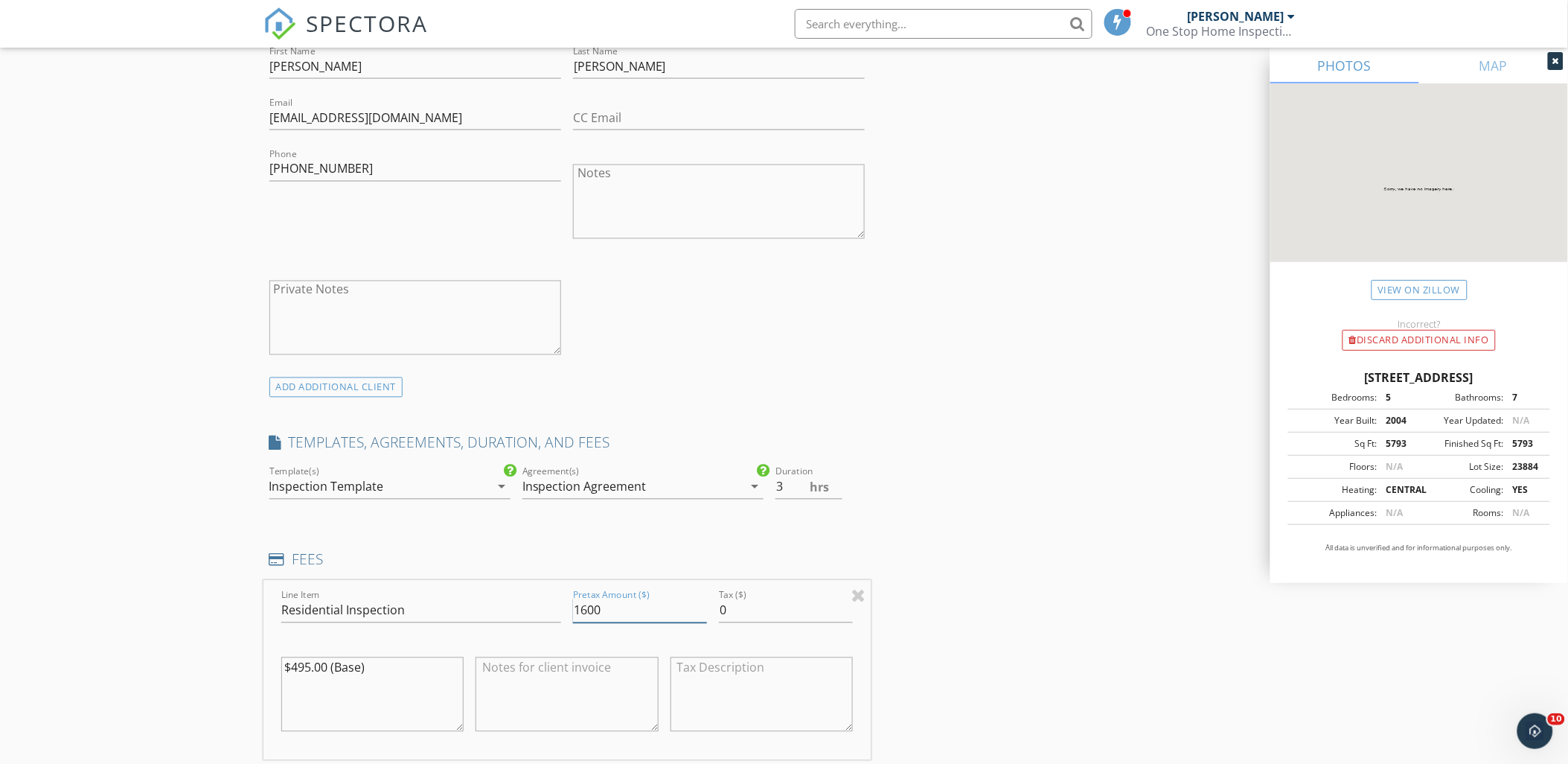
type input "1600"
click at [80, 586] on div "New Inspection Click here to use the New Order Form INSPECTOR(S) check_box Narb…" at bounding box center [784, 740] width 1568 height 2978
drag, startPoint x: 58, startPoint y: 477, endPoint x: 70, endPoint y: 579, distance: 102.7
click at [70, 579] on div "New Inspection Click here to use the New Order Form INSPECTOR(S) check_box Narb…" at bounding box center [784, 740] width 1568 height 2978
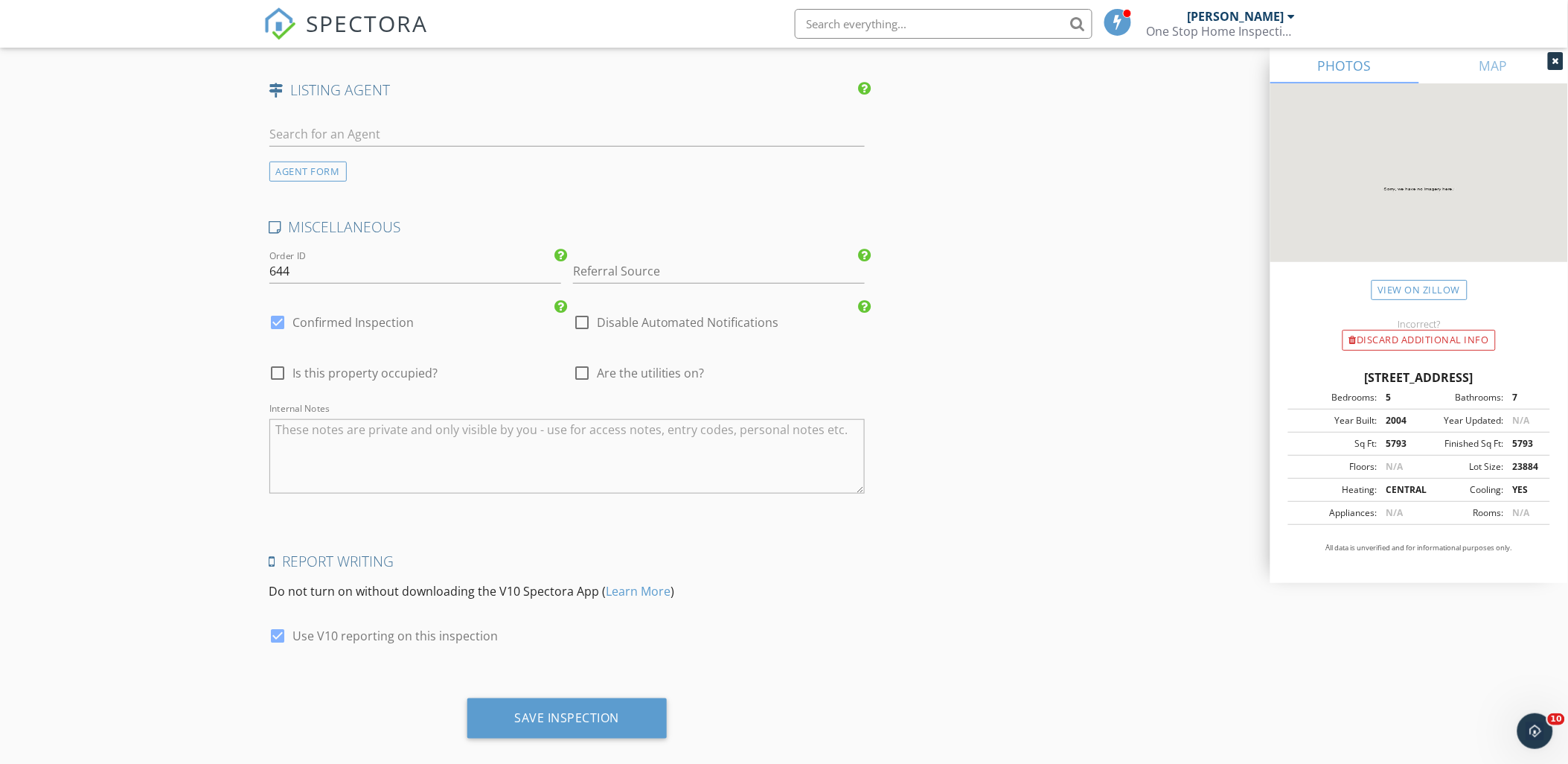
scroll to position [2302, 0]
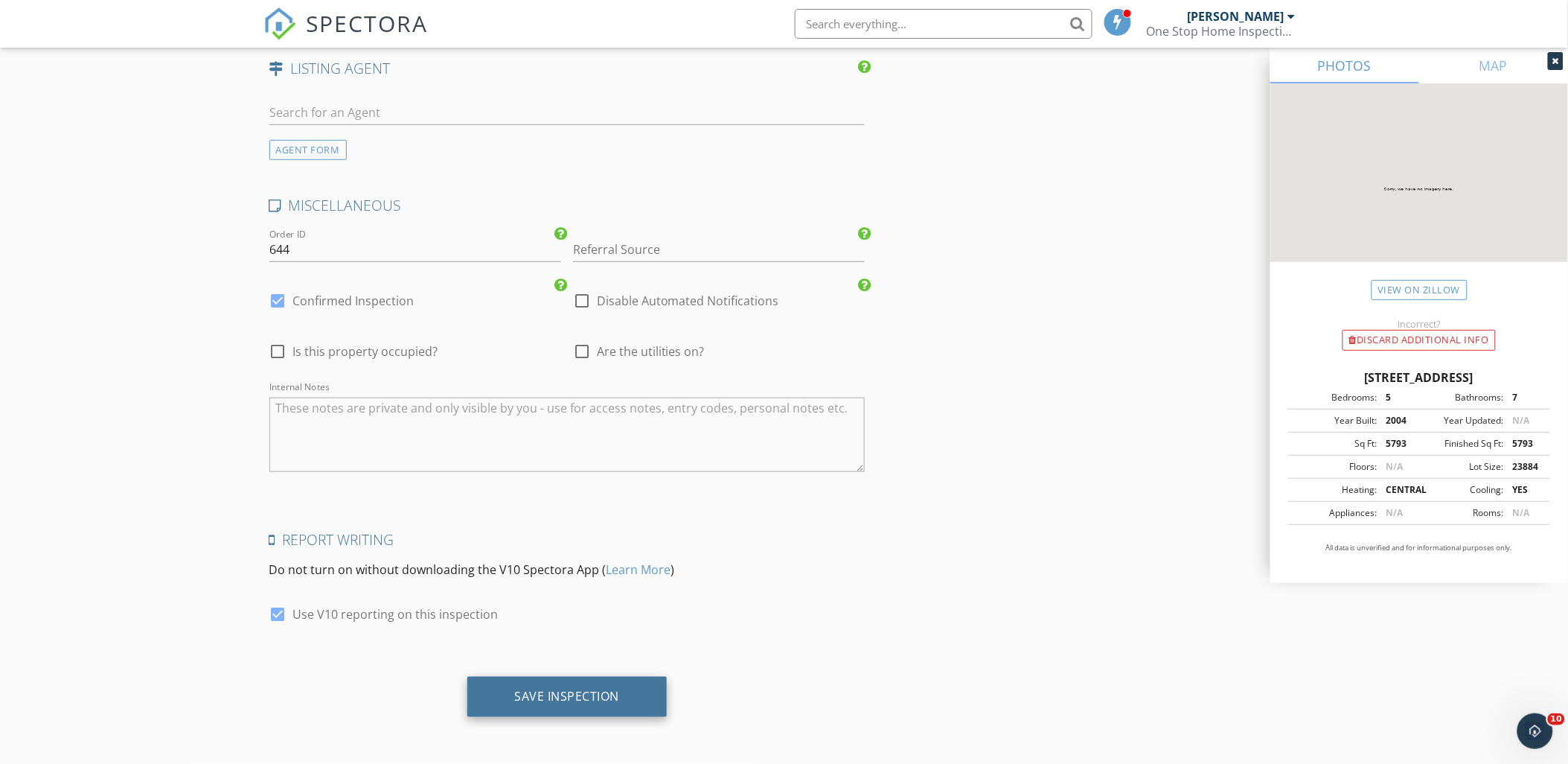
click at [555, 695] on div "Save Inspection" at bounding box center [567, 696] width 105 height 15
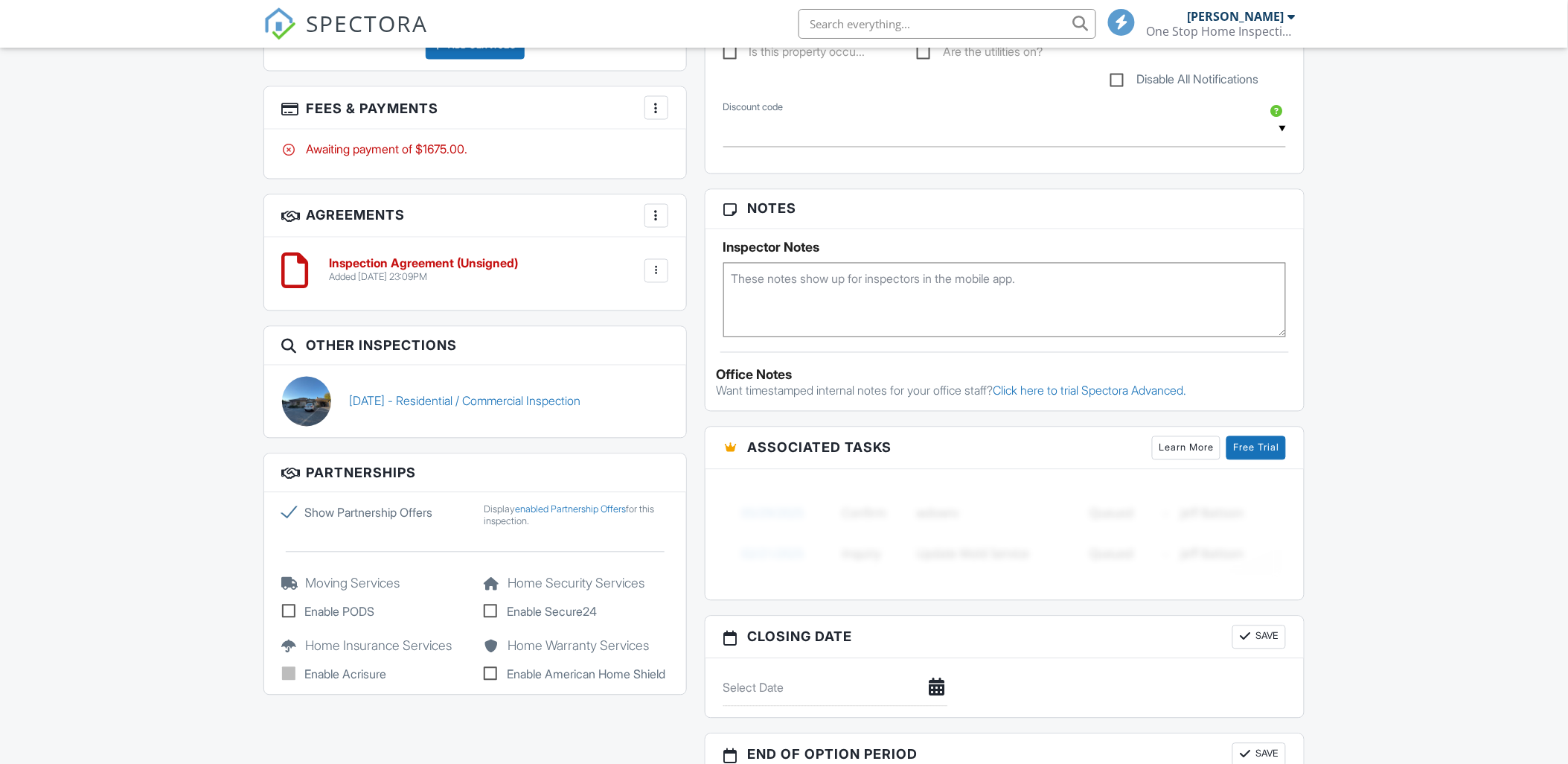
scroll to position [946, 0]
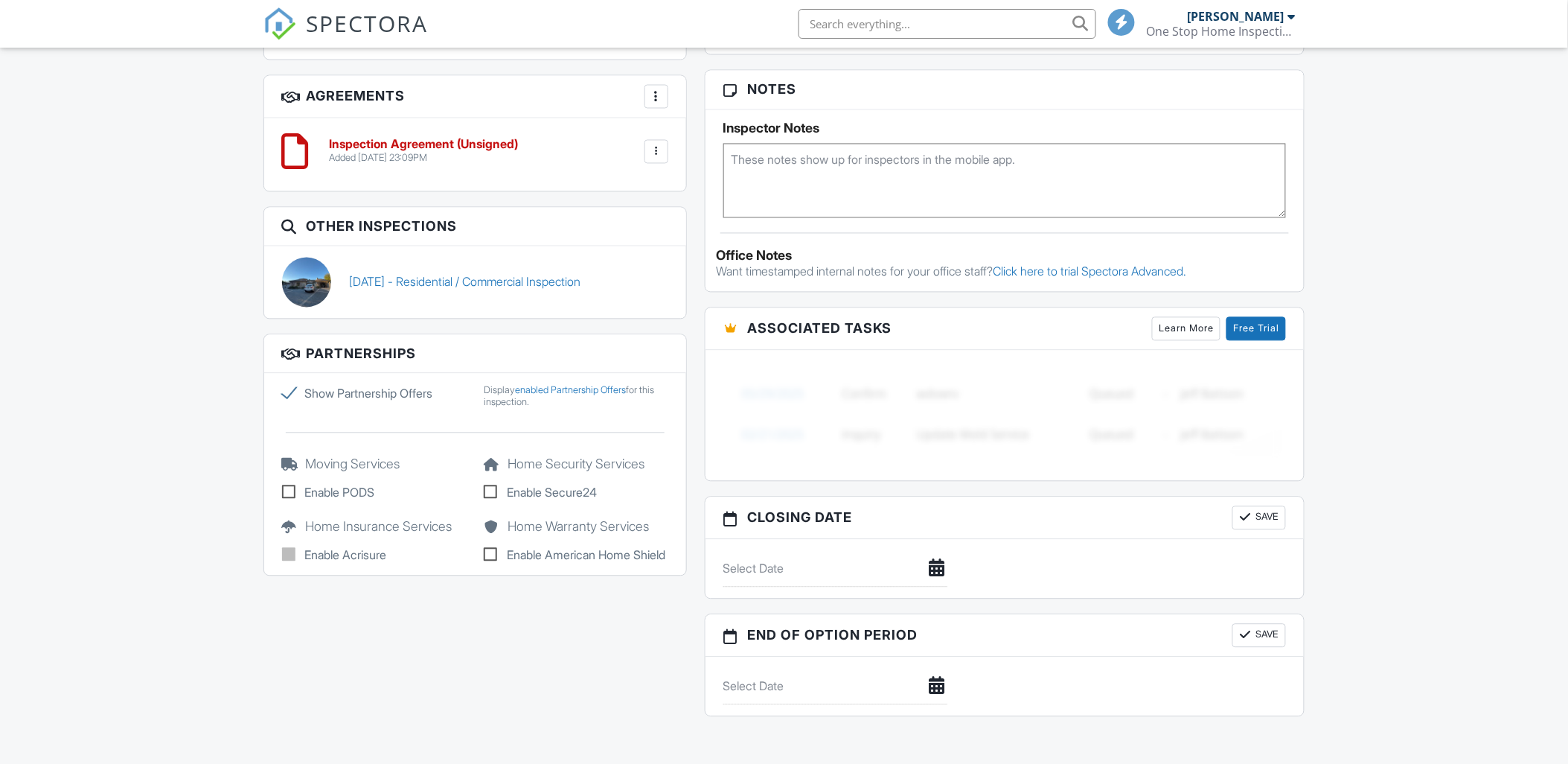
click at [655, 116] on h3 "Agreements More Add Agreement Edit Agreement Templates" at bounding box center [475, 97] width 422 height 43
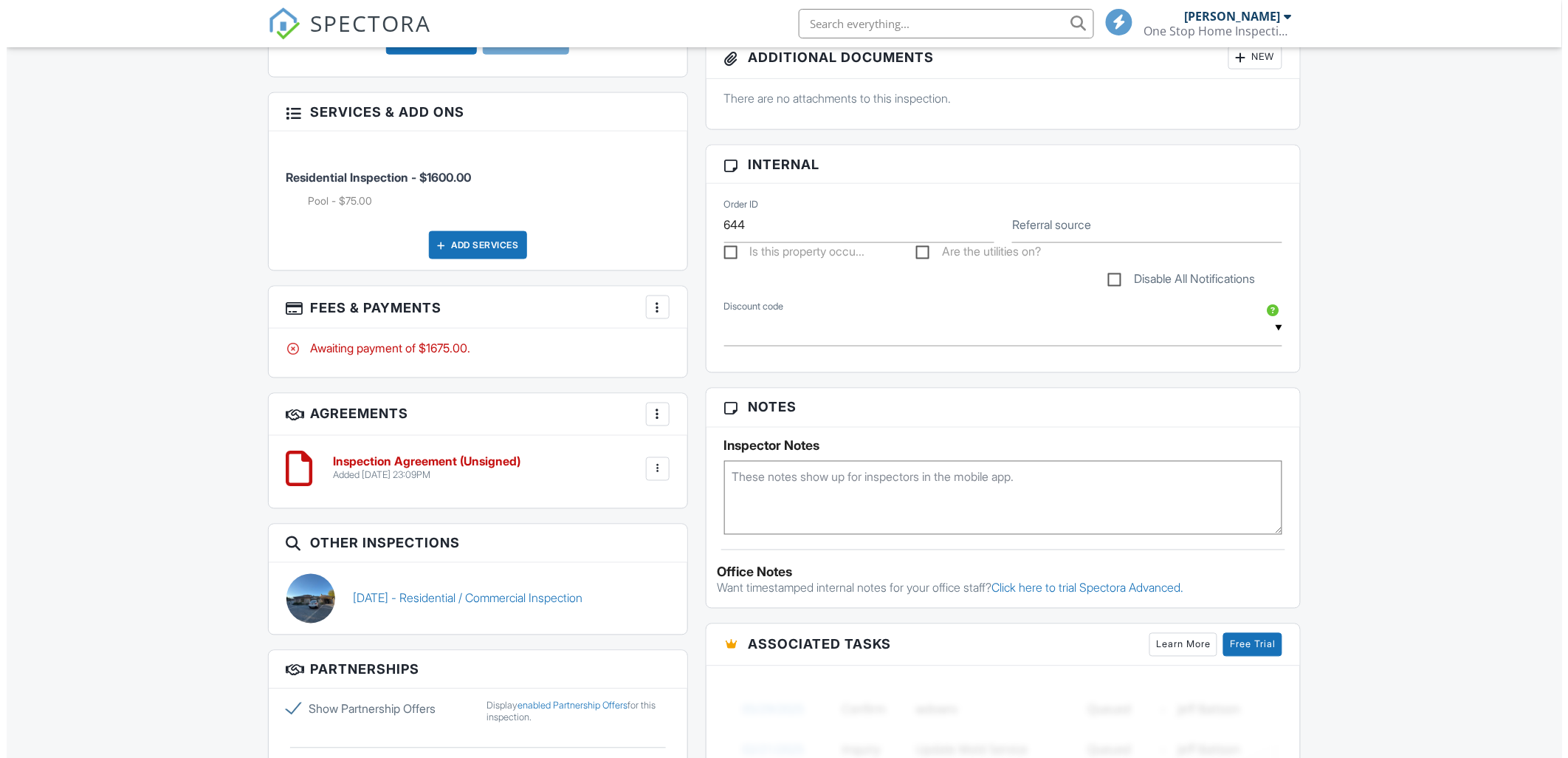
scroll to position [610, 0]
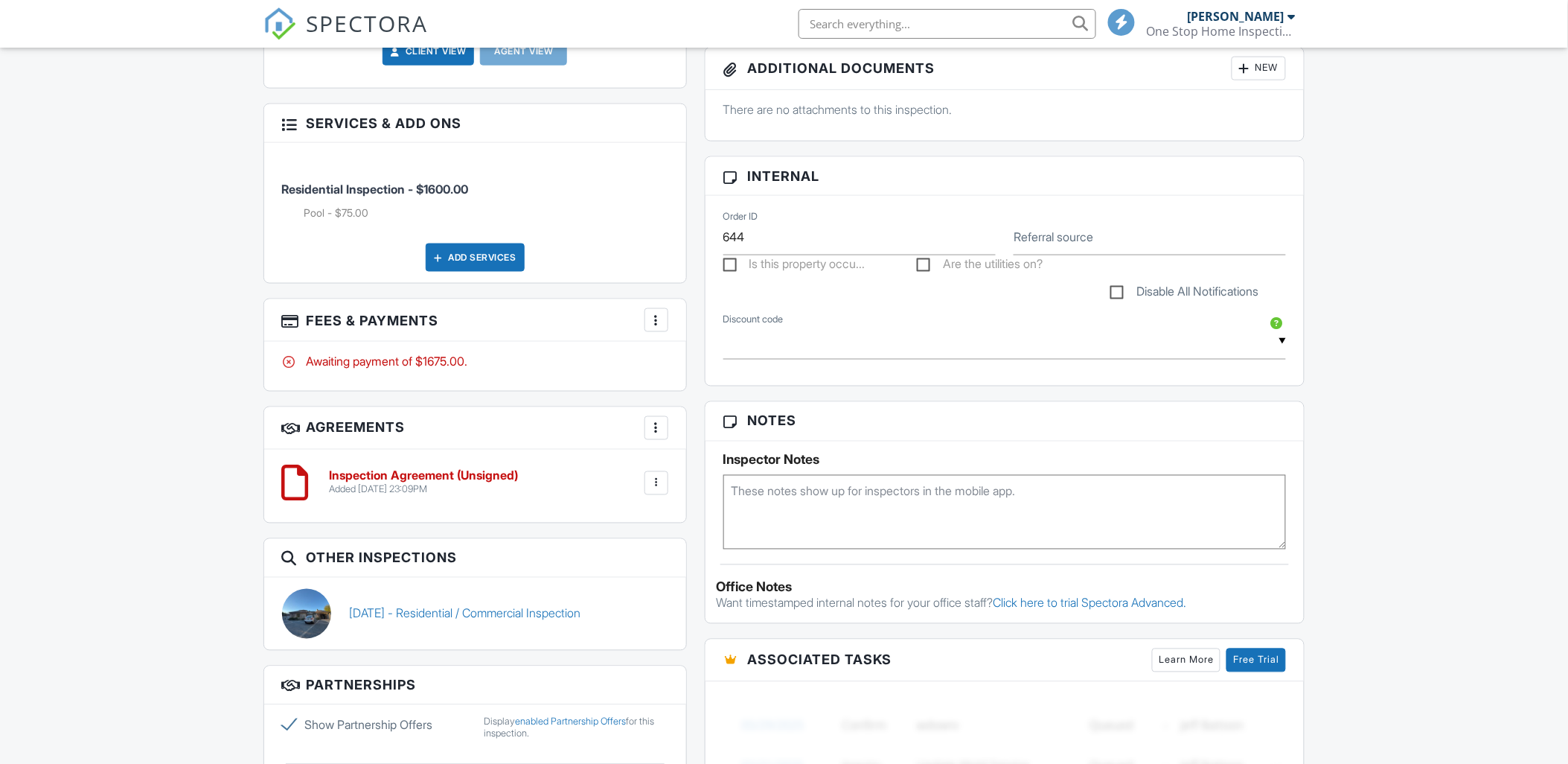
click at [653, 321] on div at bounding box center [657, 320] width 15 height 15
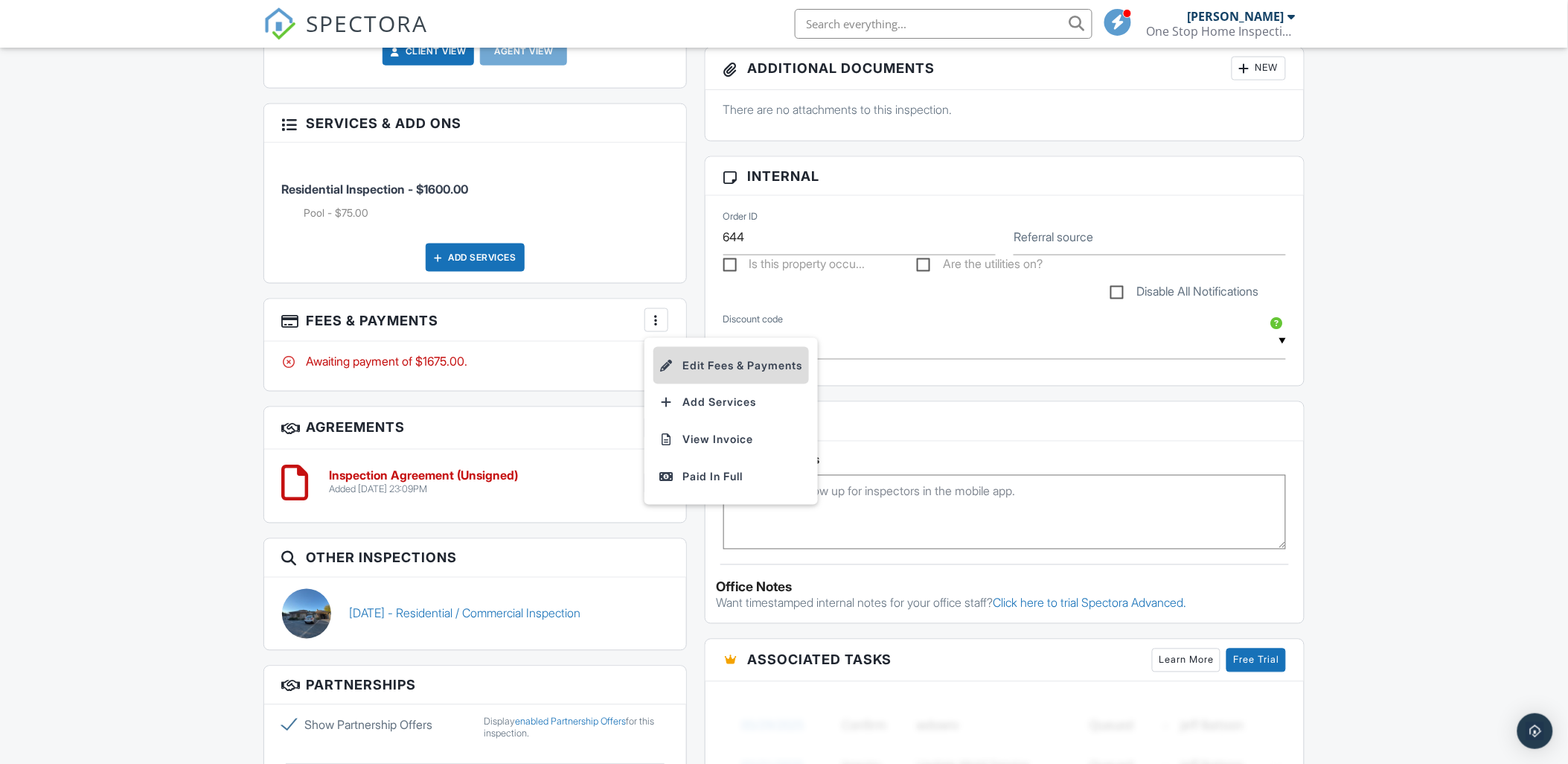
click at [689, 369] on li "Edit Fees & Payments" at bounding box center [730, 365] width 156 height 37
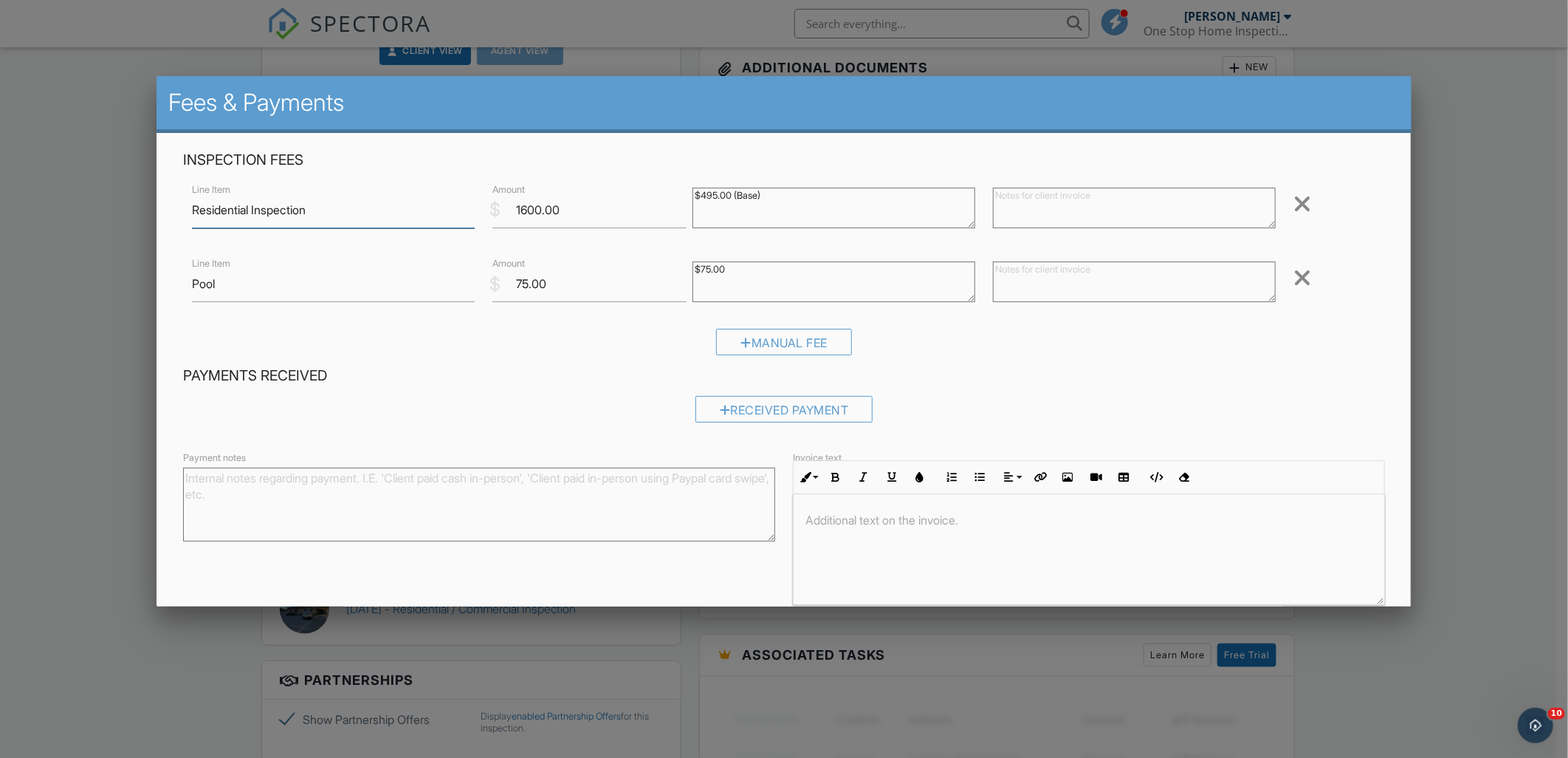
scroll to position [0, 0]
click at [772, 343] on div "Manual Fee" at bounding box center [784, 341] width 136 height 27
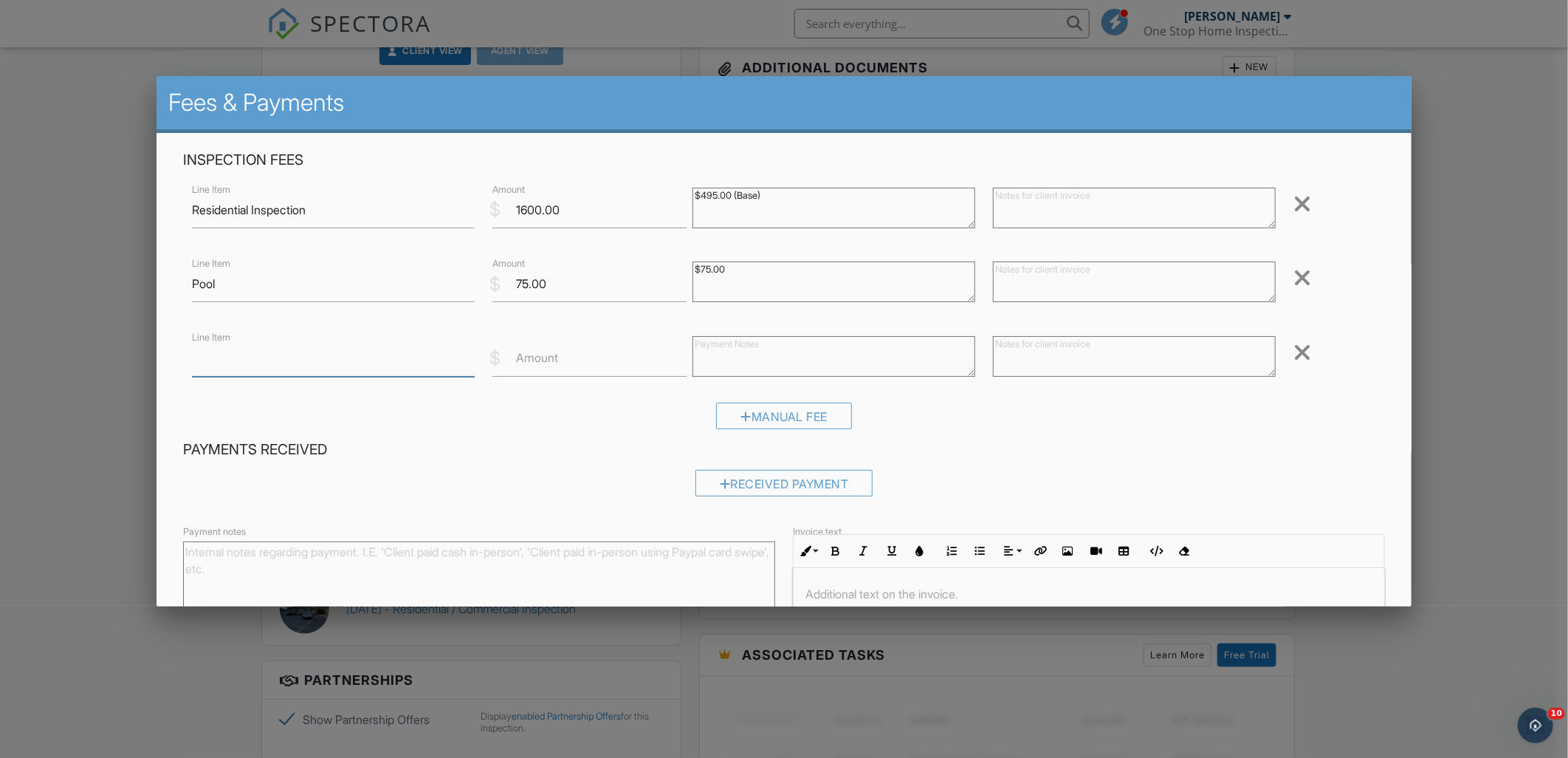
click at [330, 365] on input "Line Item" at bounding box center [334, 358] width 283 height 36
type input "Discount"
type input "-100"
drag, startPoint x: 607, startPoint y: 477, endPoint x: 565, endPoint y: 468, distance: 43.0
click at [607, 476] on div "Received Payment" at bounding box center [784, 488] width 1201 height 38
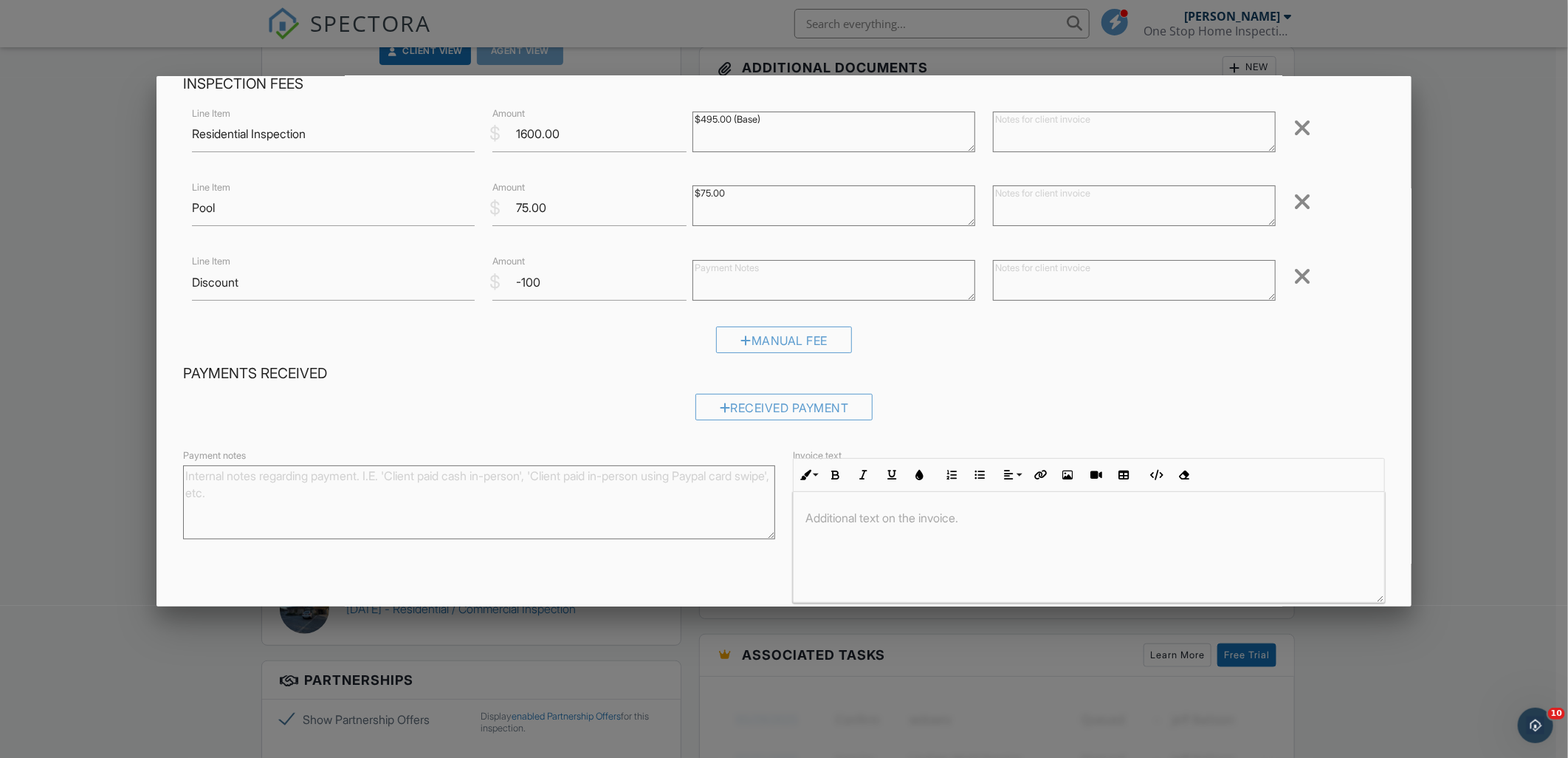
scroll to position [142, 0]
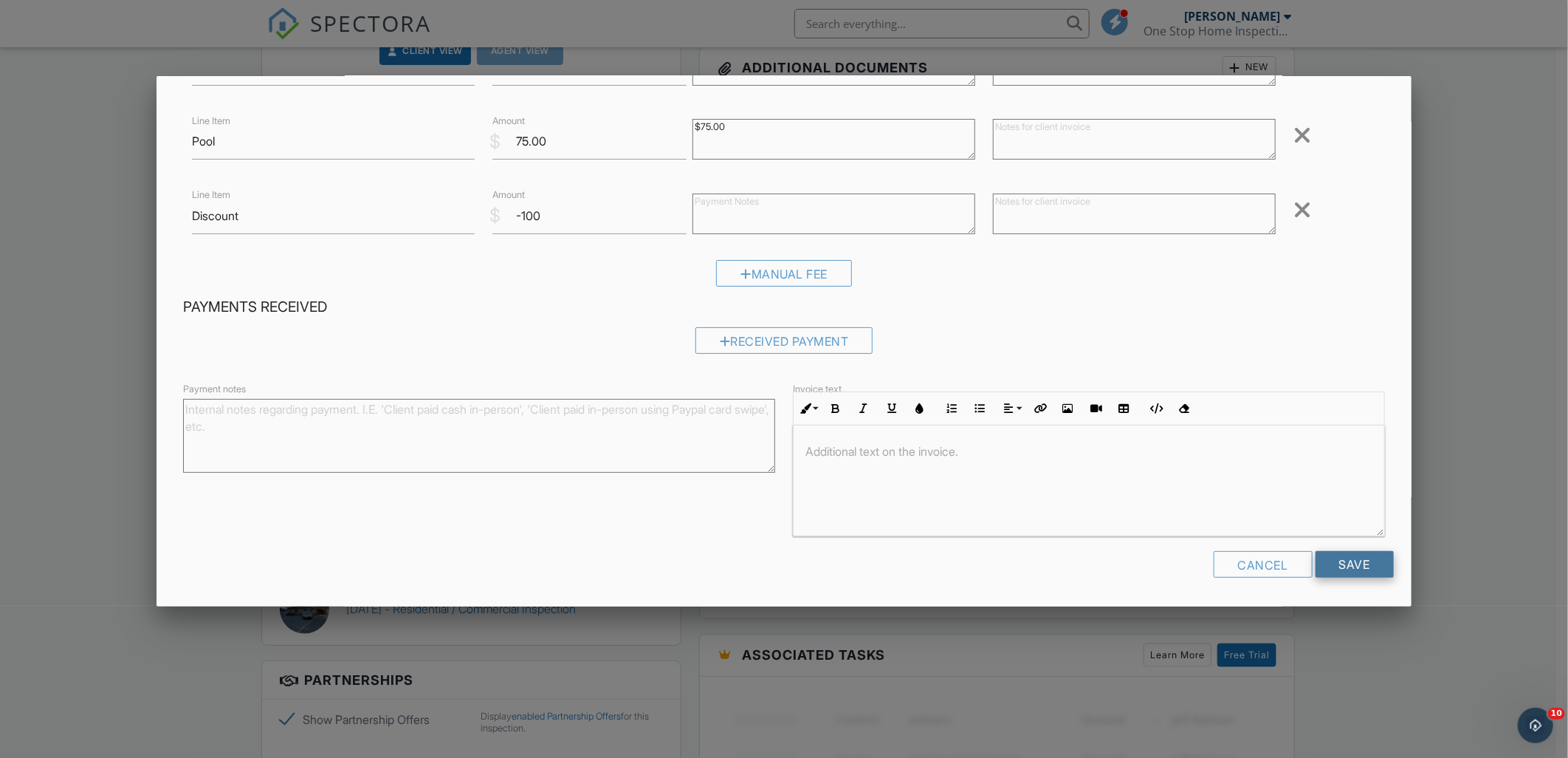
click at [1341, 568] on input "Save" at bounding box center [1354, 564] width 79 height 27
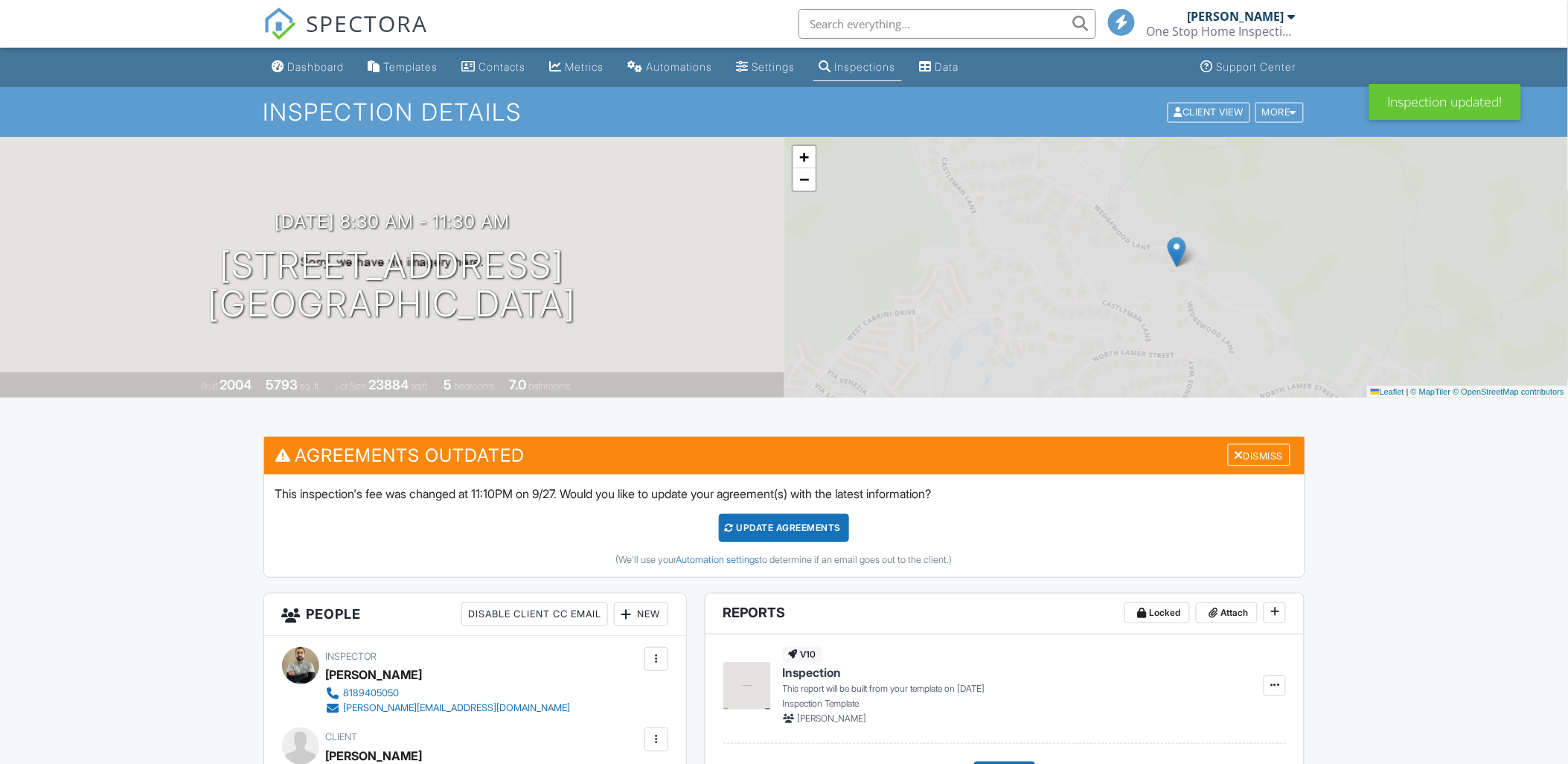
click at [768, 524] on div "Update Agreements" at bounding box center [784, 527] width 130 height 28
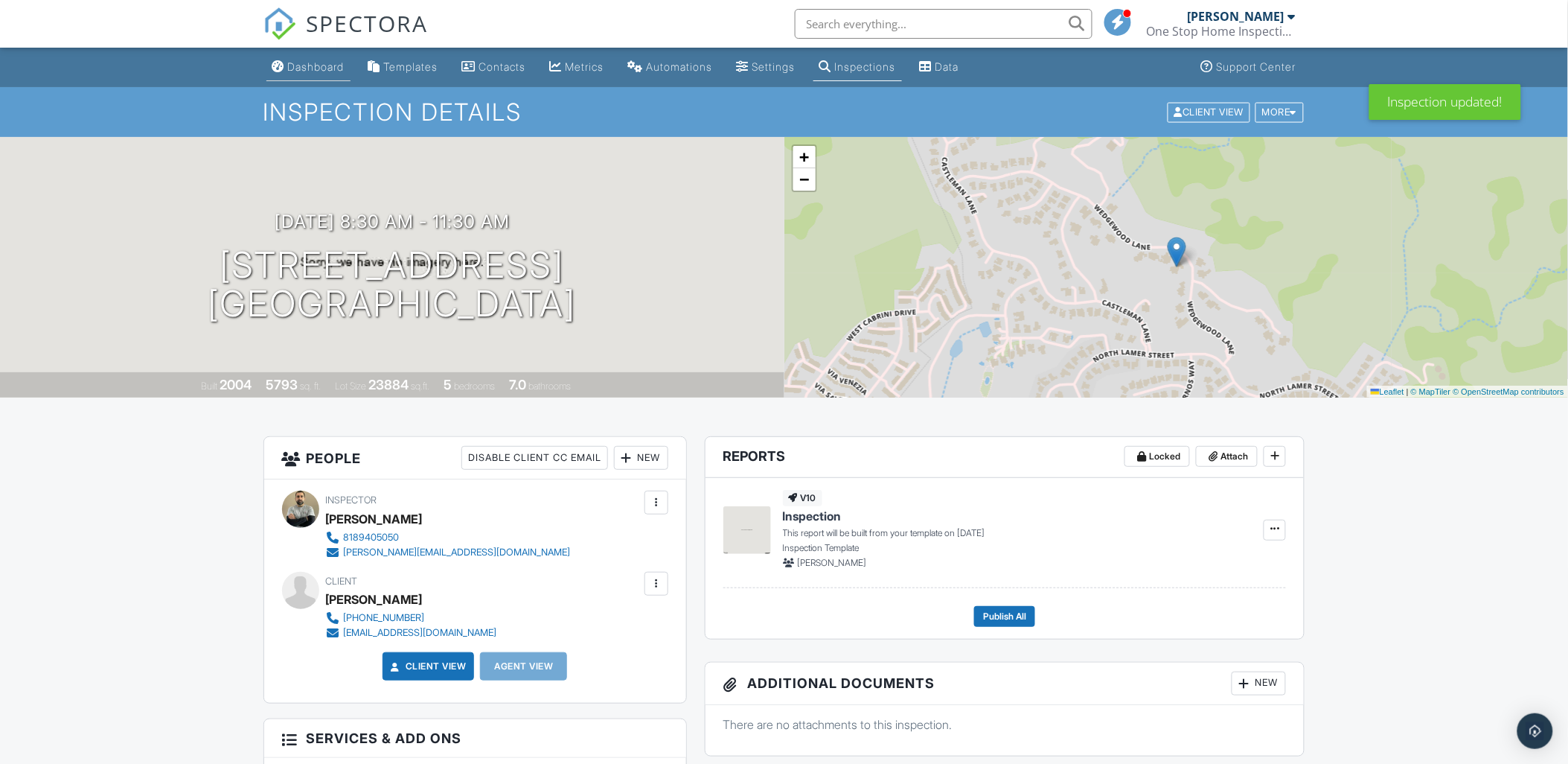
click at [316, 64] on div "Dashboard" at bounding box center [316, 67] width 57 height 13
